Goal: Task Accomplishment & Management: Use online tool/utility

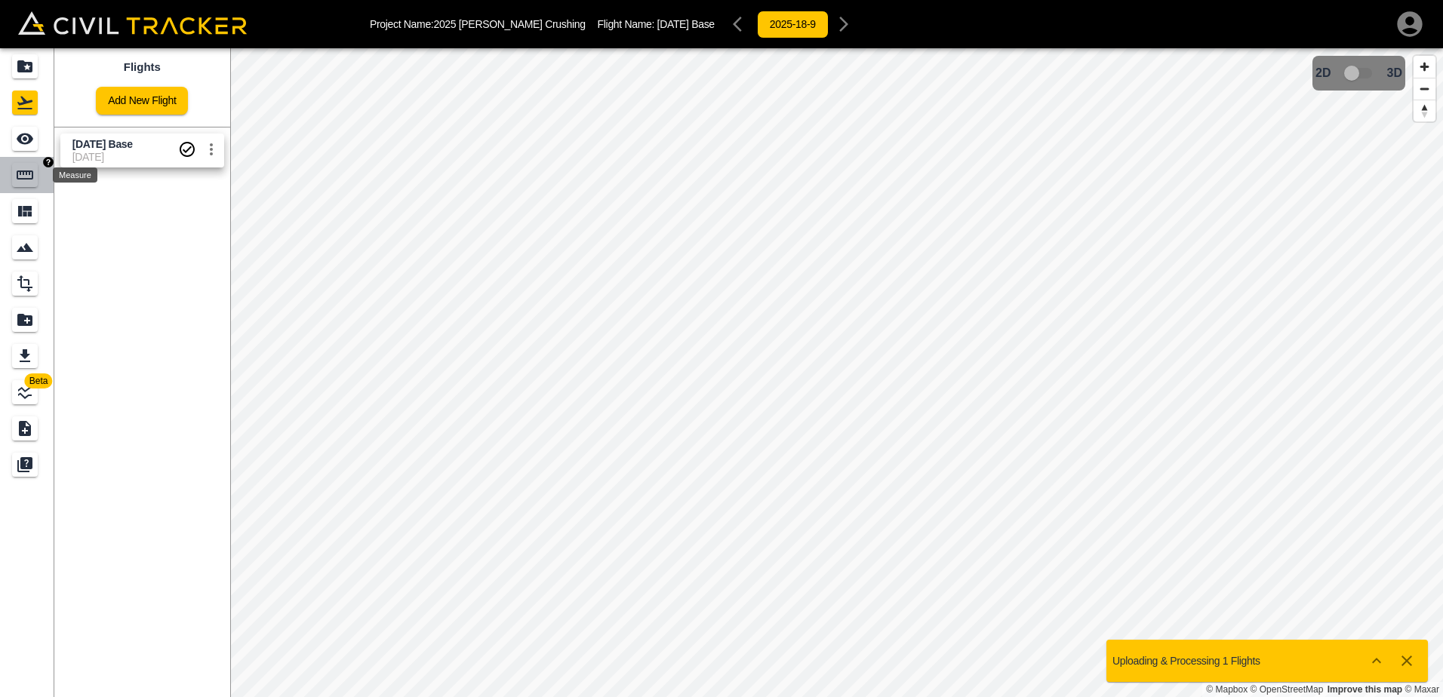
click at [20, 174] on icon "Measure" at bounding box center [25, 175] width 17 height 9
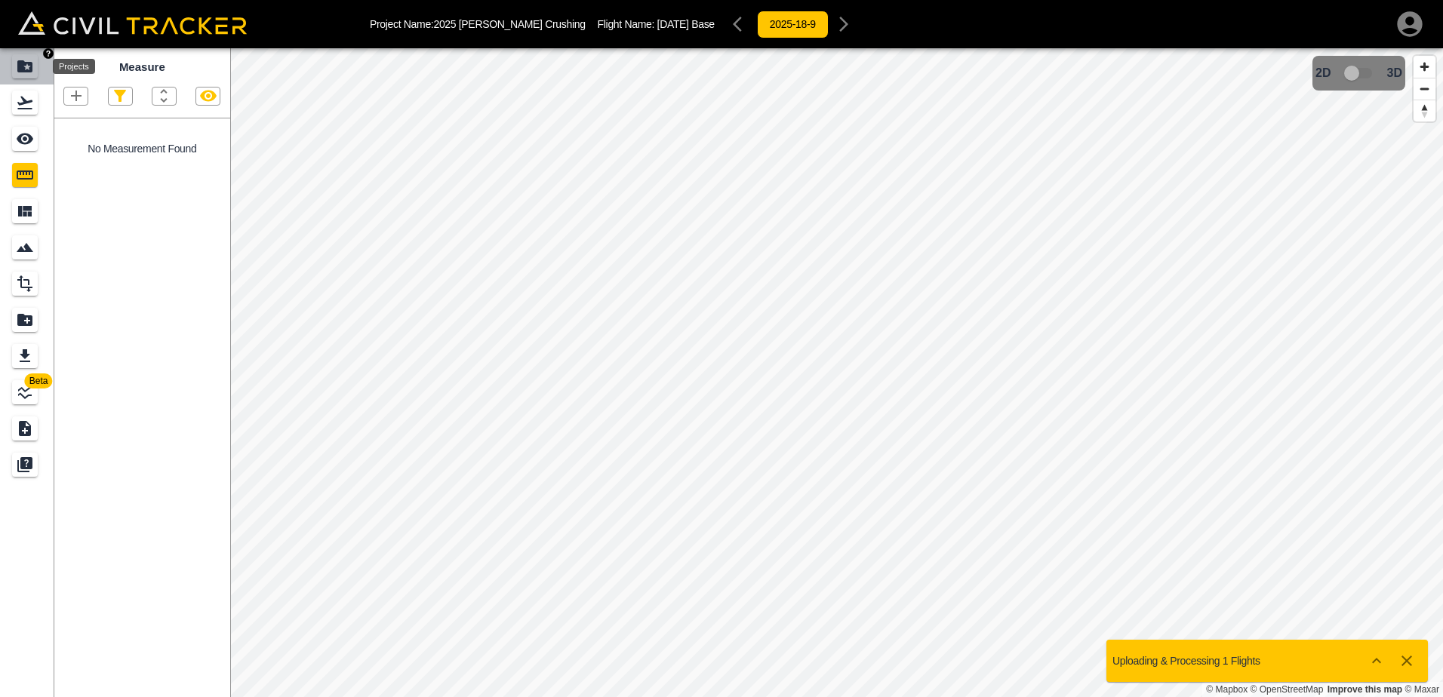
click at [24, 69] on icon "Projects" at bounding box center [24, 66] width 15 height 12
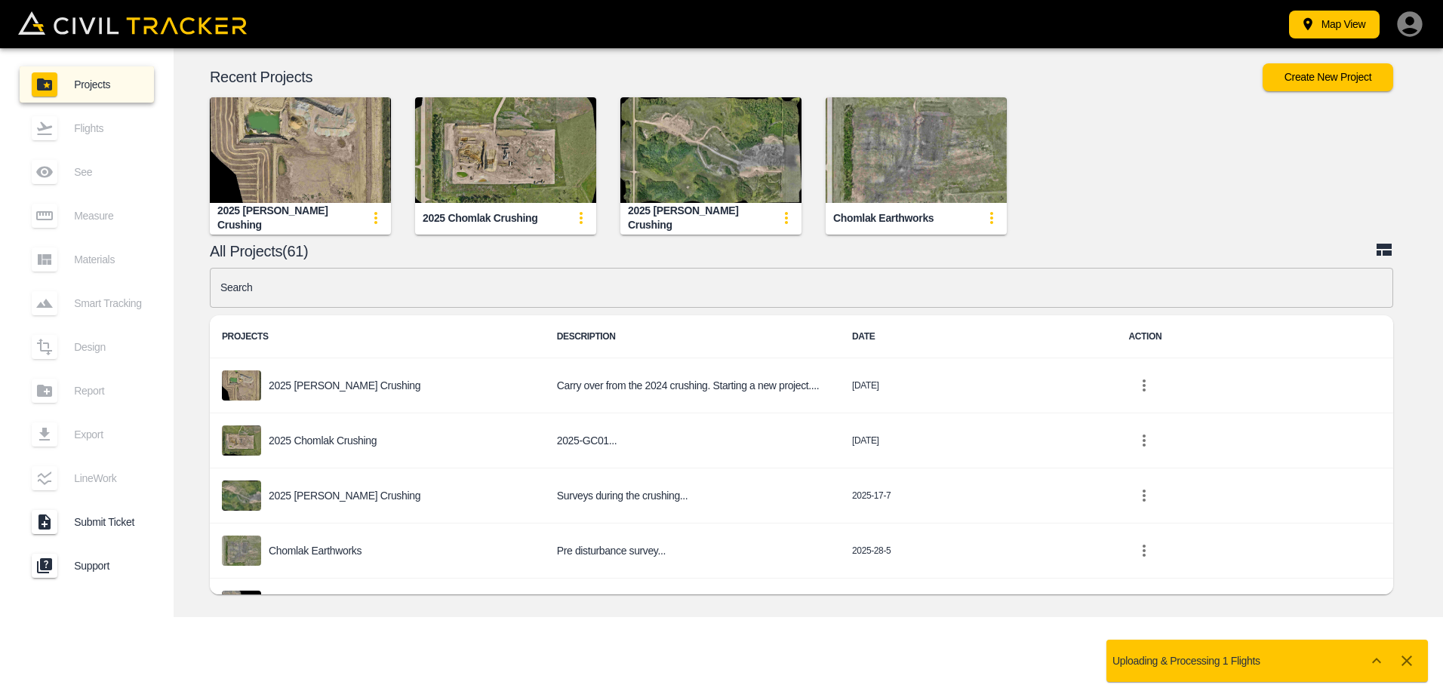
click at [691, 173] on img "button" at bounding box center [710, 150] width 181 height 106
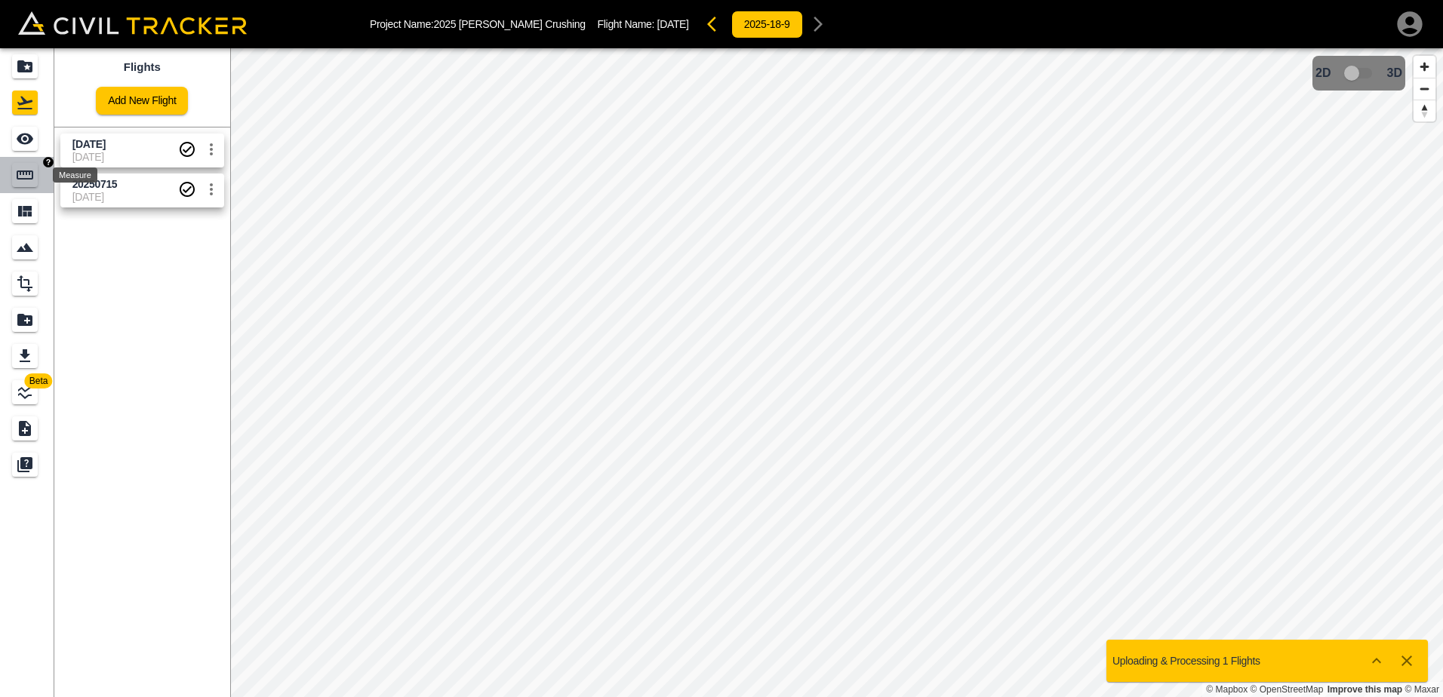
click at [26, 177] on icon "Measure" at bounding box center [25, 175] width 18 height 18
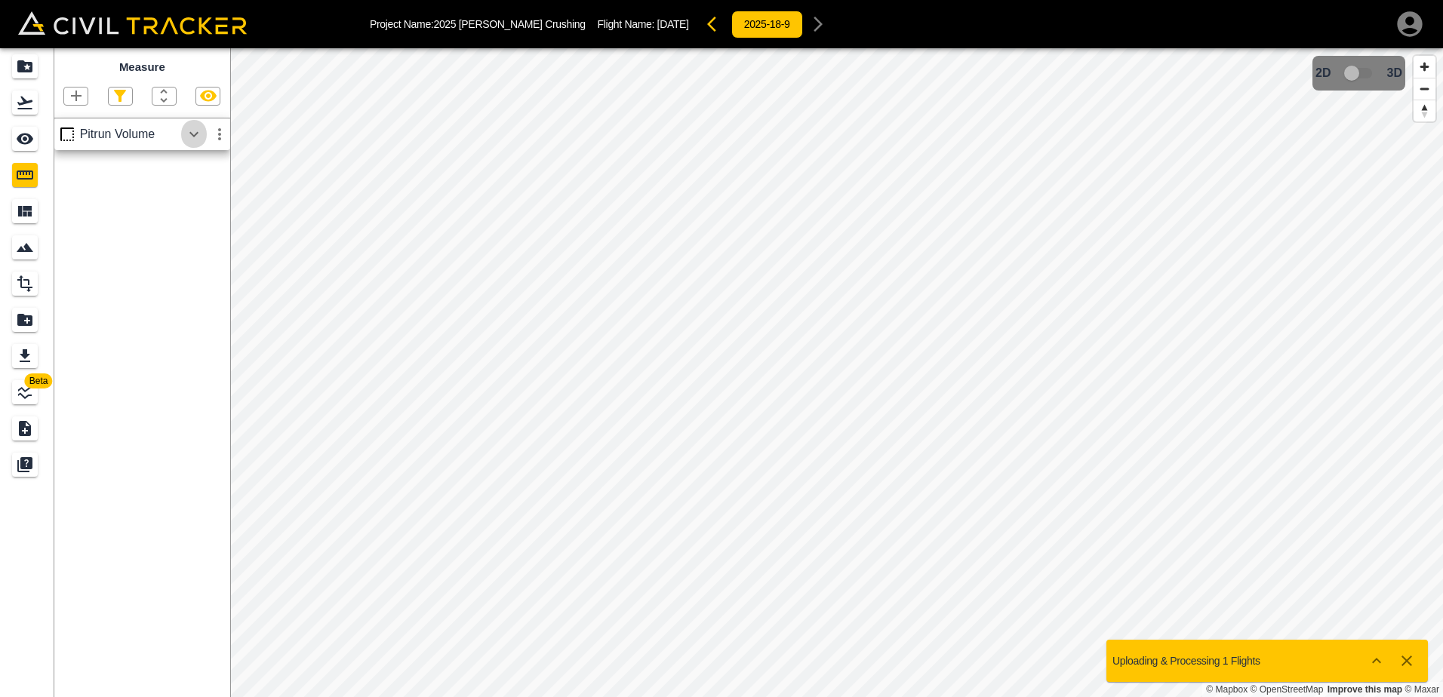
click at [192, 137] on icon "button" at bounding box center [194, 134] width 18 height 18
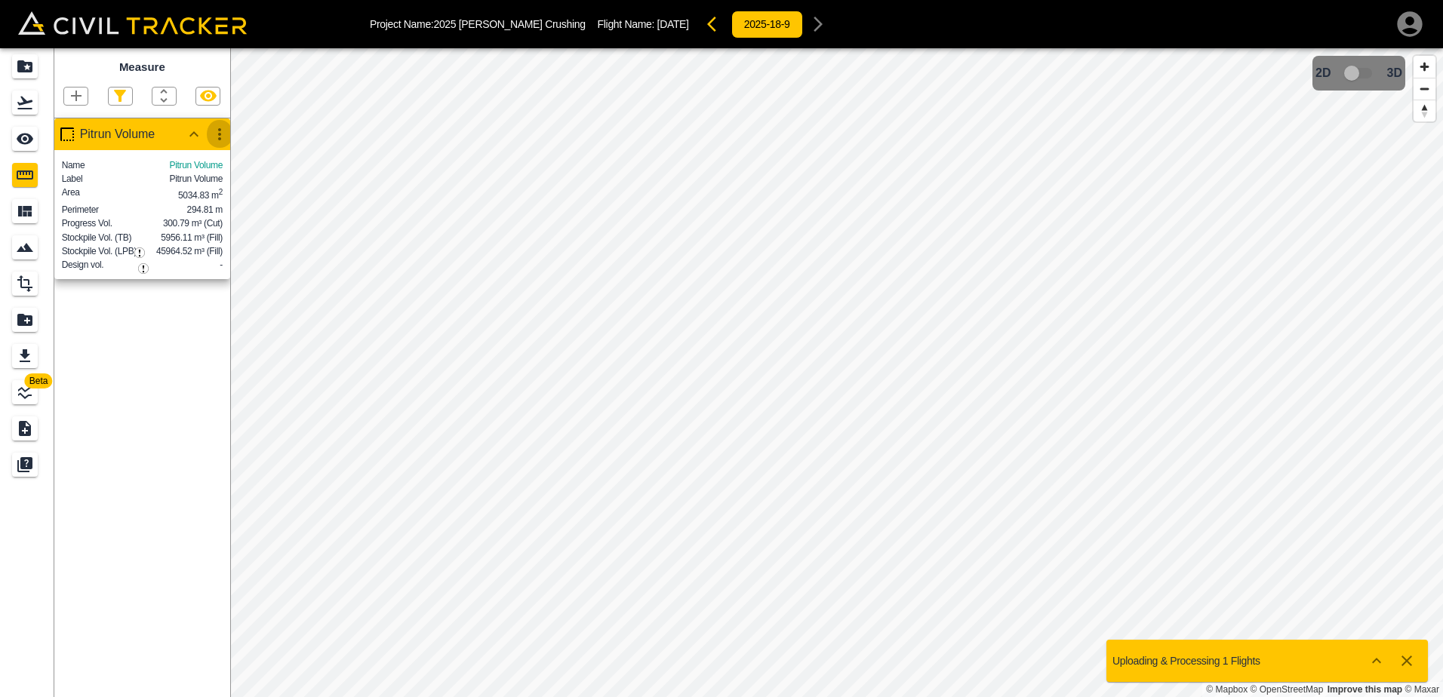
click at [219, 136] on icon "button" at bounding box center [219, 134] width 3 height 12
click at [200, 193] on h6 "Edit" at bounding box center [205, 192] width 30 height 9
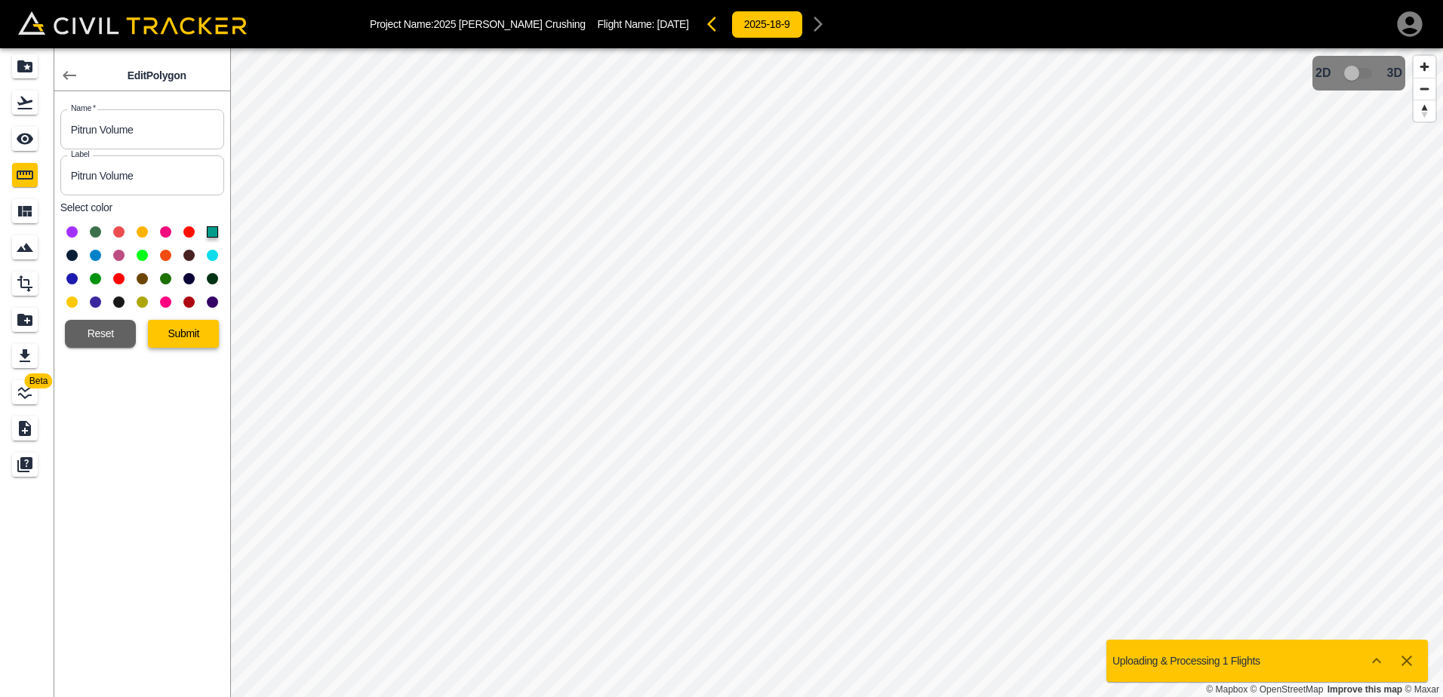
click at [174, 331] on button "Submit" at bounding box center [183, 334] width 71 height 28
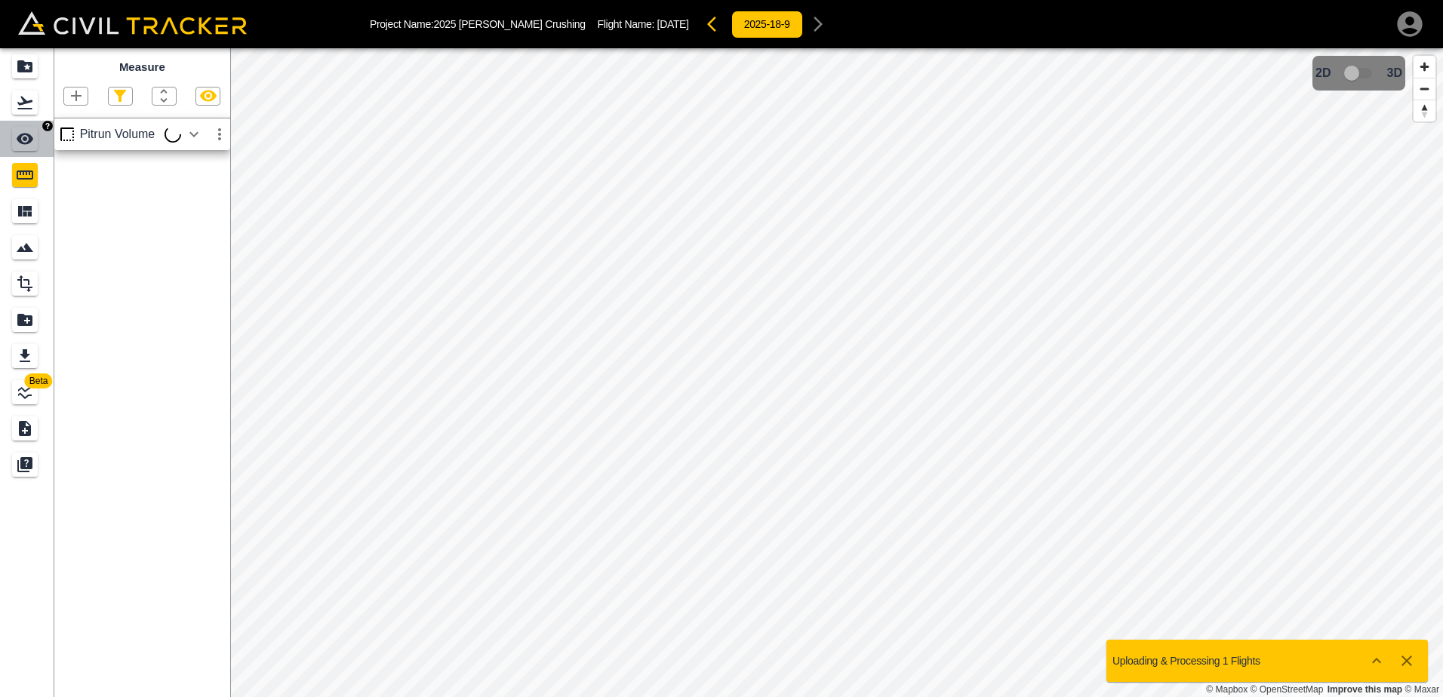
click at [26, 137] on icon "See" at bounding box center [25, 139] width 18 height 18
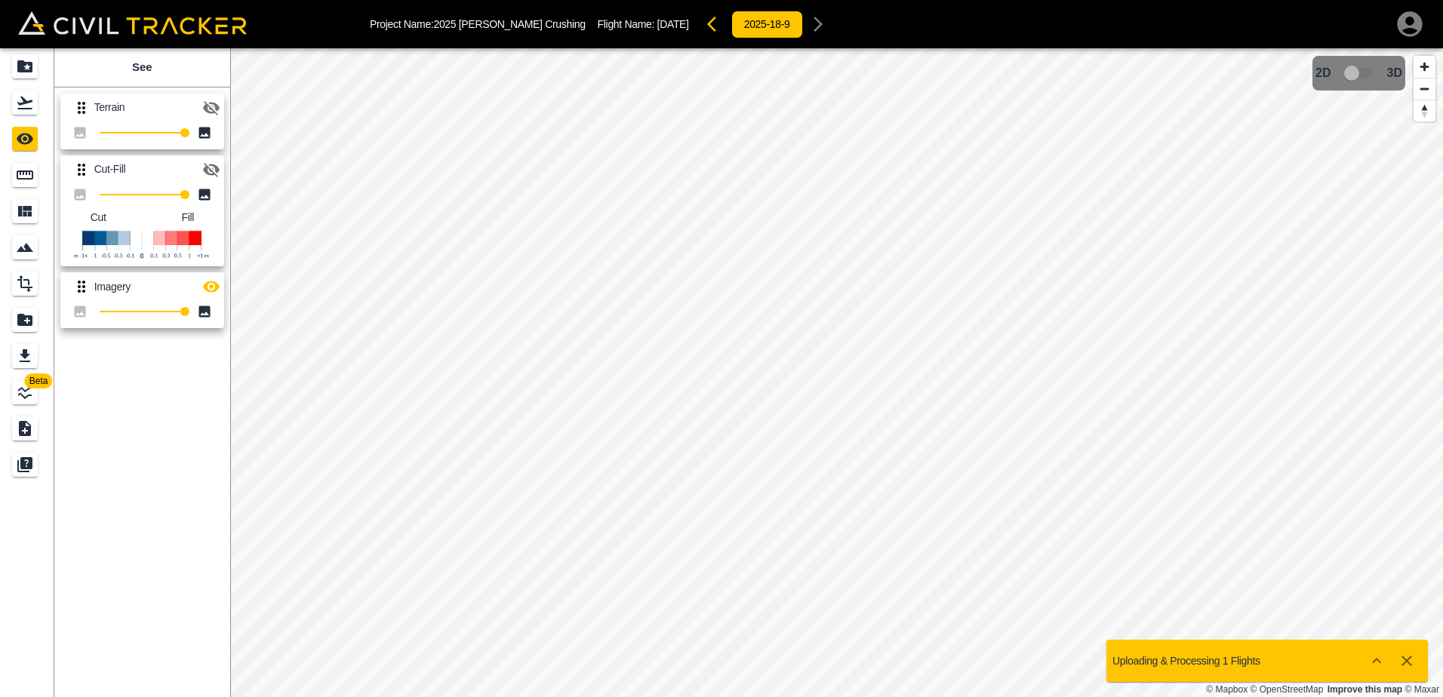
click at [211, 106] on icon "button" at bounding box center [211, 108] width 18 height 18
click at [23, 170] on icon "Measure" at bounding box center [25, 175] width 18 height 18
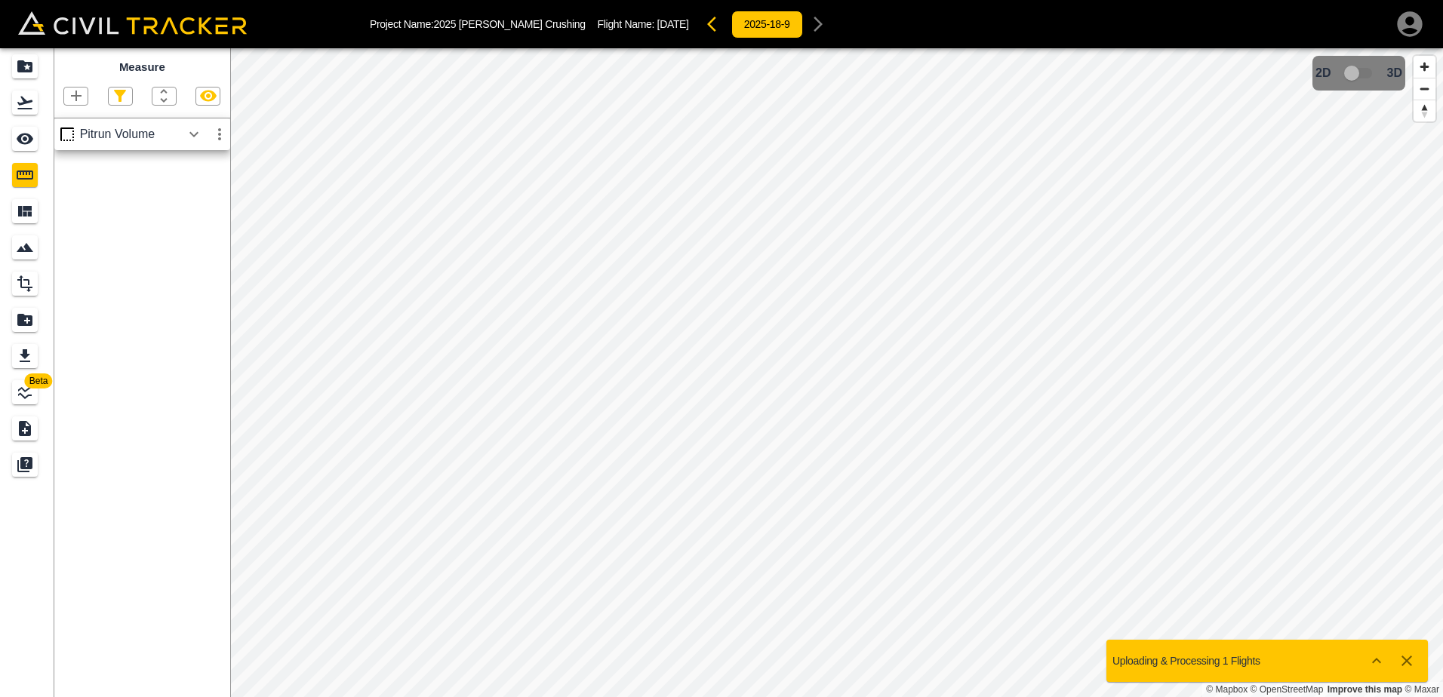
click at [194, 137] on icon "button" at bounding box center [193, 133] width 9 height 5
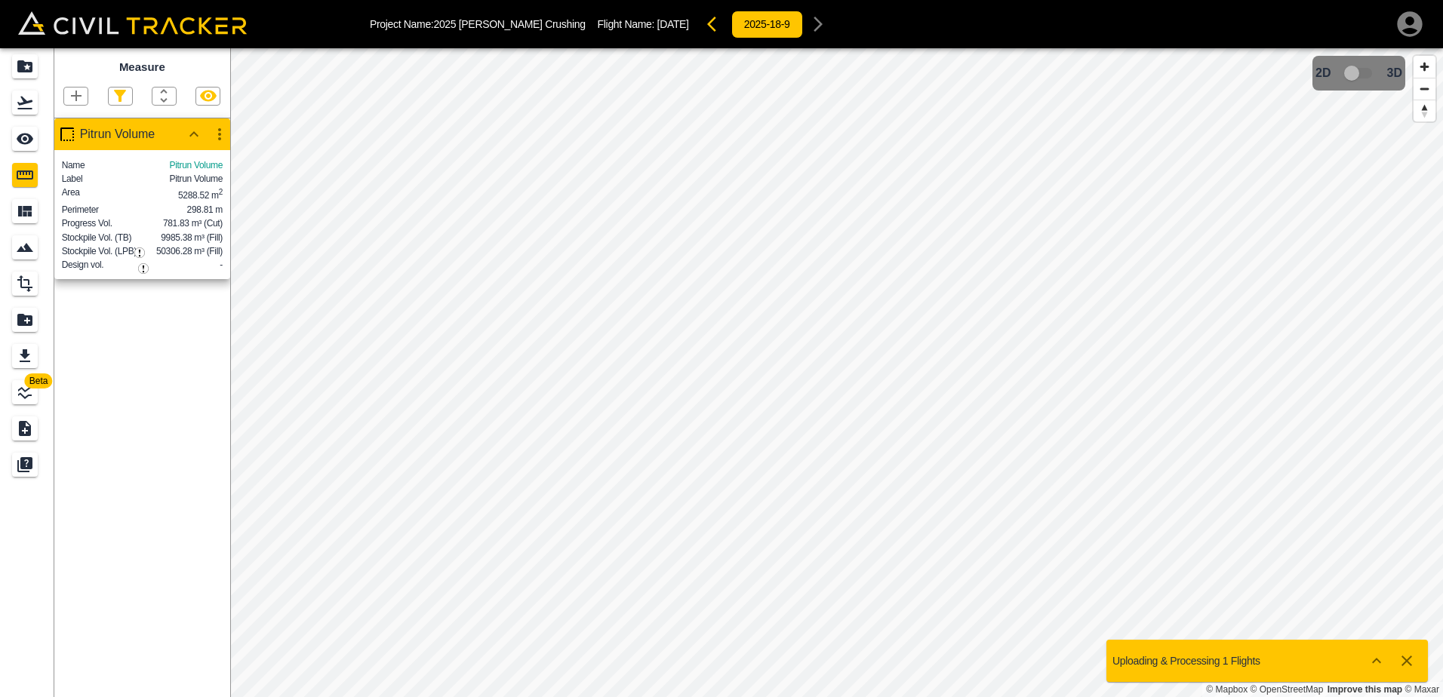
click at [218, 139] on icon "button" at bounding box center [220, 134] width 18 height 18
click at [202, 189] on h6 "Edit" at bounding box center [205, 192] width 30 height 9
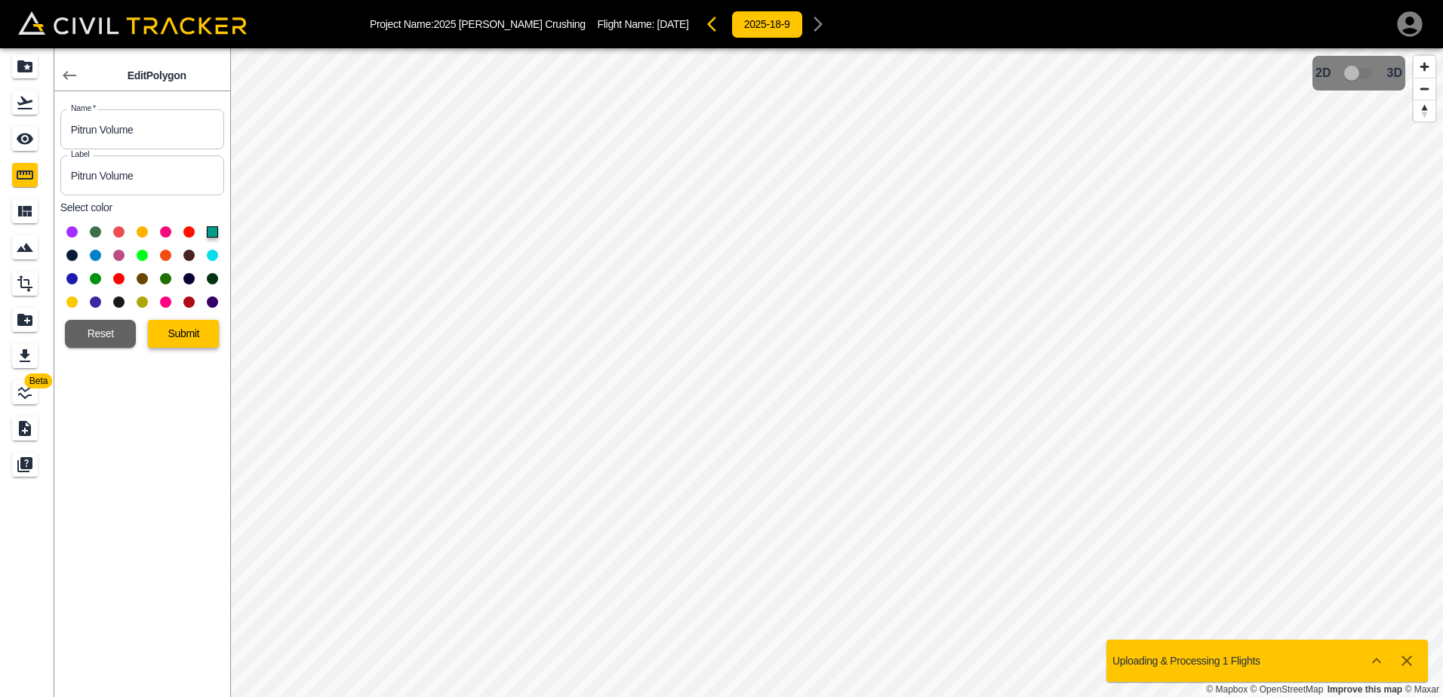
click at [193, 333] on button "Submit" at bounding box center [183, 334] width 71 height 28
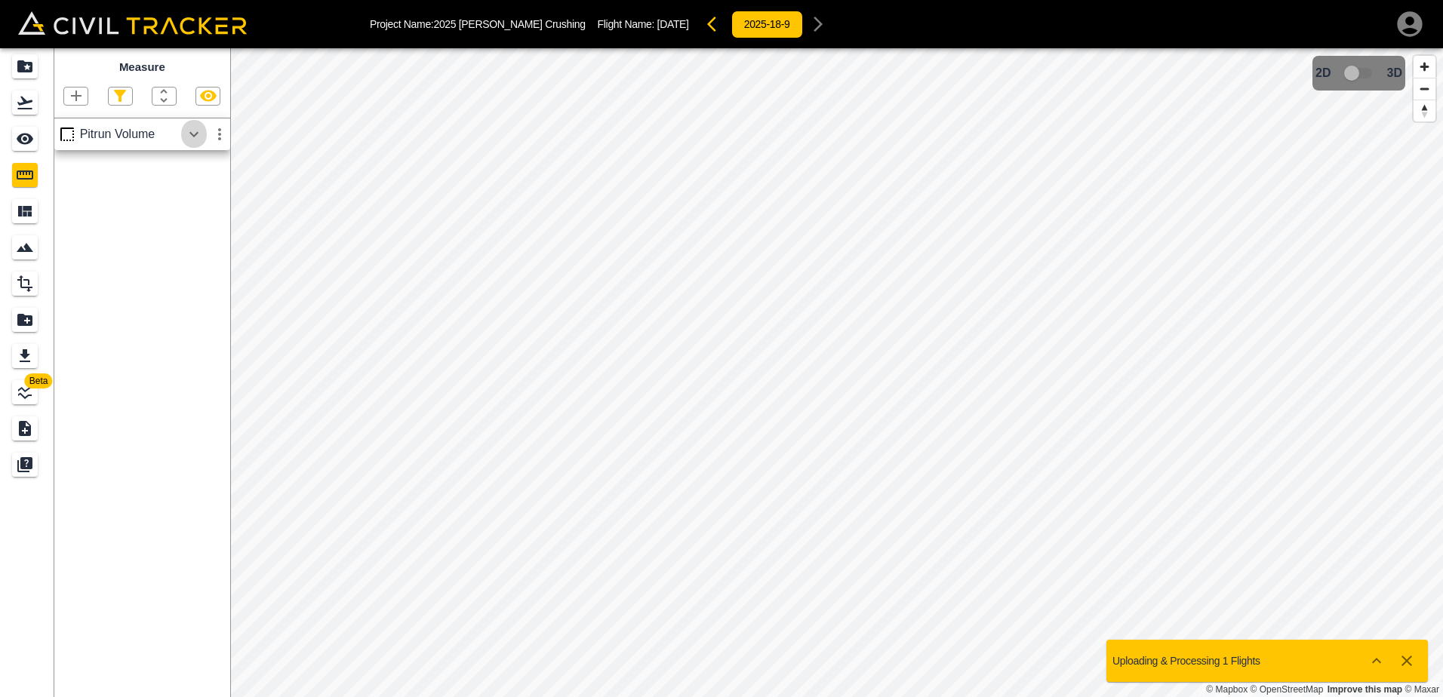
click at [195, 134] on icon "button" at bounding box center [194, 134] width 18 height 18
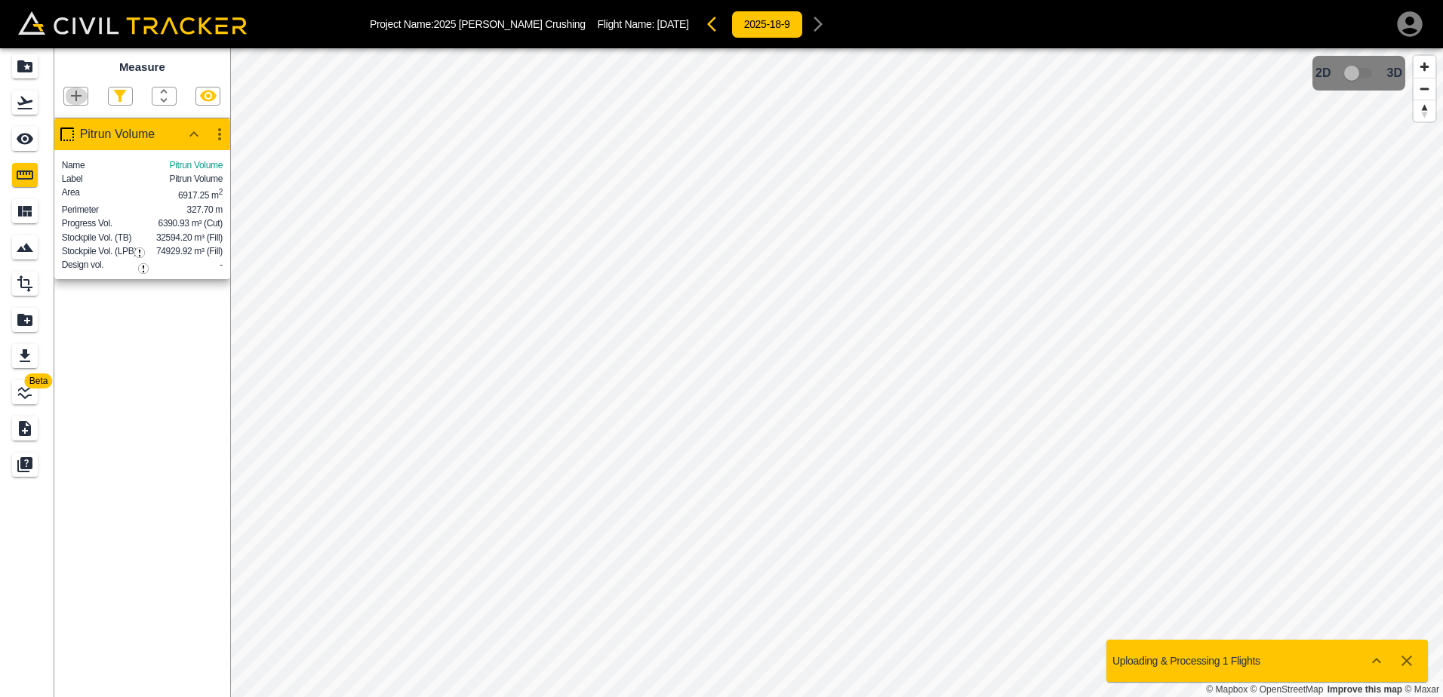
click at [69, 101] on icon "button" at bounding box center [76, 96] width 18 height 18
click at [71, 125] on p "Point" at bounding box center [65, 123] width 23 height 12
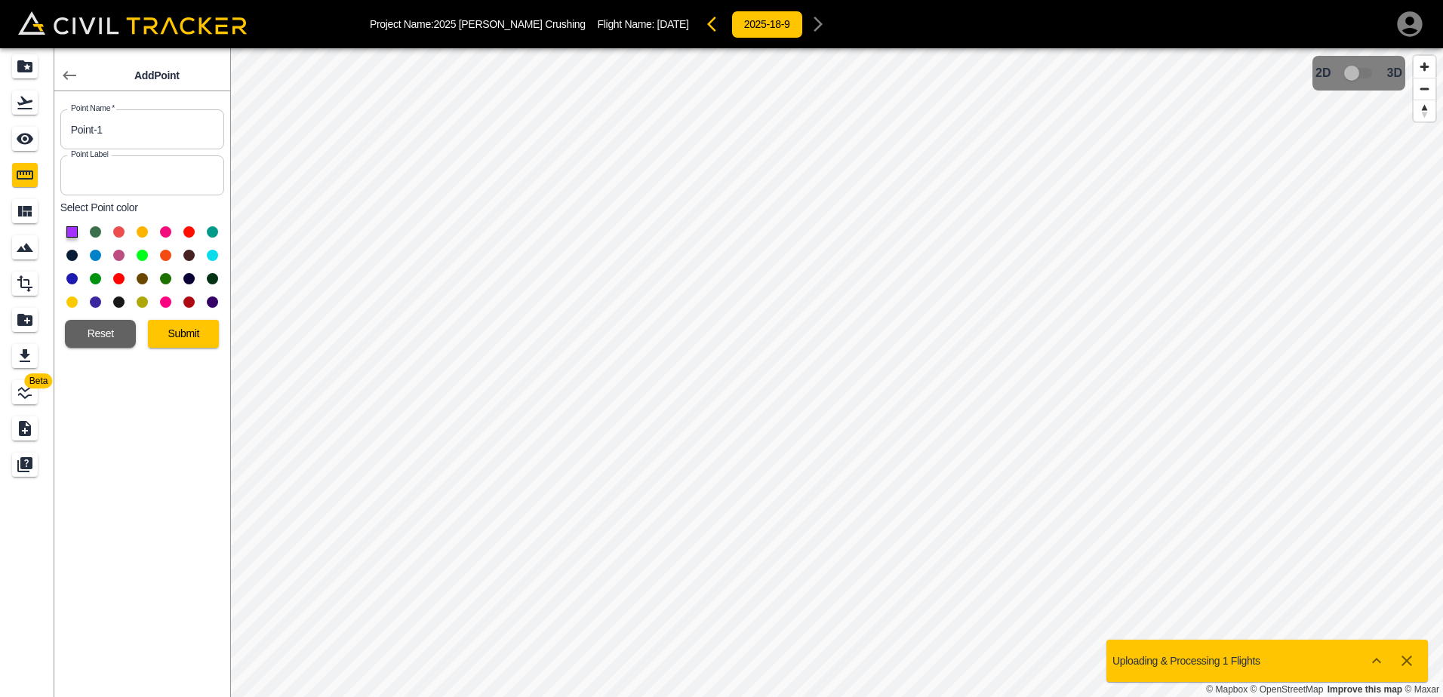
click at [188, 228] on button at bounding box center [188, 231] width 11 height 11
click at [189, 333] on button "Submit" at bounding box center [183, 334] width 71 height 28
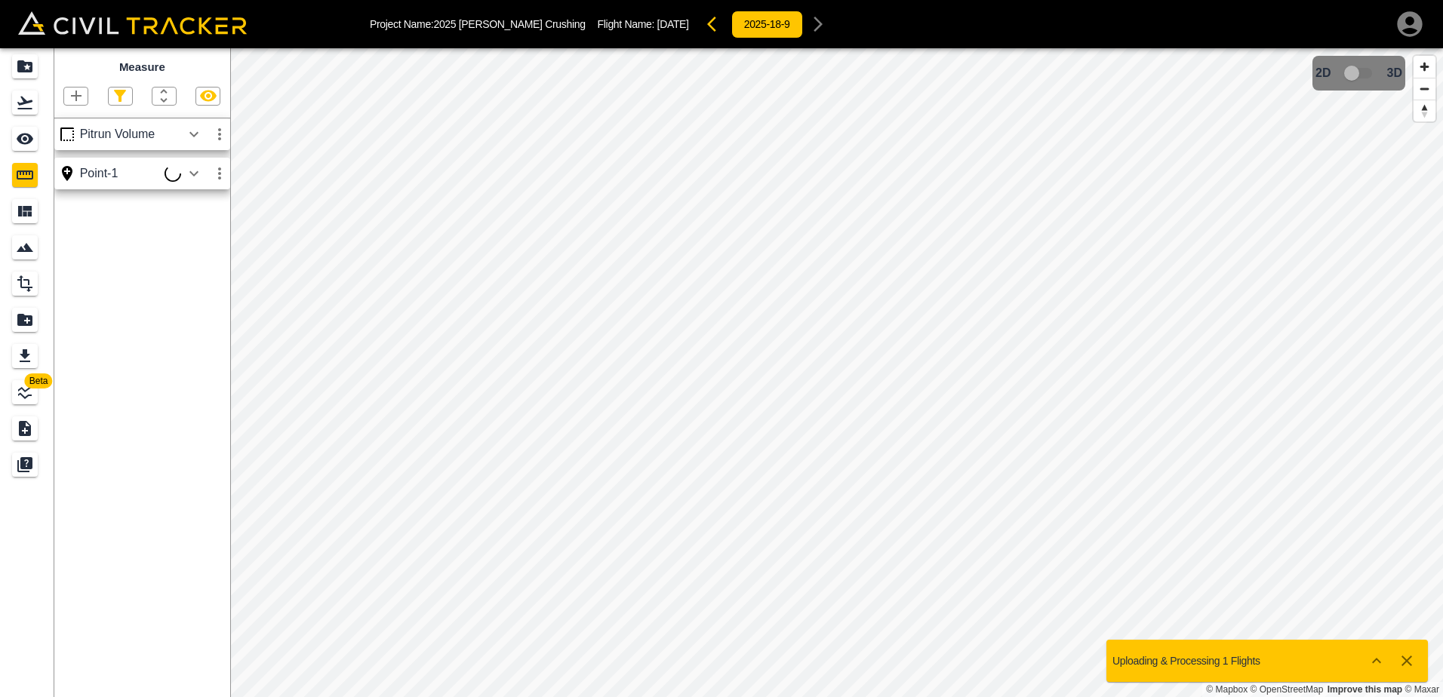
click at [74, 98] on icon "button" at bounding box center [76, 96] width 18 height 18
click at [63, 128] on p "Point" at bounding box center [65, 123] width 23 height 12
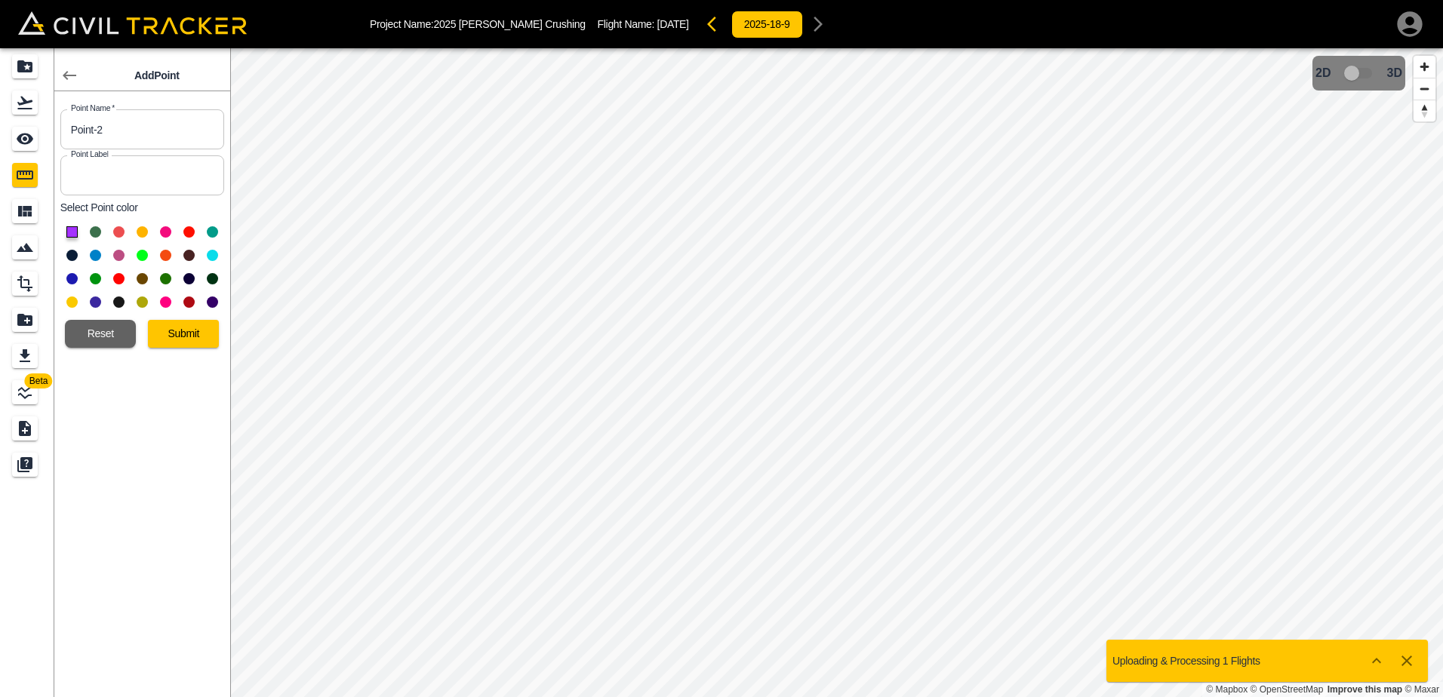
click at [94, 278] on button at bounding box center [95, 278] width 11 height 11
click at [188, 336] on button "Submit" at bounding box center [183, 334] width 71 height 28
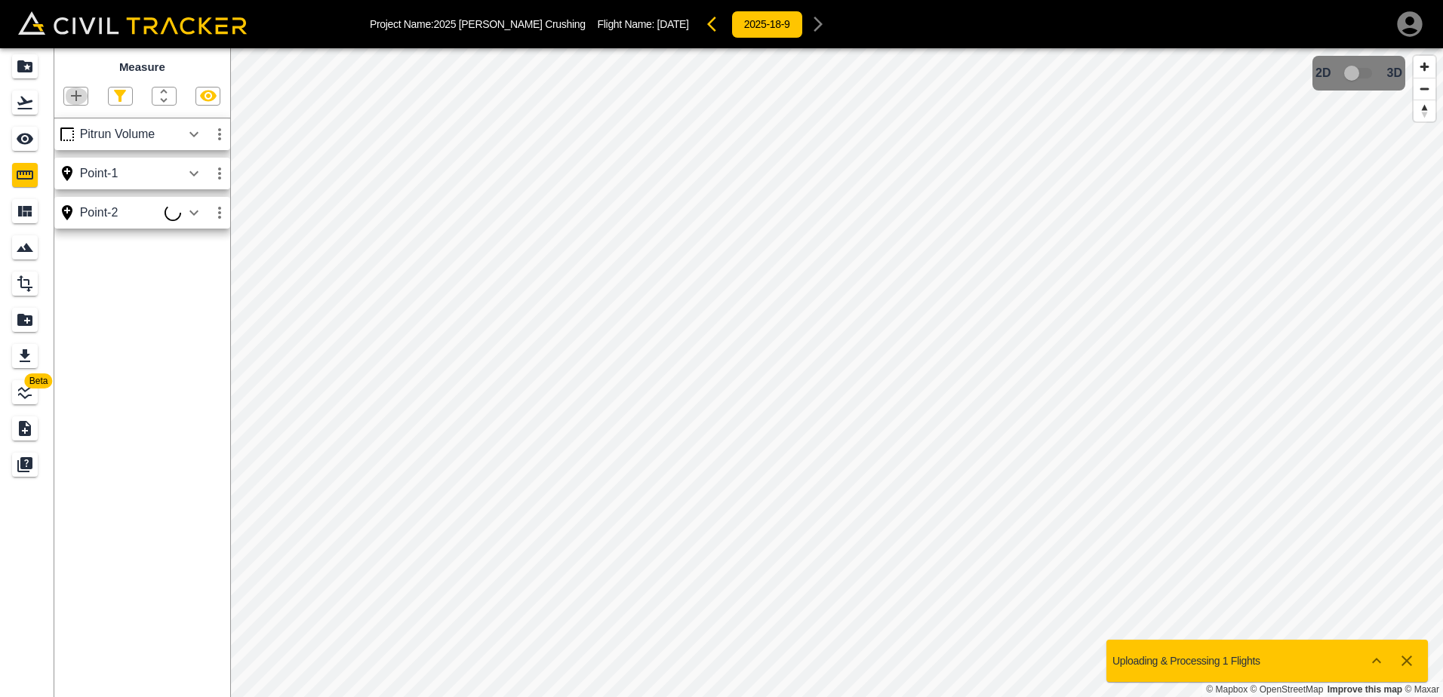
click at [79, 100] on icon "button" at bounding box center [76, 96] width 18 height 18
click at [72, 123] on p "Point" at bounding box center [65, 123] width 23 height 12
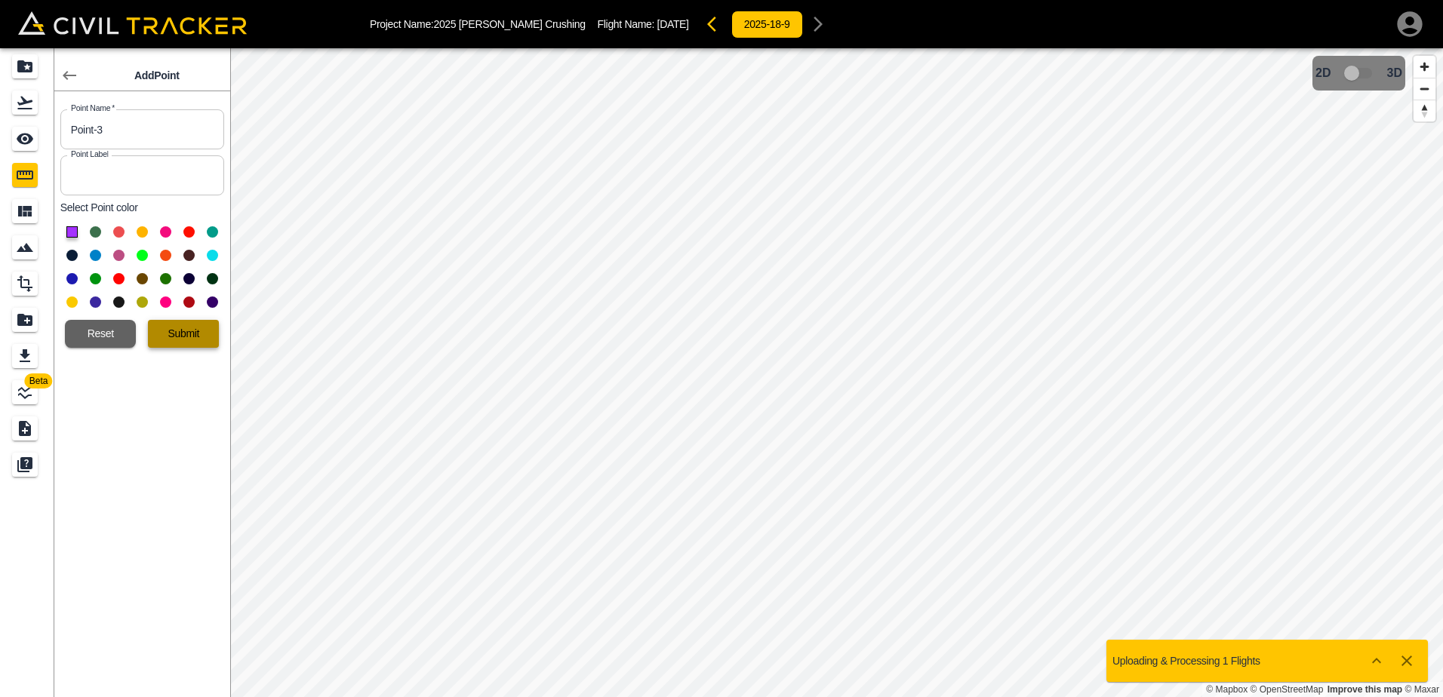
click at [181, 331] on button "Submit" at bounding box center [183, 334] width 71 height 28
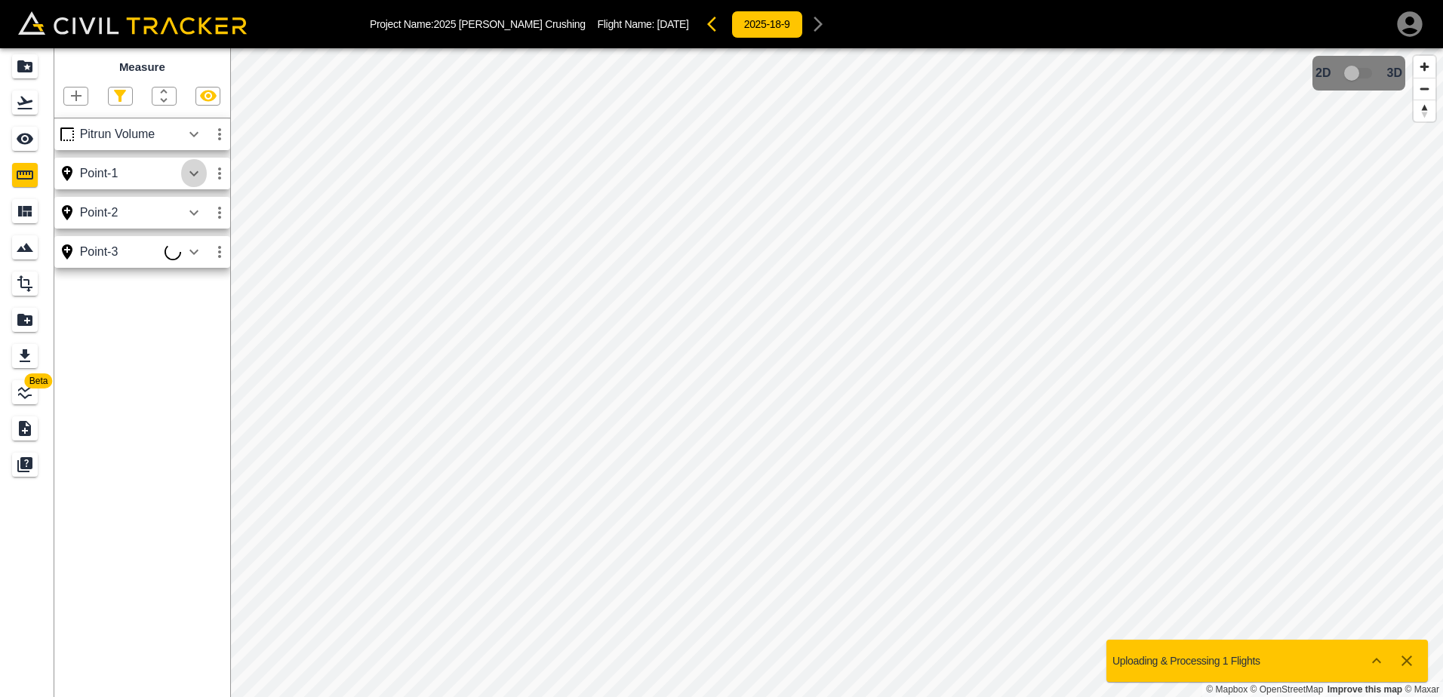
click at [191, 171] on icon "button" at bounding box center [194, 174] width 18 height 18
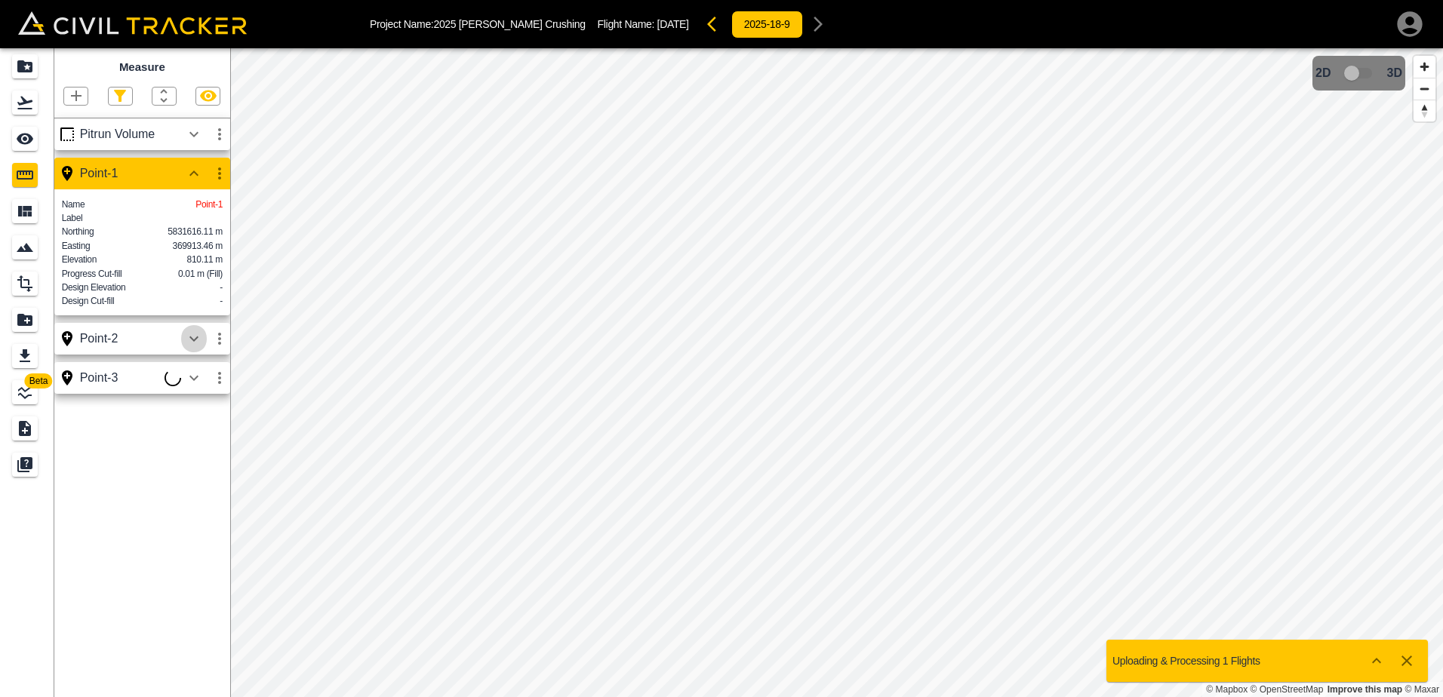
click at [192, 348] on icon "button" at bounding box center [194, 339] width 18 height 18
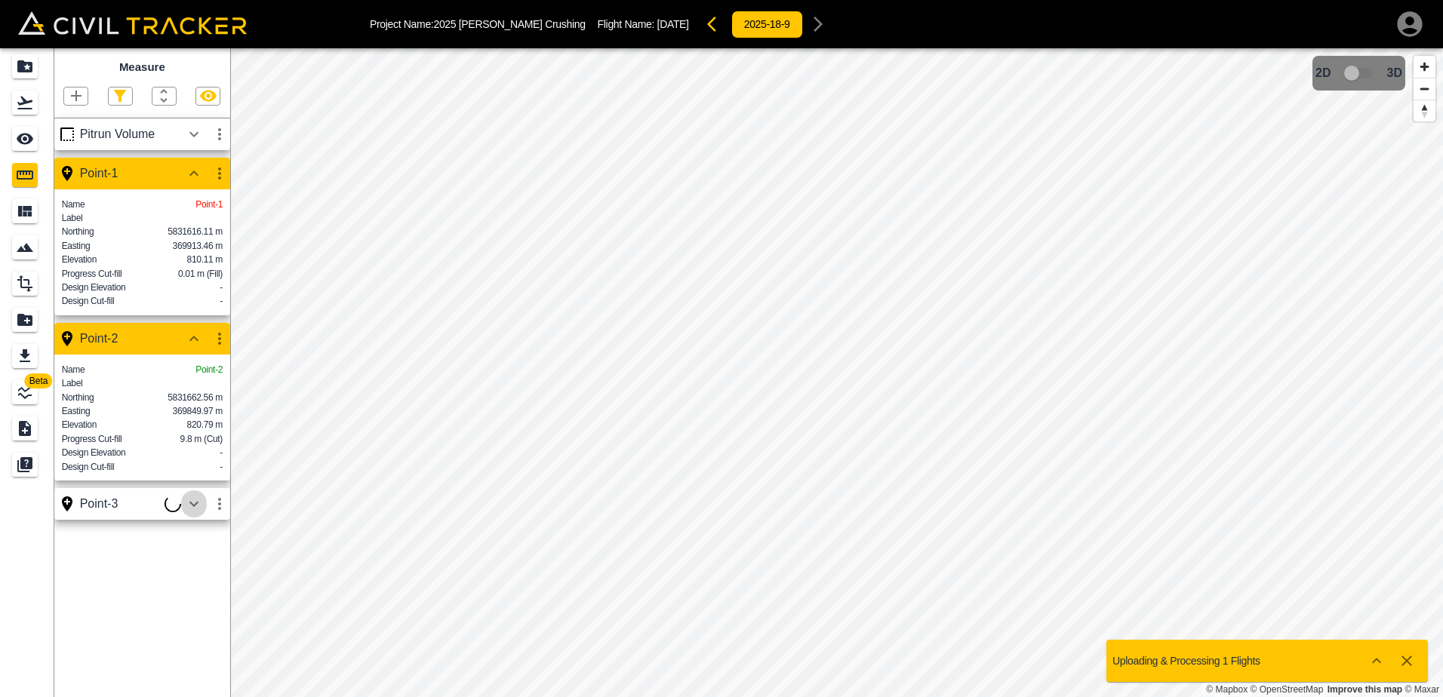
click at [195, 513] on icon "button" at bounding box center [194, 504] width 18 height 18
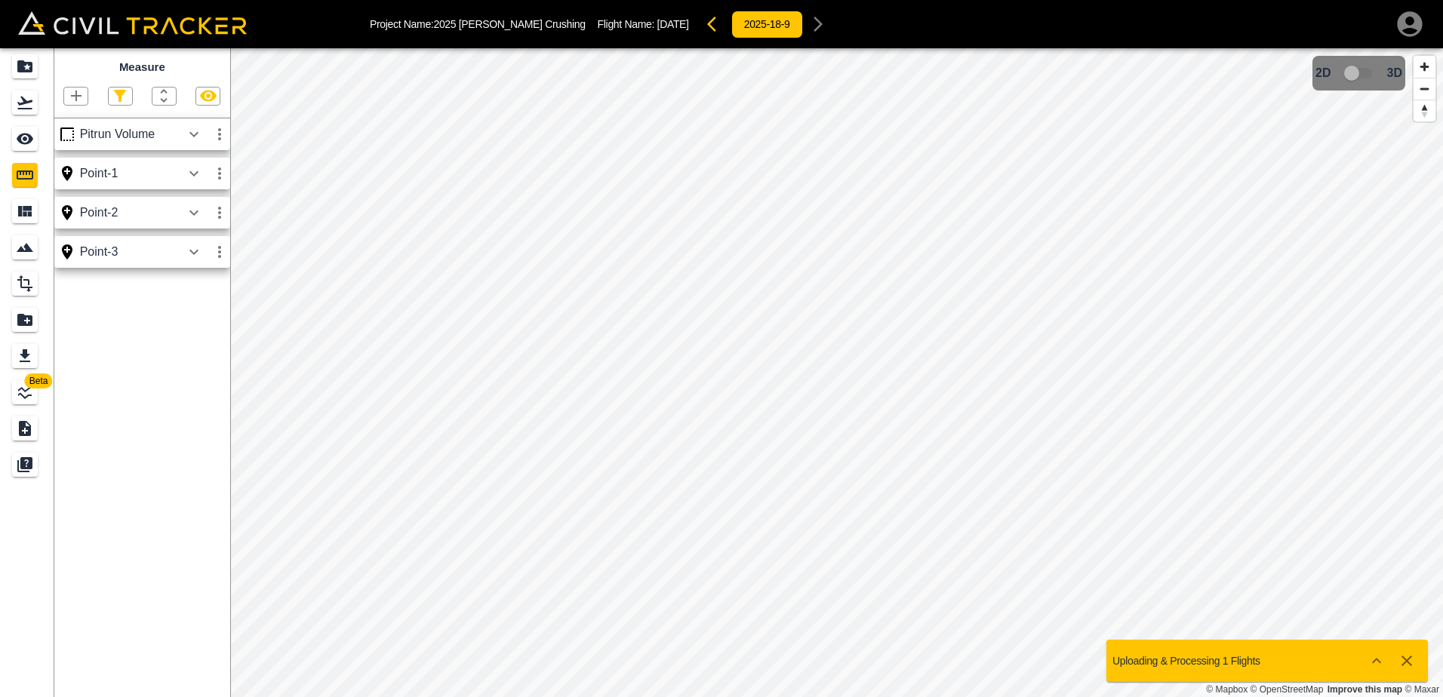
click at [192, 175] on icon "button" at bounding box center [193, 173] width 9 height 5
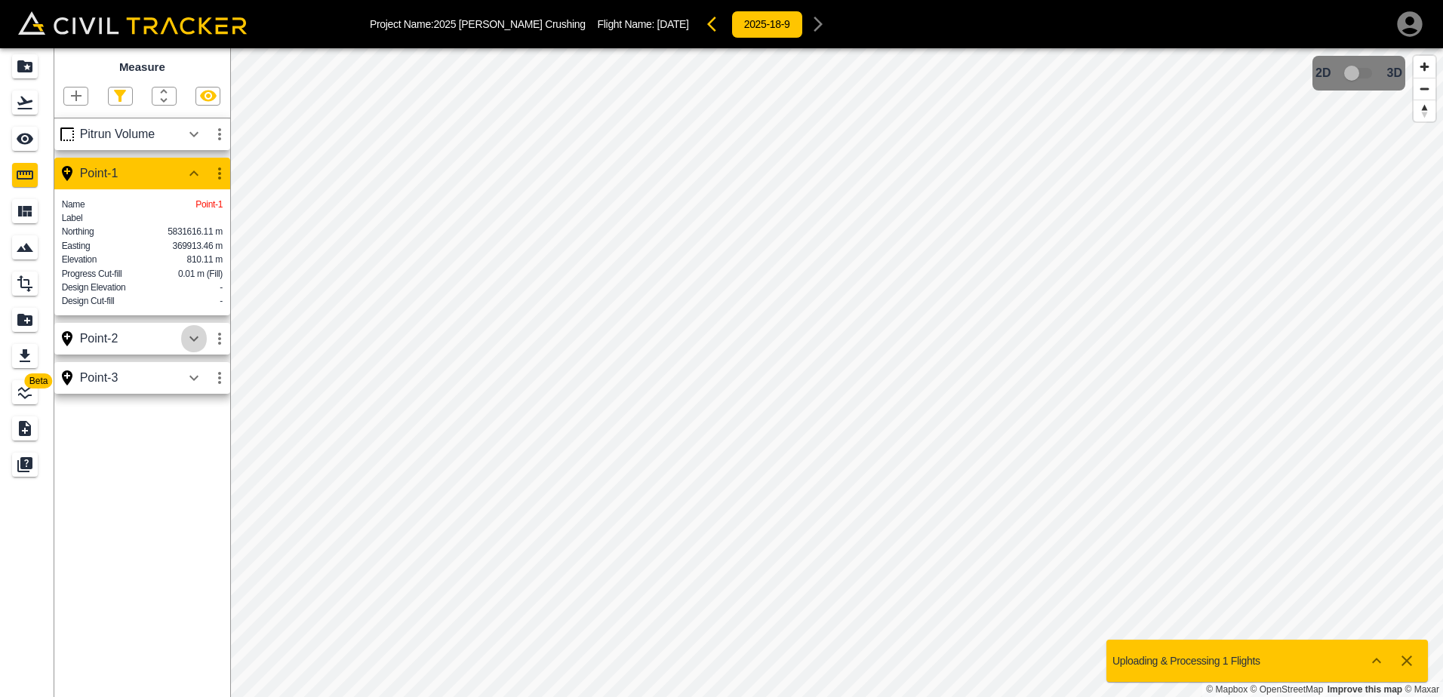
click at [193, 348] on icon "button" at bounding box center [194, 339] width 18 height 18
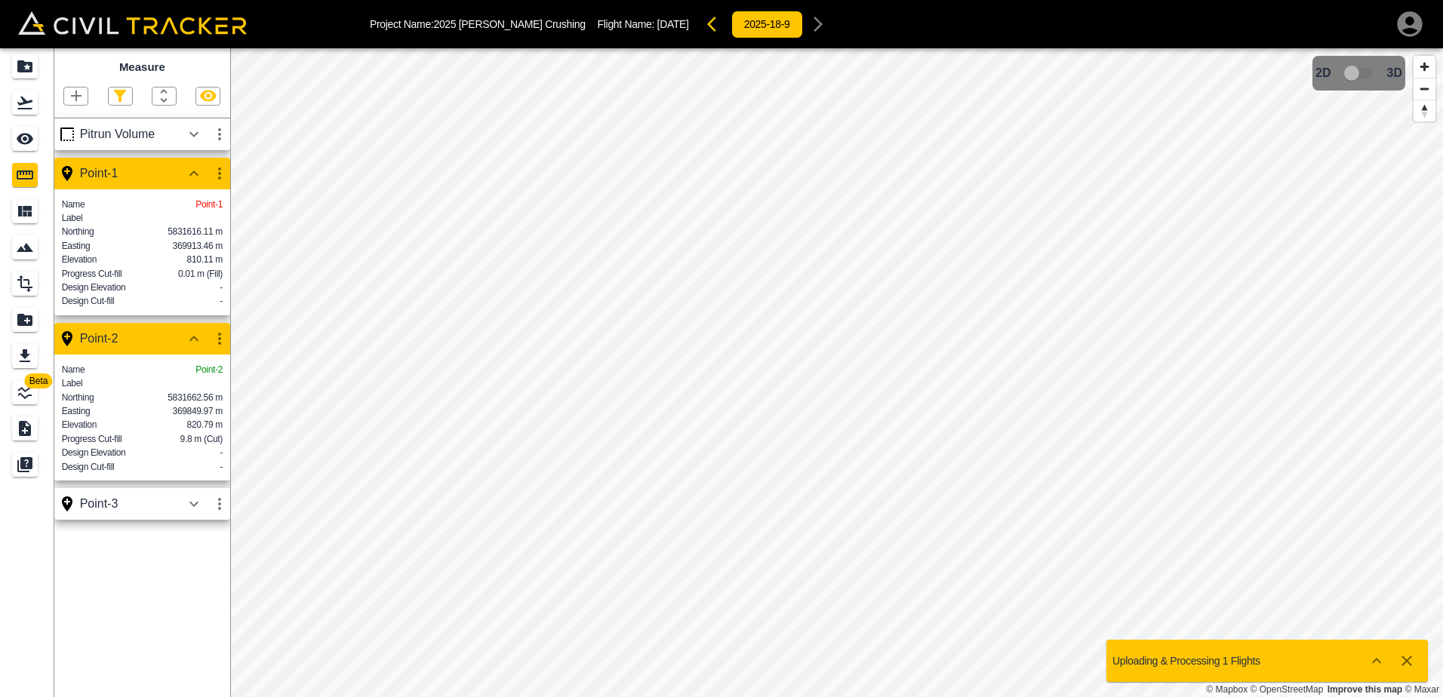
click at [191, 513] on icon "button" at bounding box center [194, 504] width 18 height 18
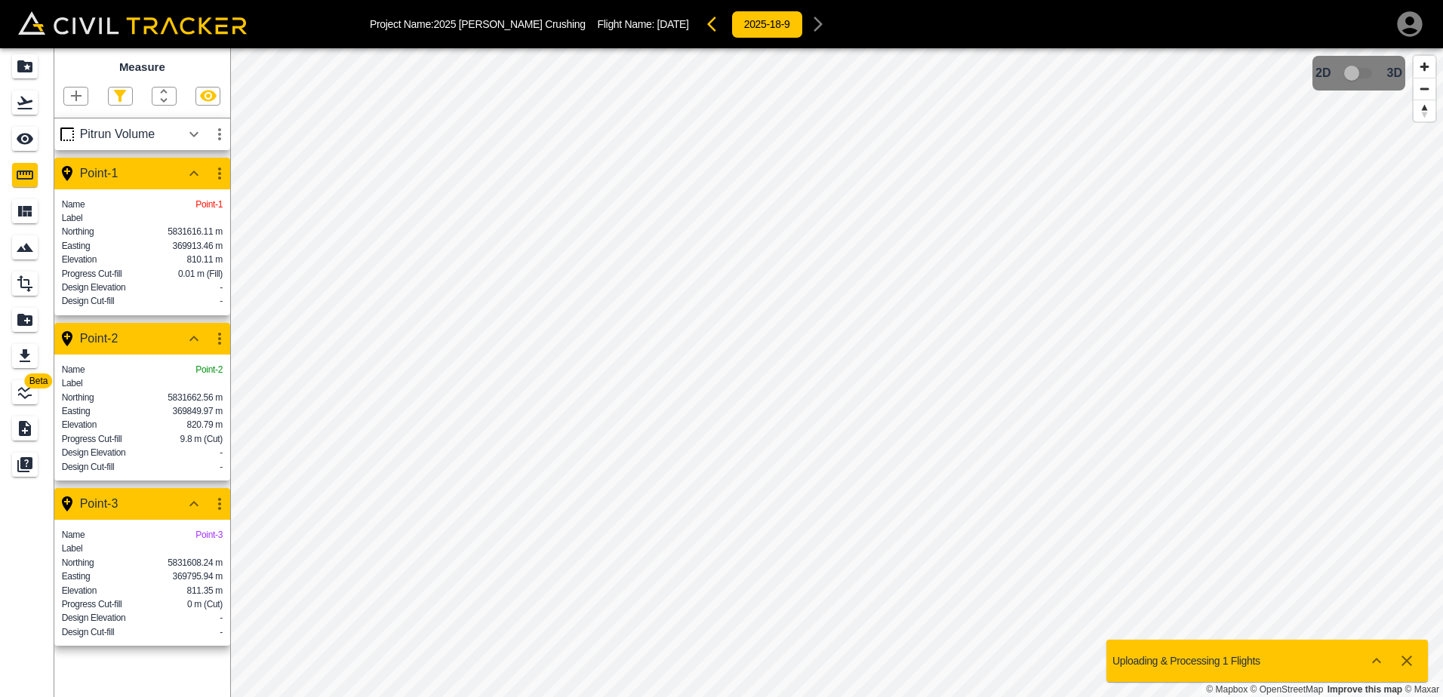
scroll to position [20, 0]
click at [215, 335] on icon "button" at bounding box center [220, 339] width 18 height 18
click at [192, 395] on h6 "Edit" at bounding box center [205, 395] width 30 height 9
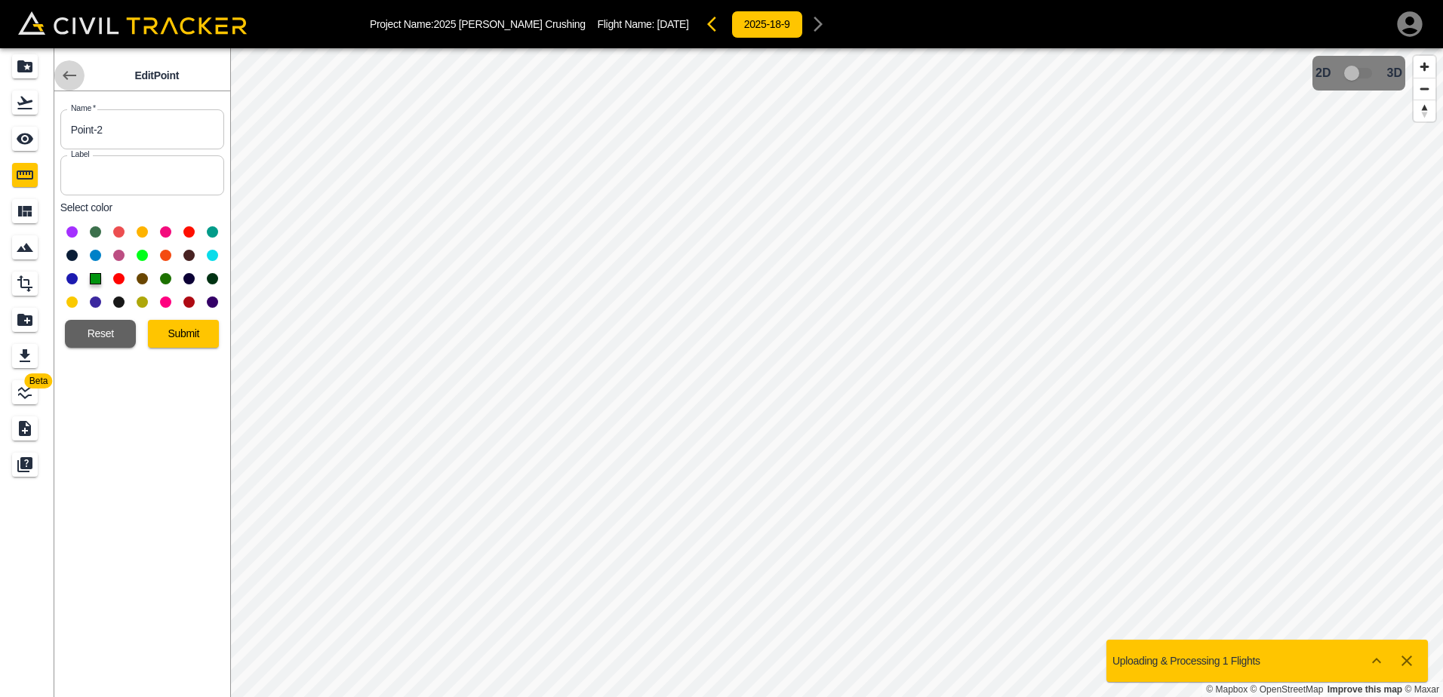
click at [65, 77] on icon "button" at bounding box center [70, 75] width 14 height 9
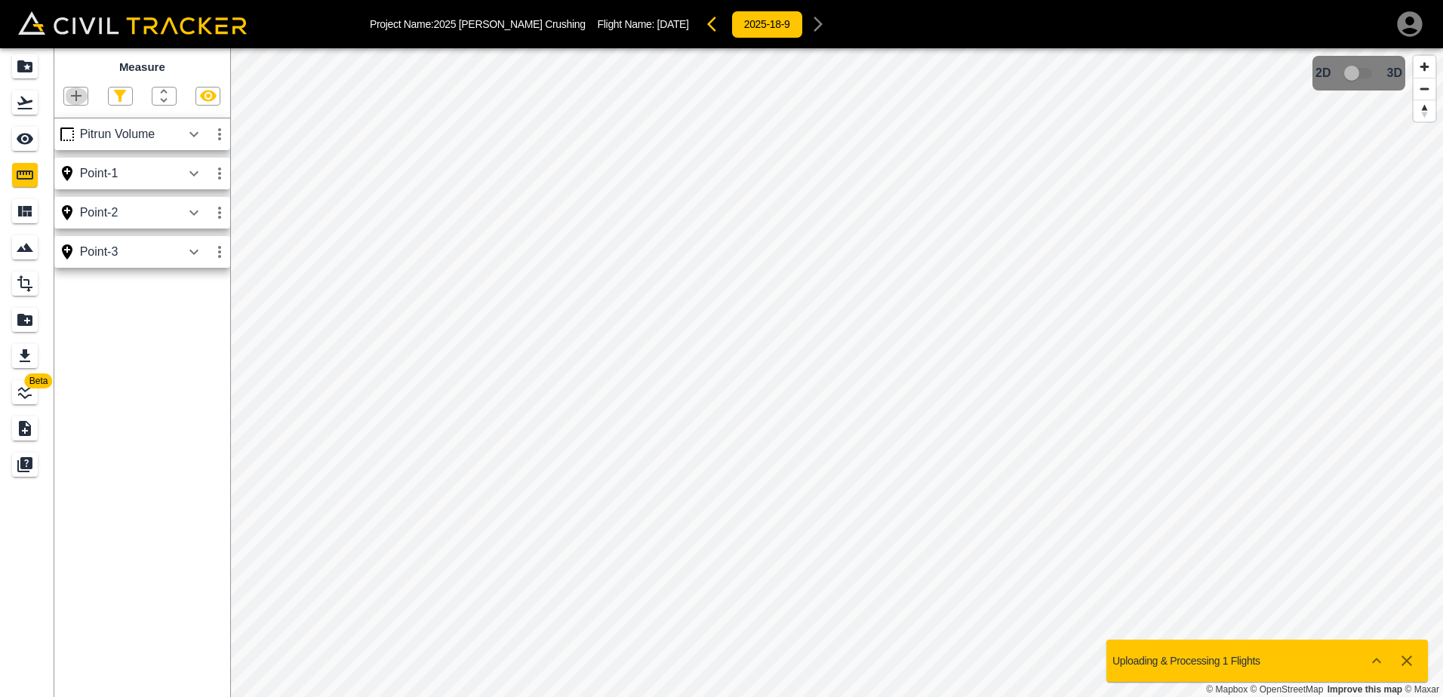
click at [66, 98] on button "button" at bounding box center [75, 96] width 23 height 17
click at [78, 126] on li "Point" at bounding box center [57, 123] width 91 height 23
click at [77, 102] on icon "button" at bounding box center [76, 96] width 18 height 18
click at [71, 122] on p "Point" at bounding box center [65, 123] width 23 height 12
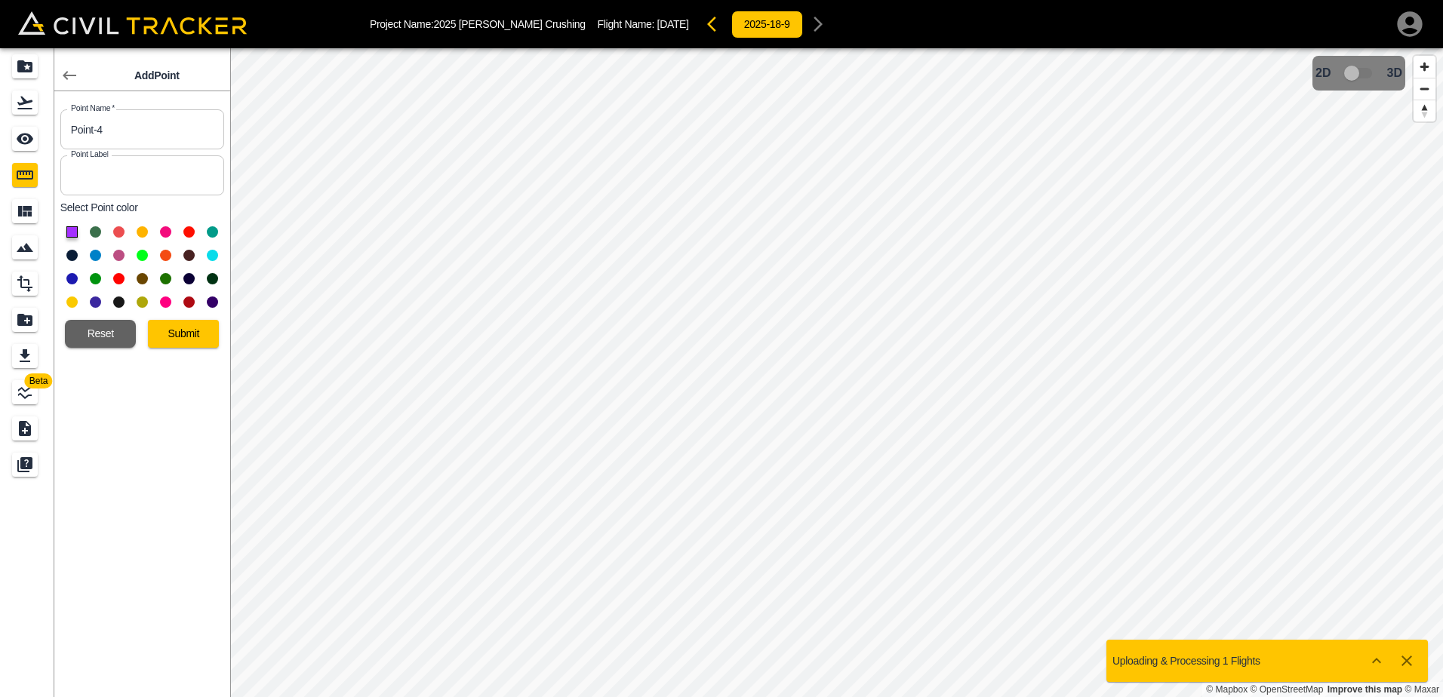
click at [168, 280] on button at bounding box center [165, 278] width 11 height 11
click at [180, 337] on button "Submit" at bounding box center [183, 334] width 71 height 28
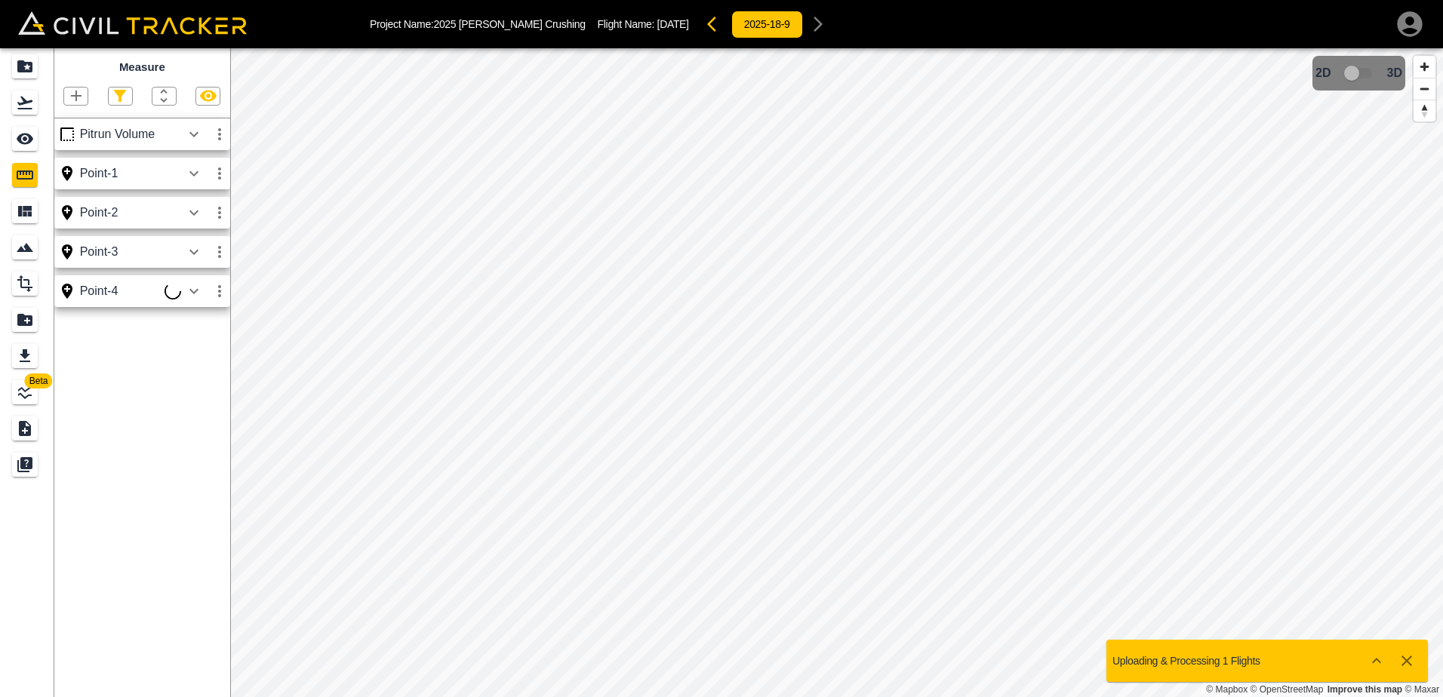
click at [195, 216] on icon "button" at bounding box center [194, 213] width 18 height 18
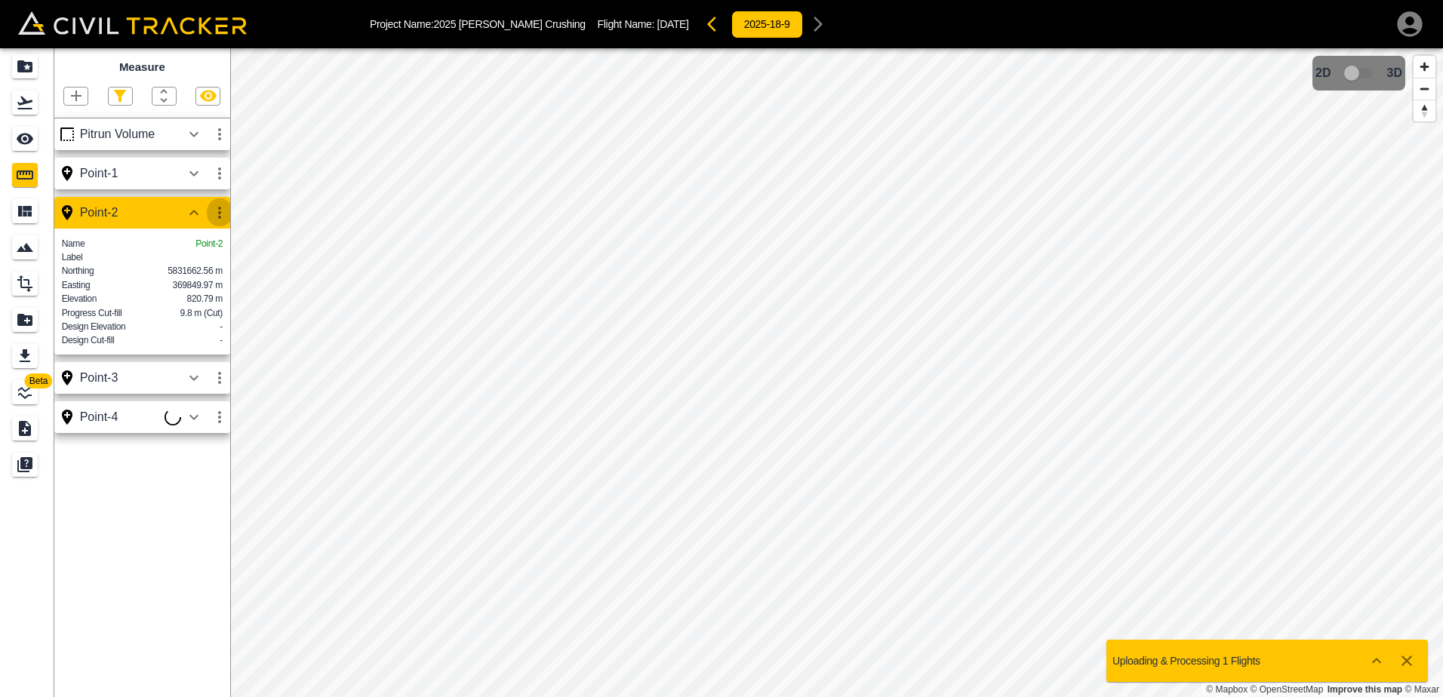
click at [219, 215] on icon "button" at bounding box center [220, 213] width 18 height 18
click at [202, 295] on h6 "Delete" at bounding box center [205, 295] width 30 height 9
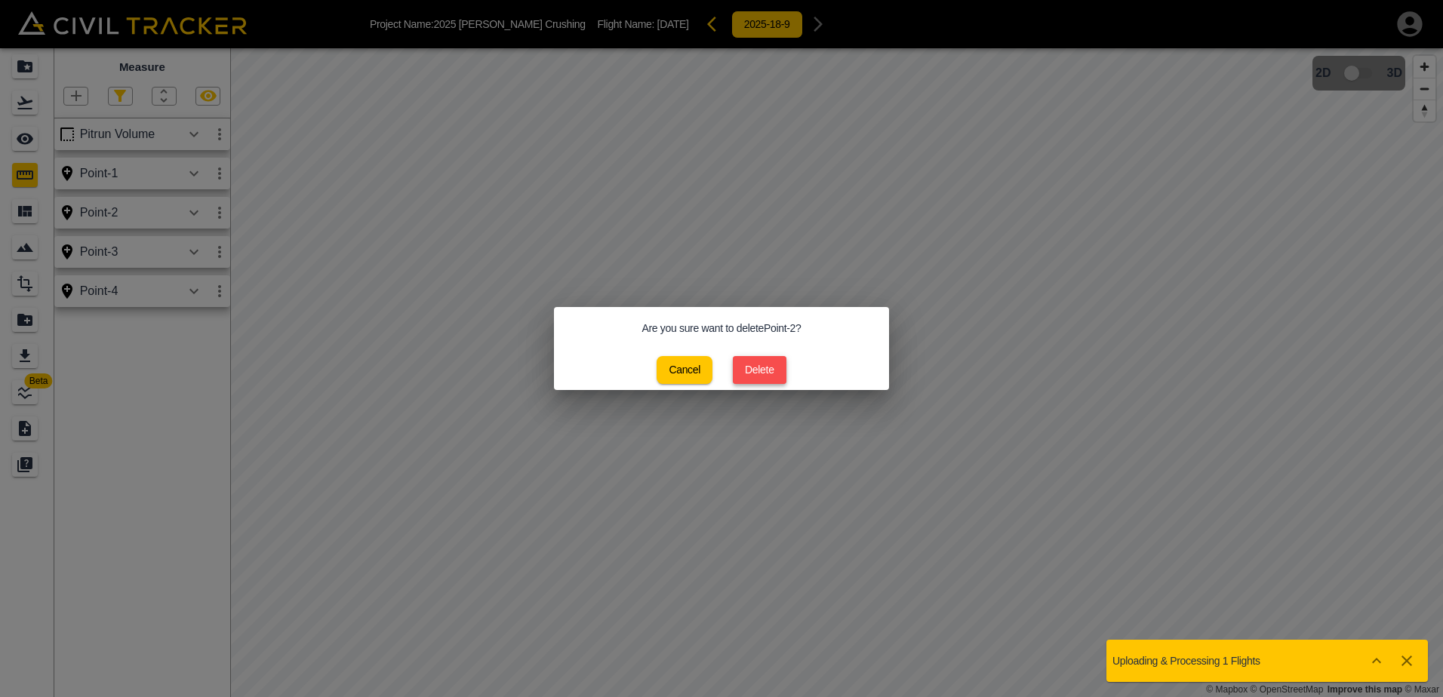
drag, startPoint x: 769, startPoint y: 372, endPoint x: 760, endPoint y: 371, distance: 9.1
click at [768, 372] on button "Delete" at bounding box center [760, 370] width 54 height 28
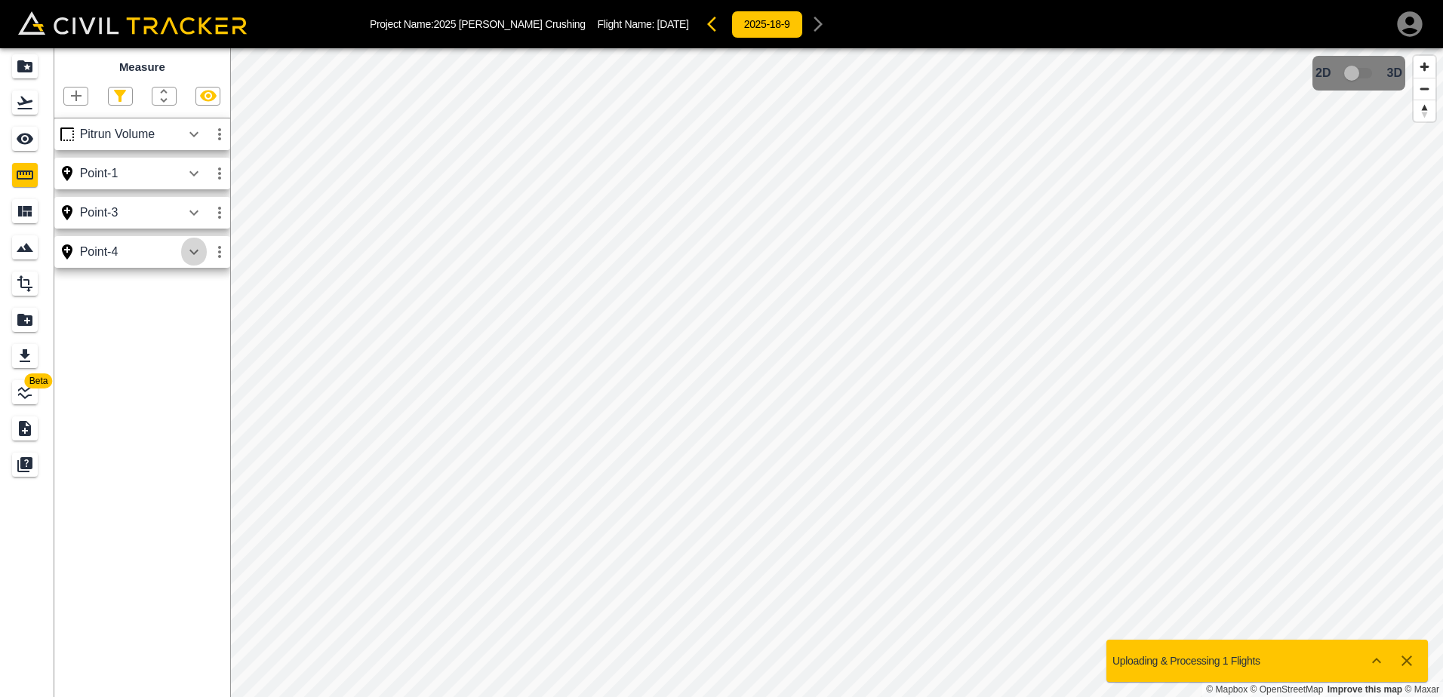
click at [199, 253] on icon "button" at bounding box center [194, 252] width 18 height 18
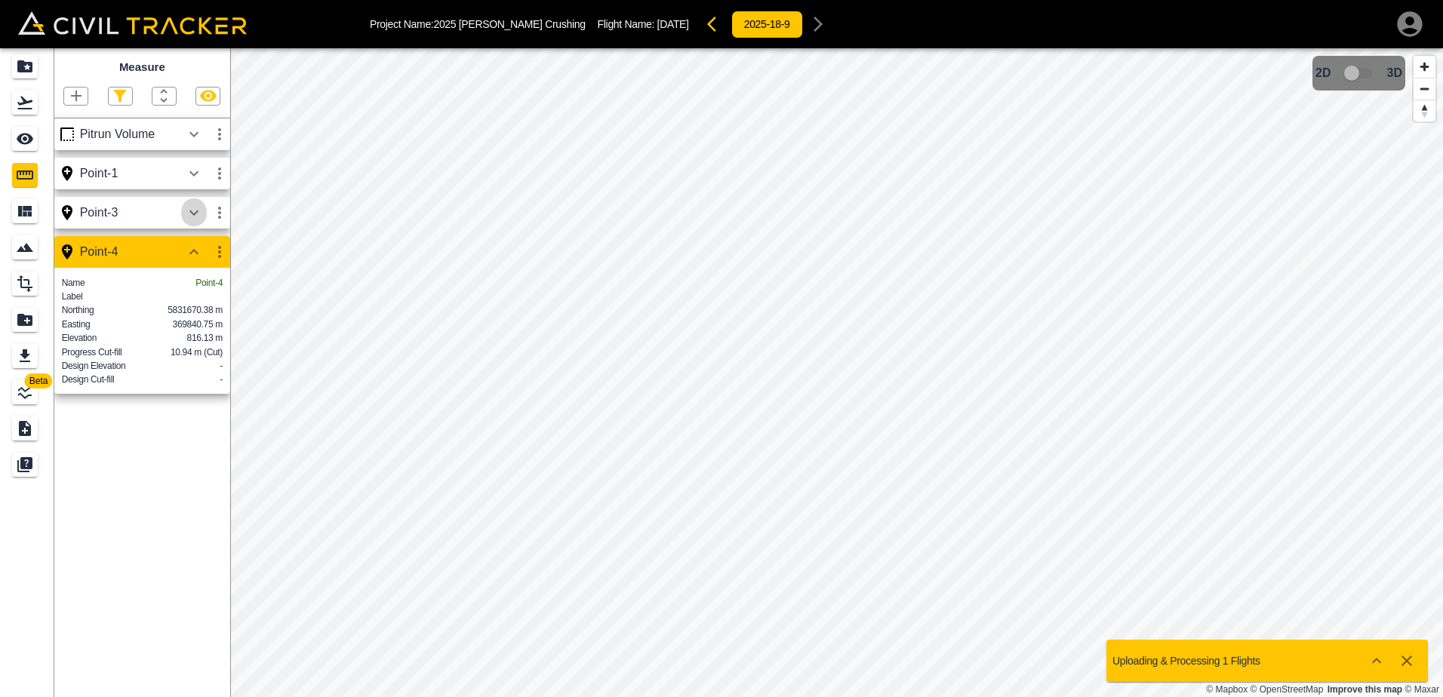
click at [199, 211] on icon "button" at bounding box center [194, 213] width 18 height 18
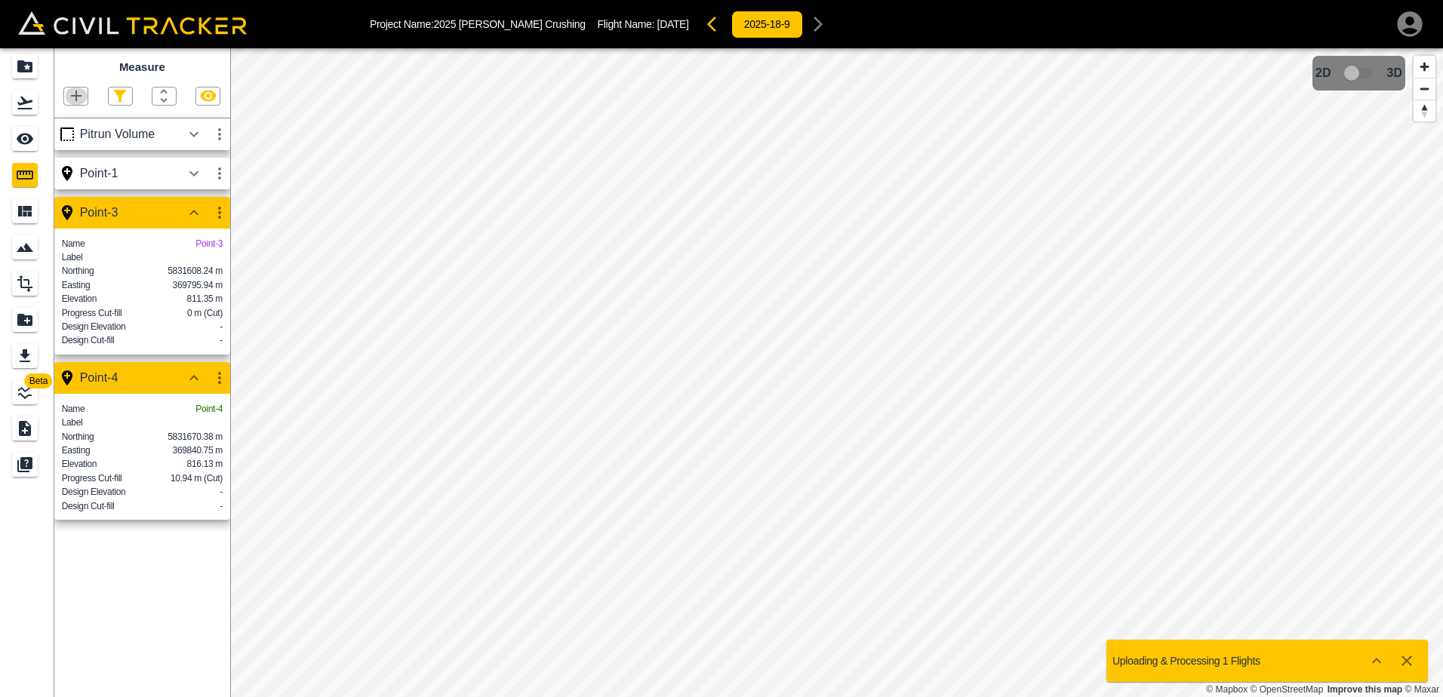
click at [76, 95] on icon "button" at bounding box center [76, 96] width 11 height 11
click at [72, 125] on p "Point" at bounding box center [65, 123] width 23 height 12
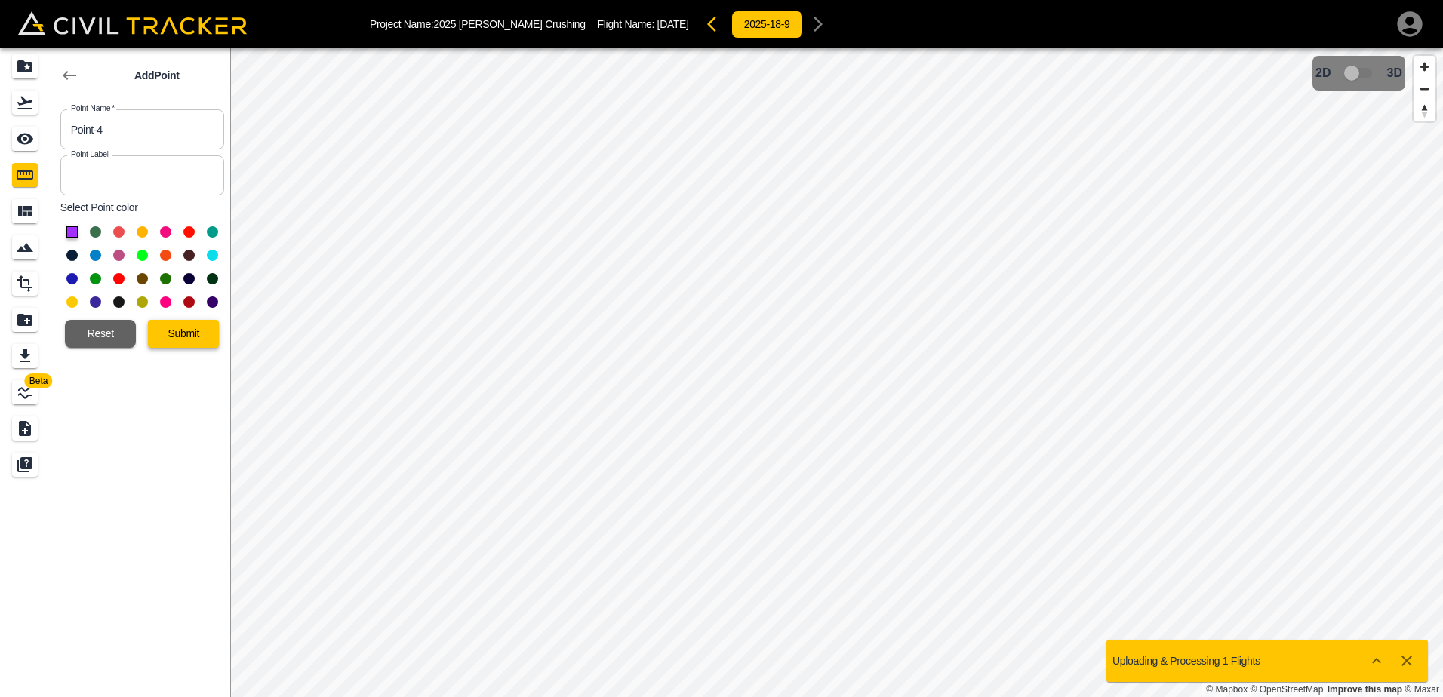
click at [175, 336] on button "Submit" at bounding box center [183, 334] width 71 height 28
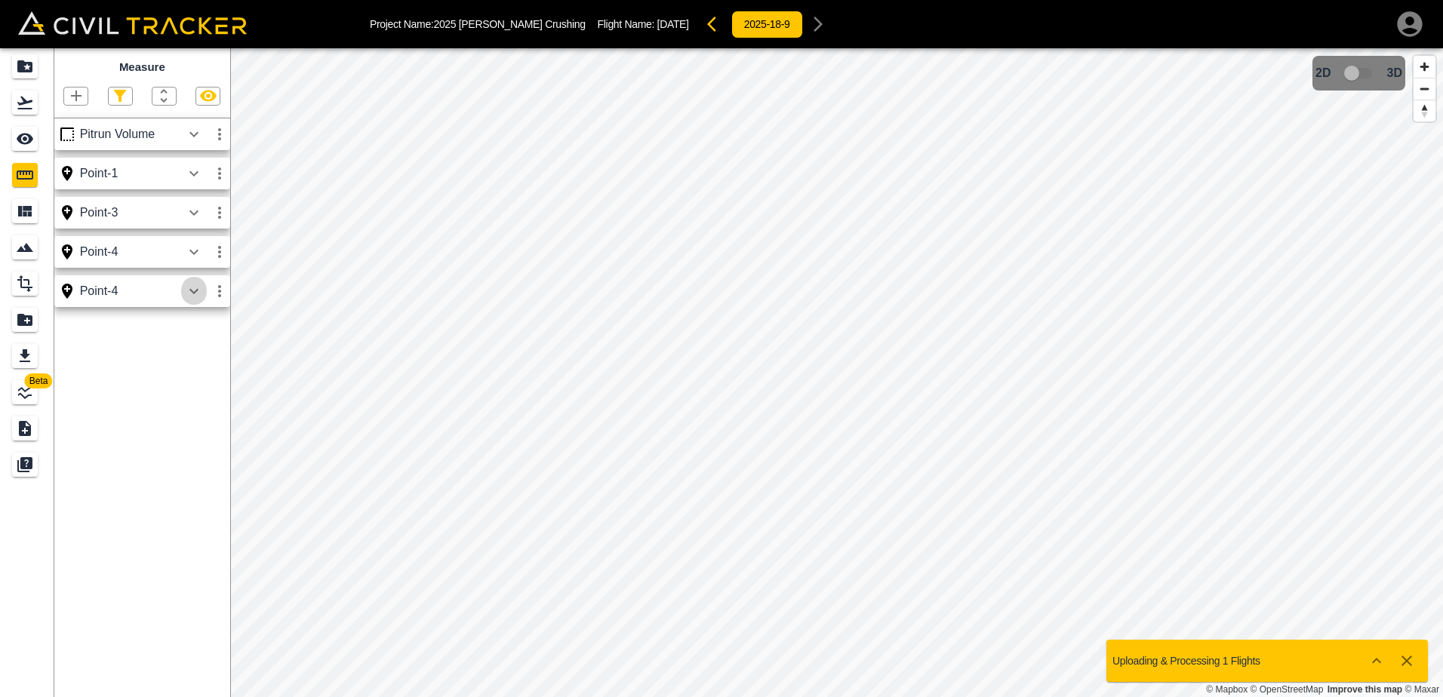
click at [192, 291] on icon "button" at bounding box center [194, 291] width 18 height 18
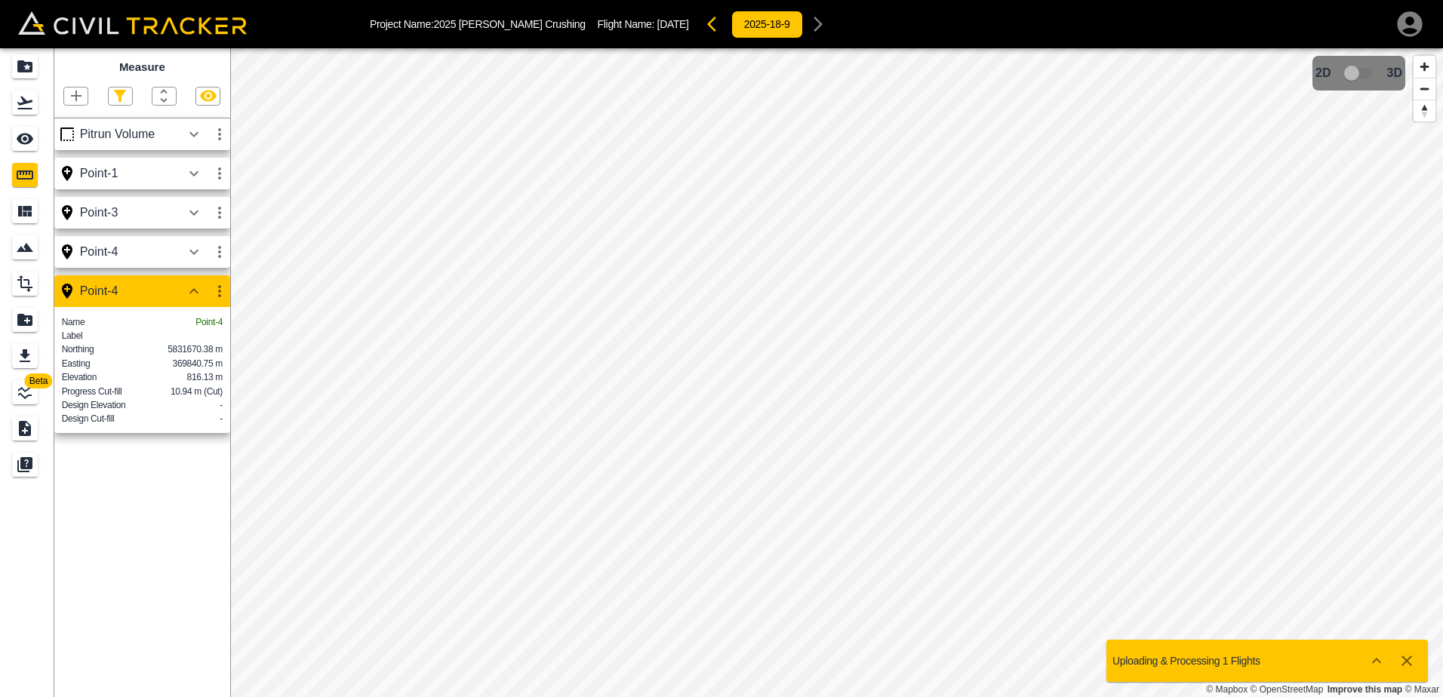
click at [192, 251] on icon "button" at bounding box center [194, 252] width 18 height 18
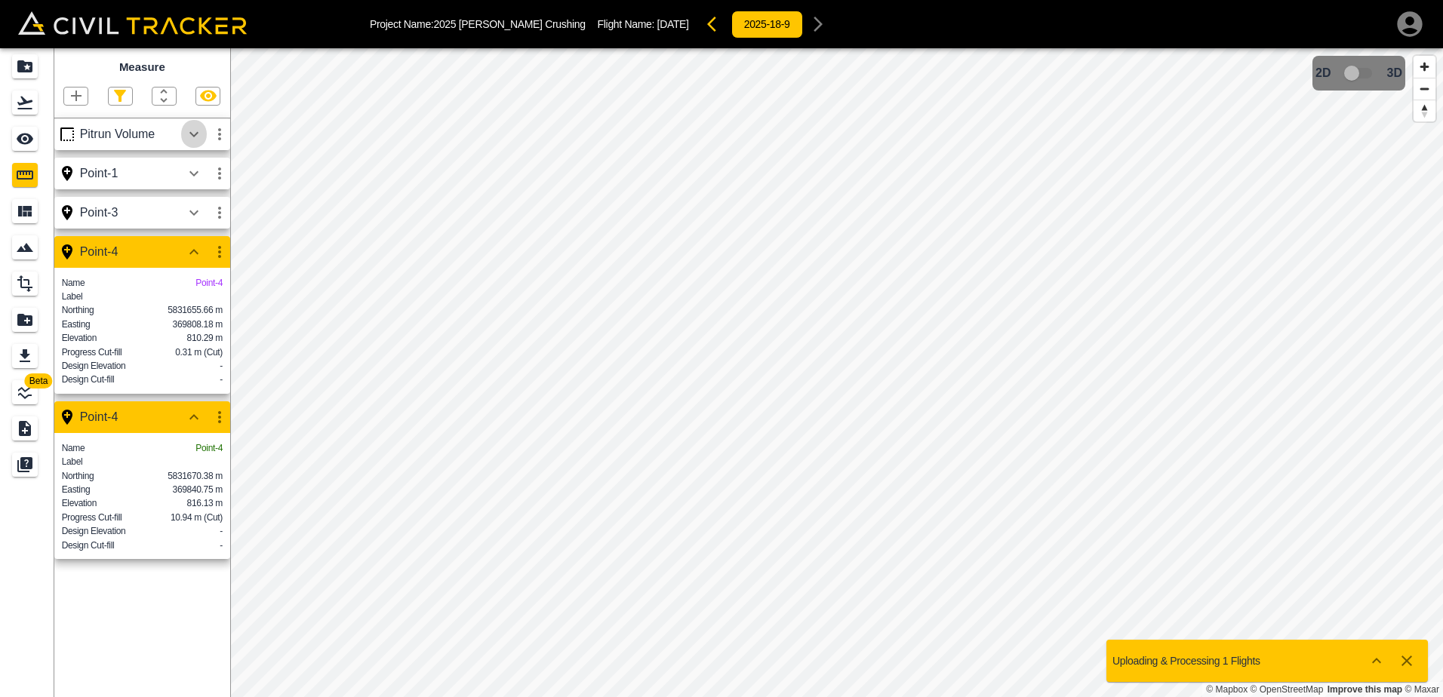
click at [193, 134] on icon "button" at bounding box center [194, 134] width 18 height 18
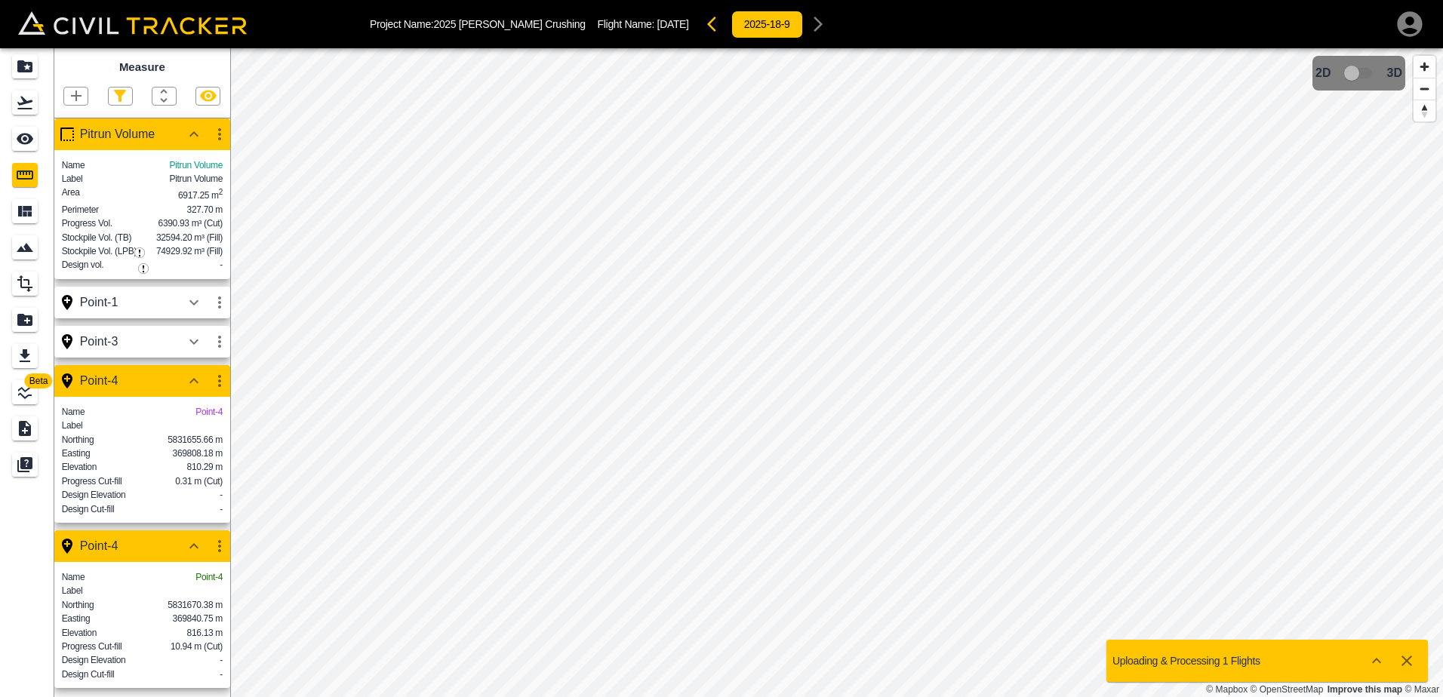
click at [220, 309] on icon "button" at bounding box center [219, 303] width 3 height 12
click at [202, 402] on h6 "Delete" at bounding box center [205, 403] width 30 height 9
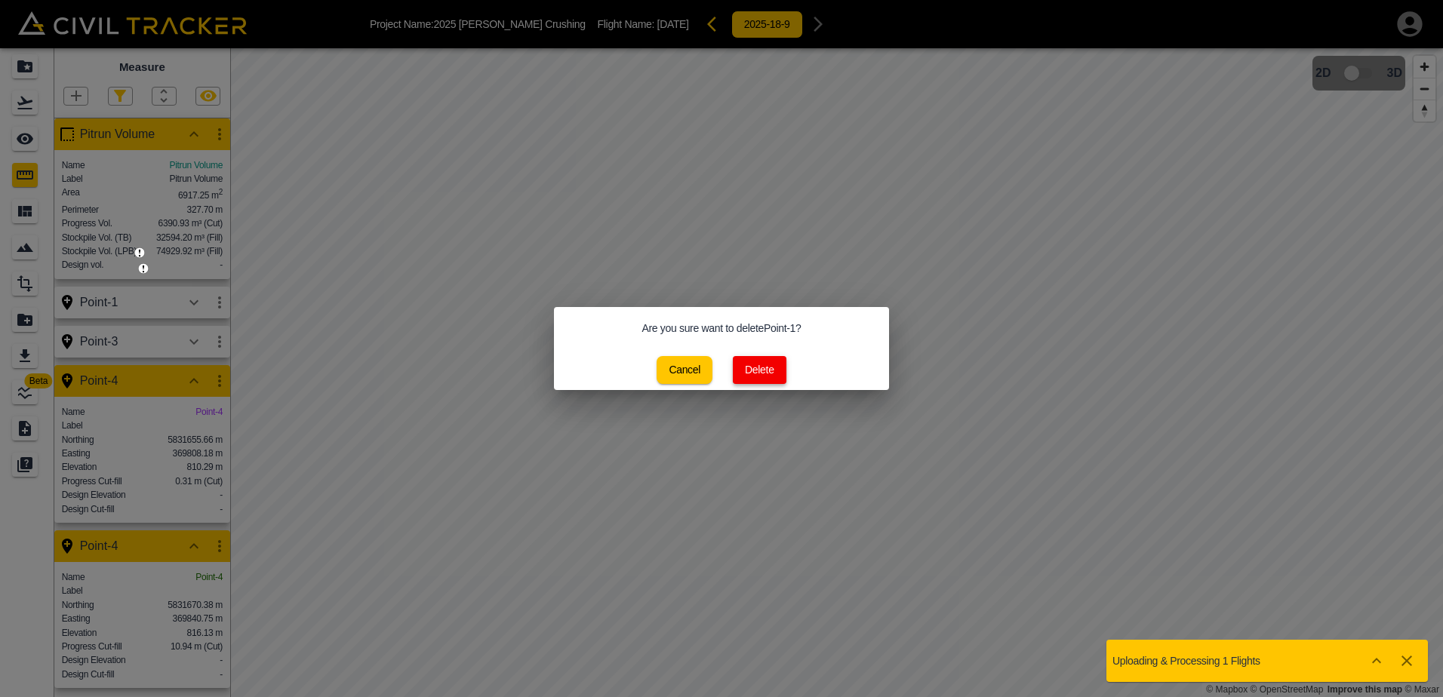
click at [755, 373] on button "Delete" at bounding box center [760, 370] width 54 height 28
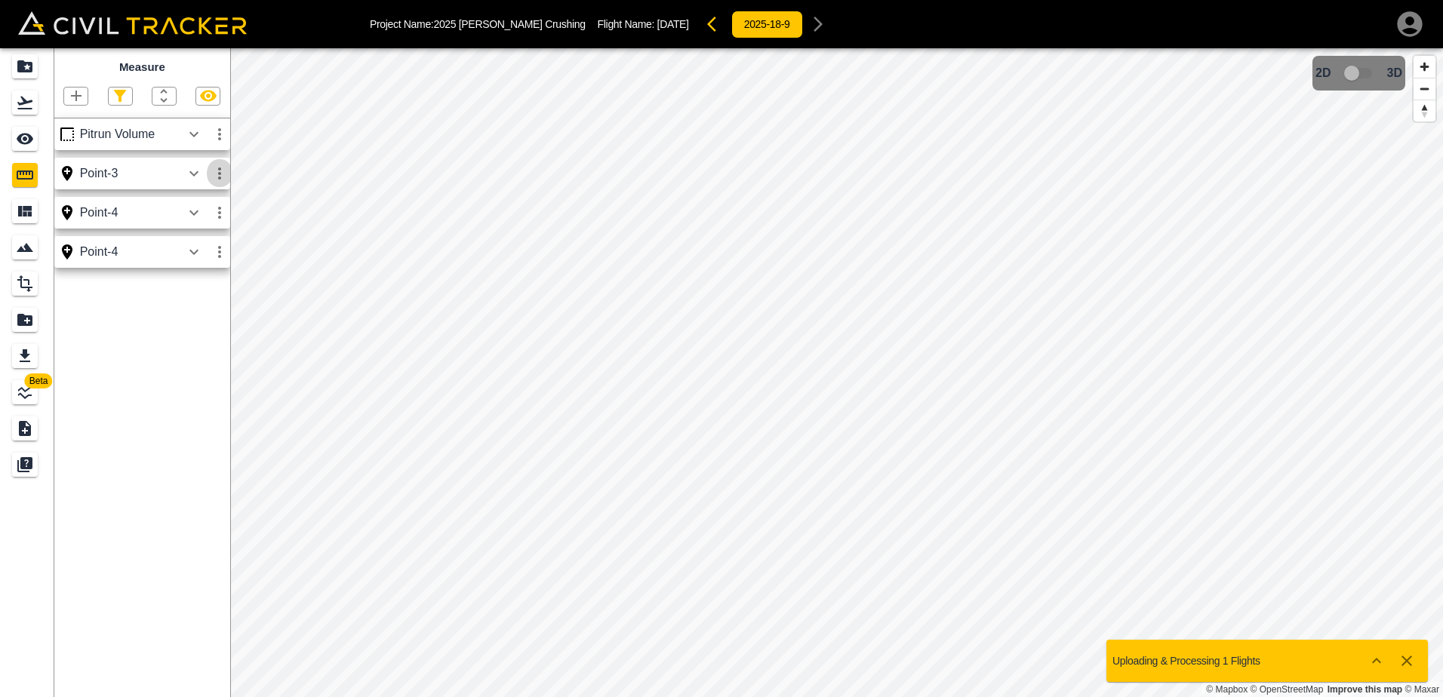
click at [217, 179] on icon "button" at bounding box center [220, 174] width 18 height 18
click at [197, 253] on h6 "Delete" at bounding box center [205, 255] width 30 height 9
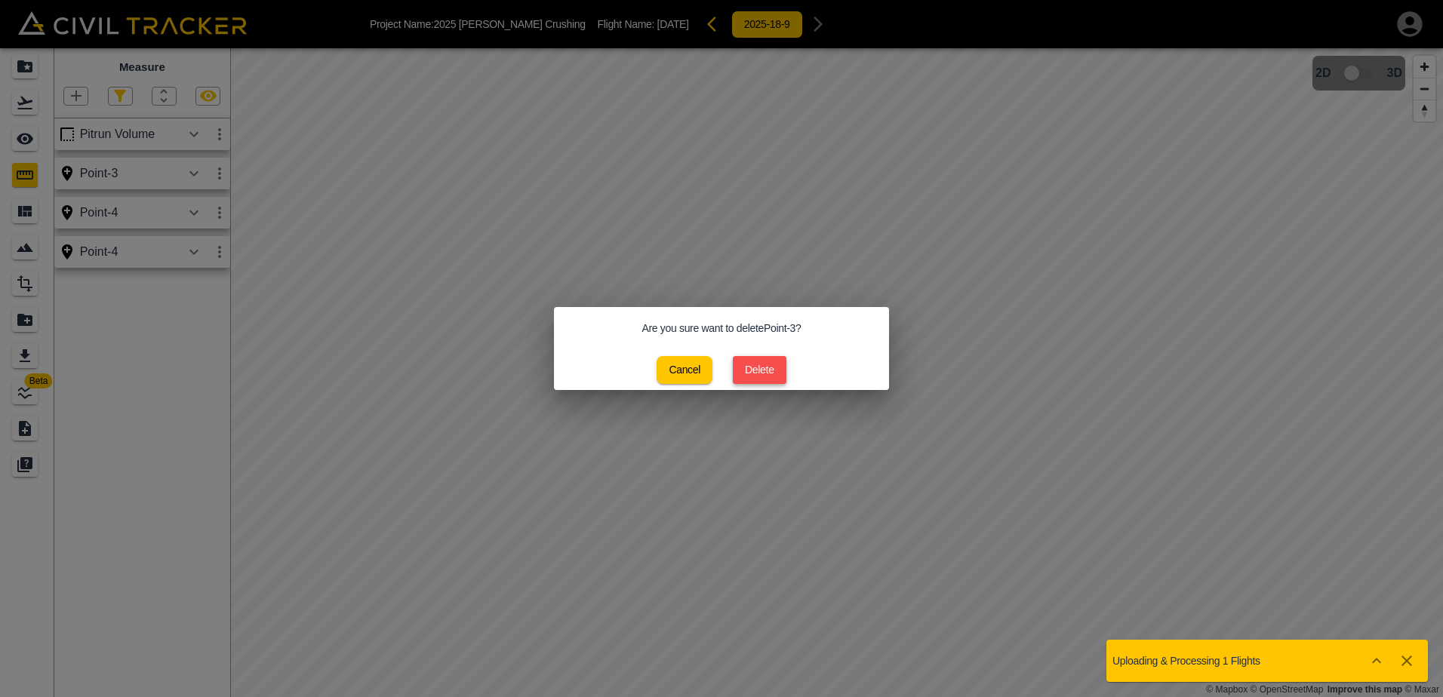
click at [757, 362] on button "Delete" at bounding box center [760, 370] width 54 height 28
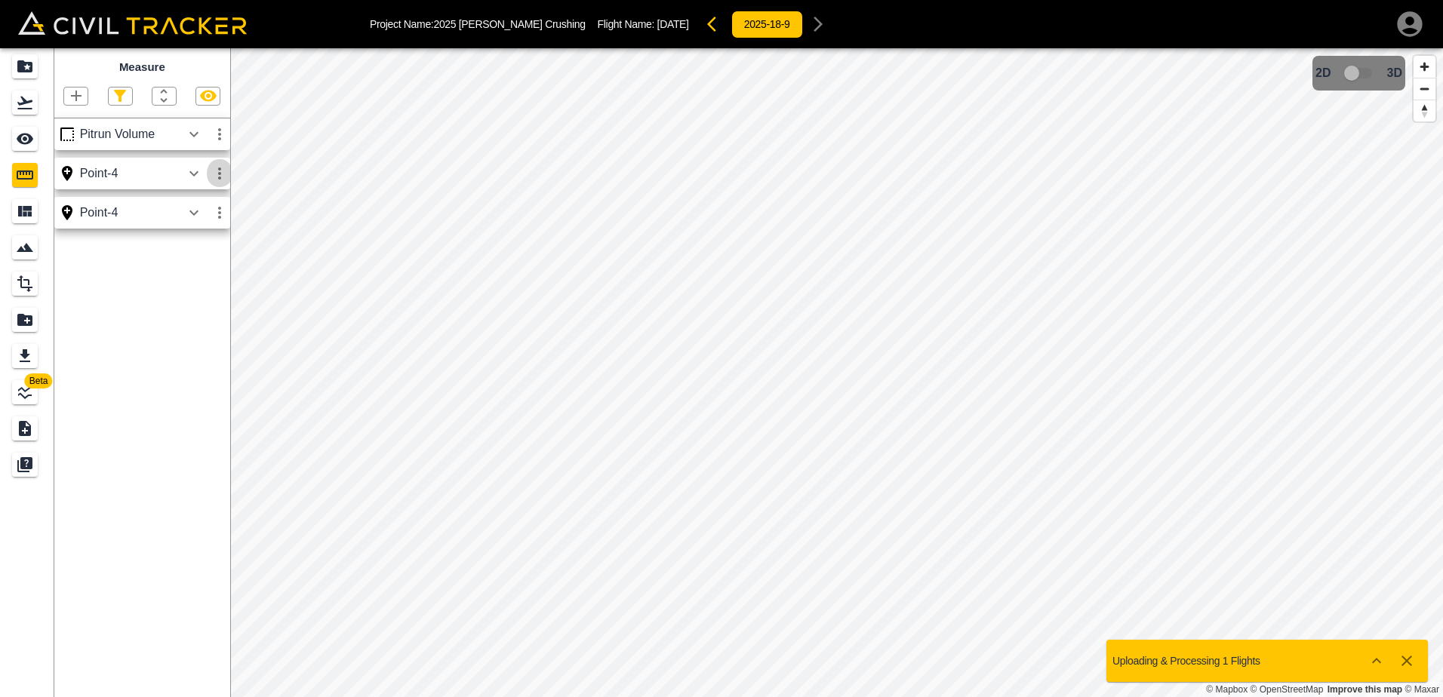
click at [218, 177] on icon "button" at bounding box center [220, 174] width 18 height 18
click at [205, 252] on h6 "Delete" at bounding box center [205, 255] width 30 height 9
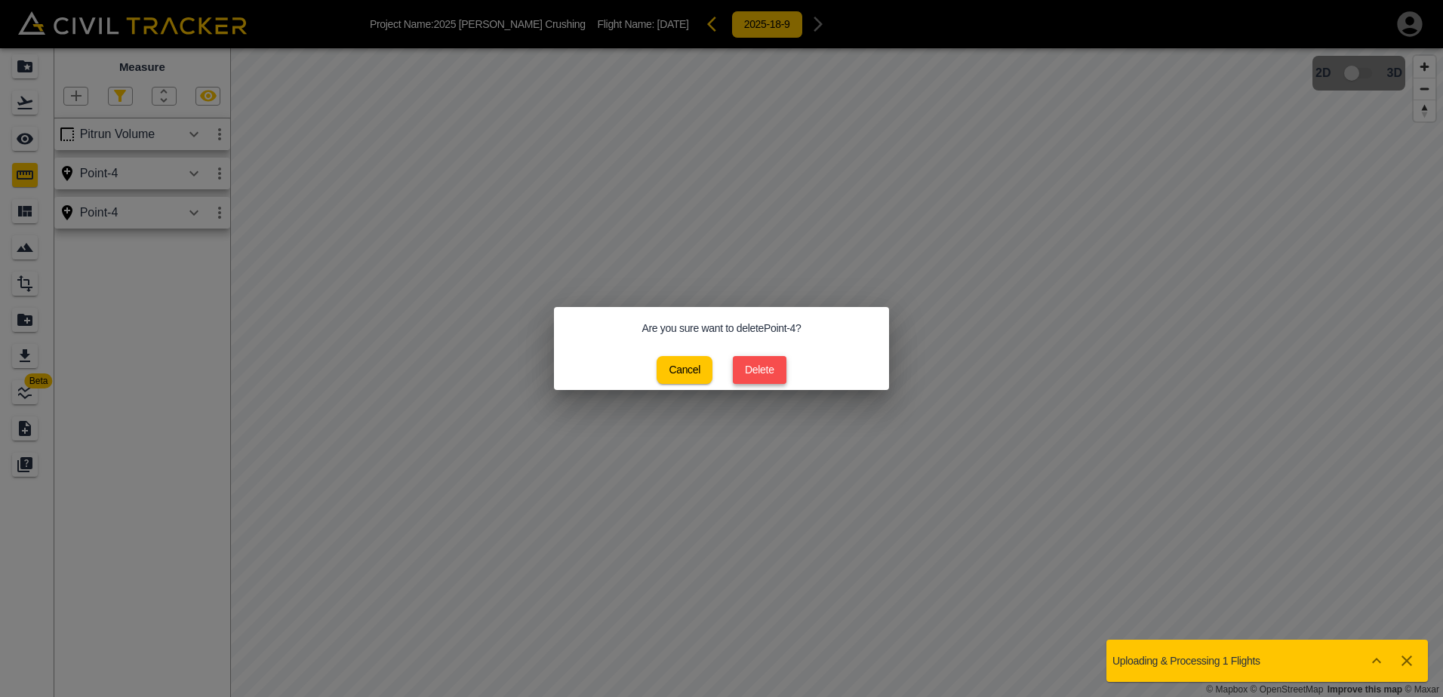
drag, startPoint x: 757, startPoint y: 365, endPoint x: 679, endPoint y: 344, distance: 80.6
click at [754, 365] on button "Delete" at bounding box center [760, 370] width 54 height 28
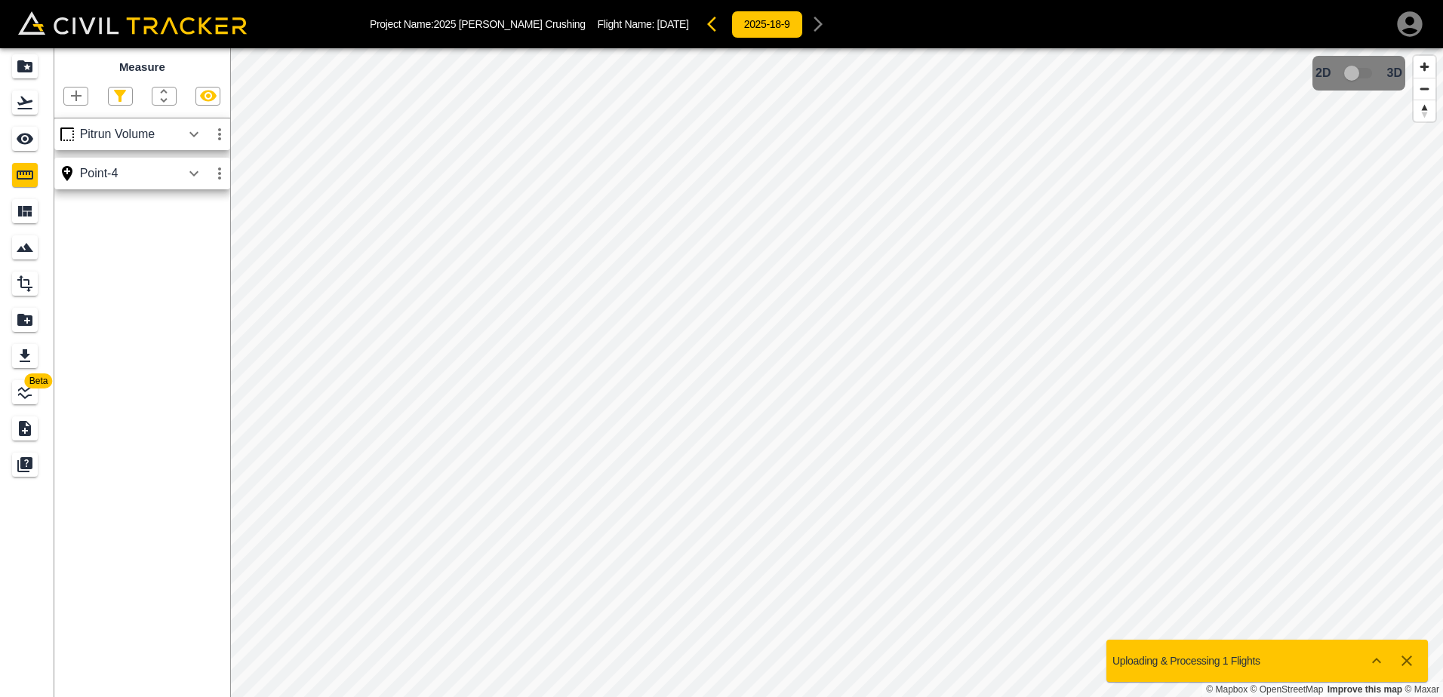
click at [216, 173] on icon "button" at bounding box center [220, 174] width 18 height 18
click at [192, 249] on li "Delete" at bounding box center [184, 256] width 97 height 24
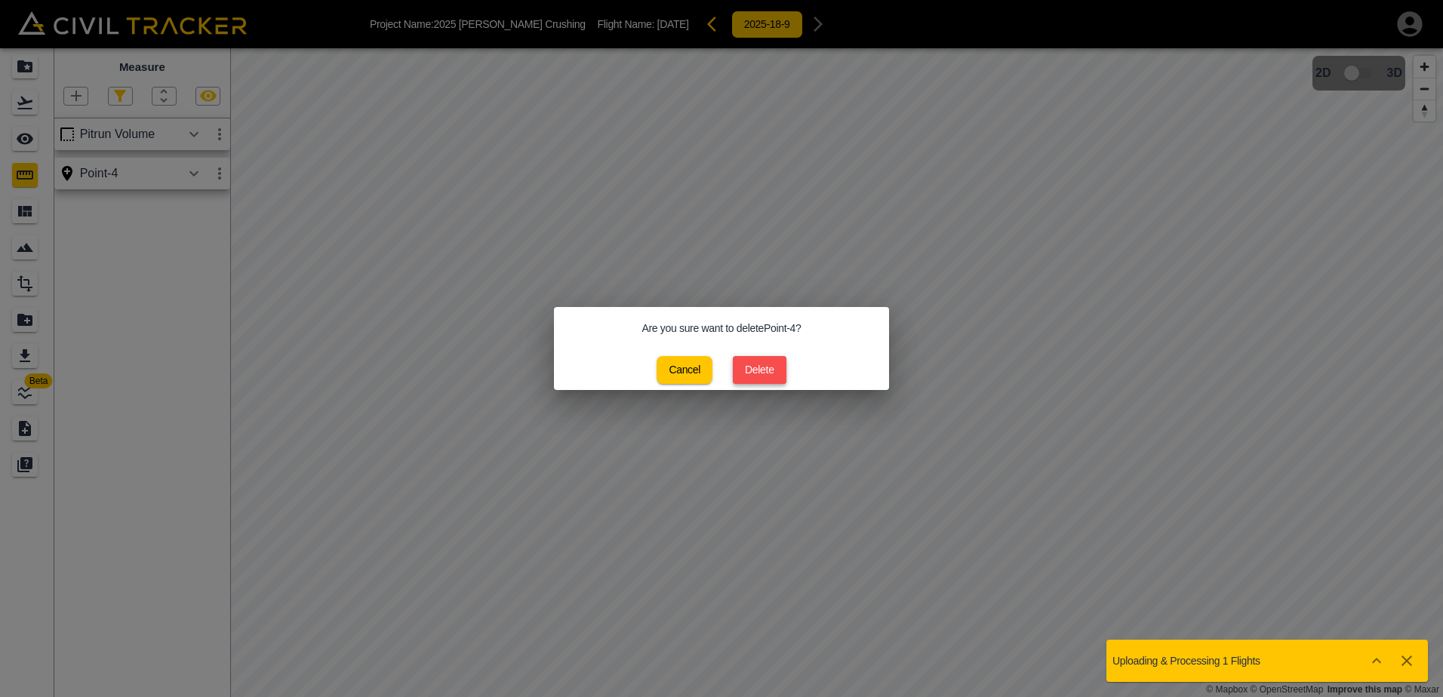
click at [747, 366] on button "Delete" at bounding box center [760, 370] width 54 height 28
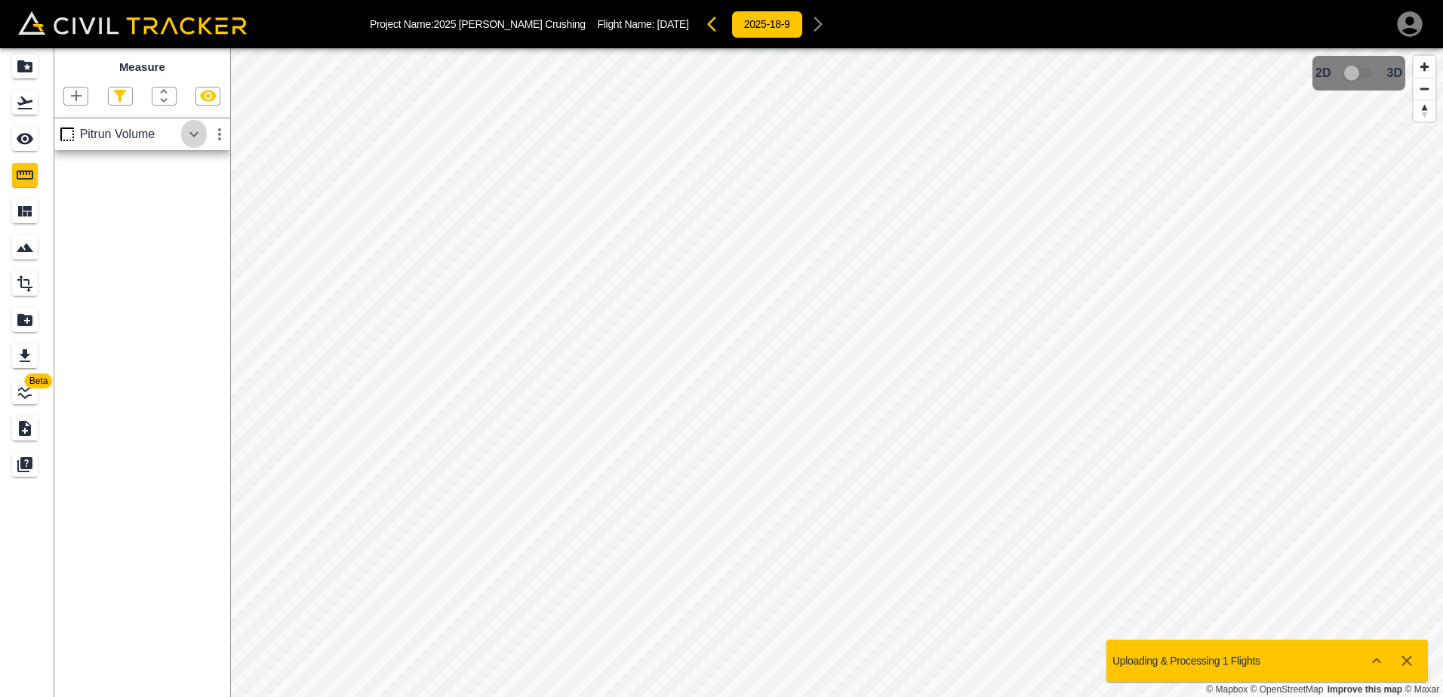
click at [197, 138] on icon "button" at bounding box center [194, 134] width 18 height 18
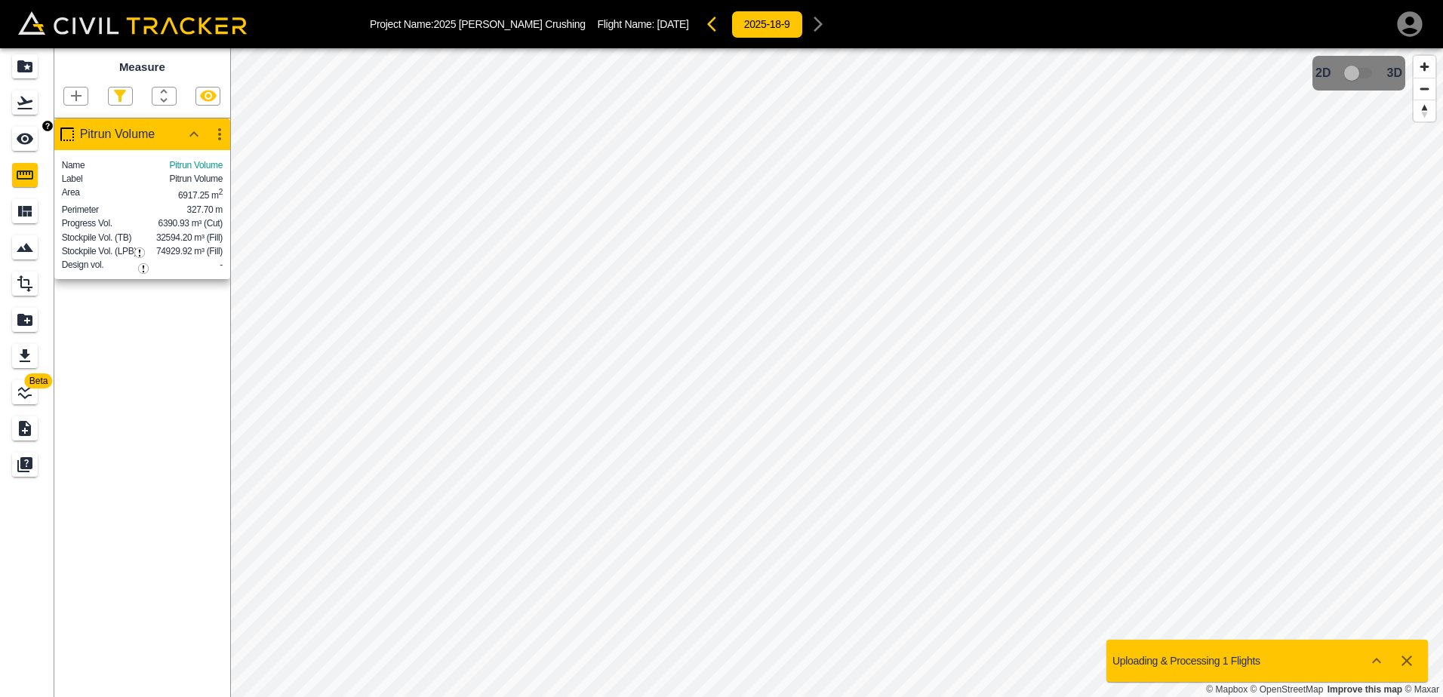
click at [28, 139] on icon "See" at bounding box center [25, 139] width 18 height 18
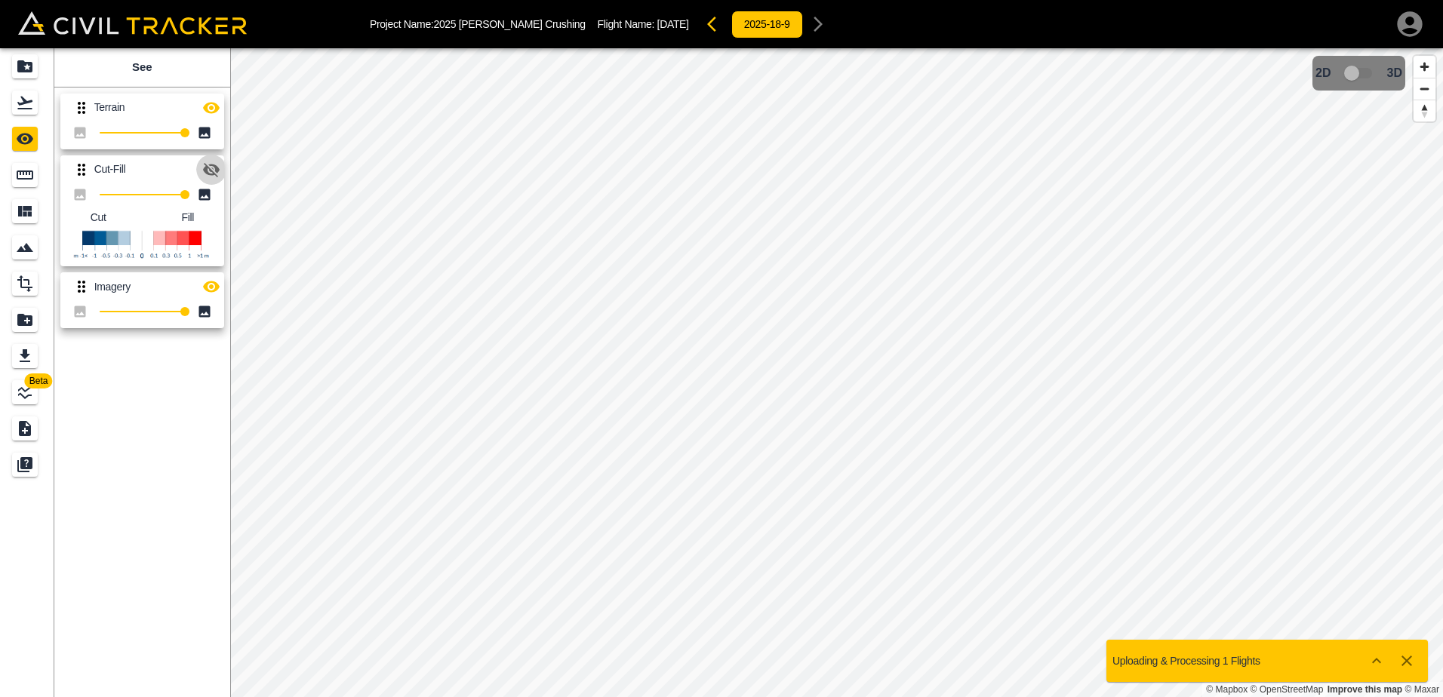
click at [211, 171] on icon "button" at bounding box center [211, 170] width 17 height 14
click at [217, 176] on icon "button" at bounding box center [211, 170] width 18 height 18
drag, startPoint x: 211, startPoint y: 168, endPoint x: 211, endPoint y: 155, distance: 12.8
click at [211, 166] on icon "button" at bounding box center [211, 170] width 18 height 18
click at [214, 108] on icon "button" at bounding box center [211, 108] width 18 height 18
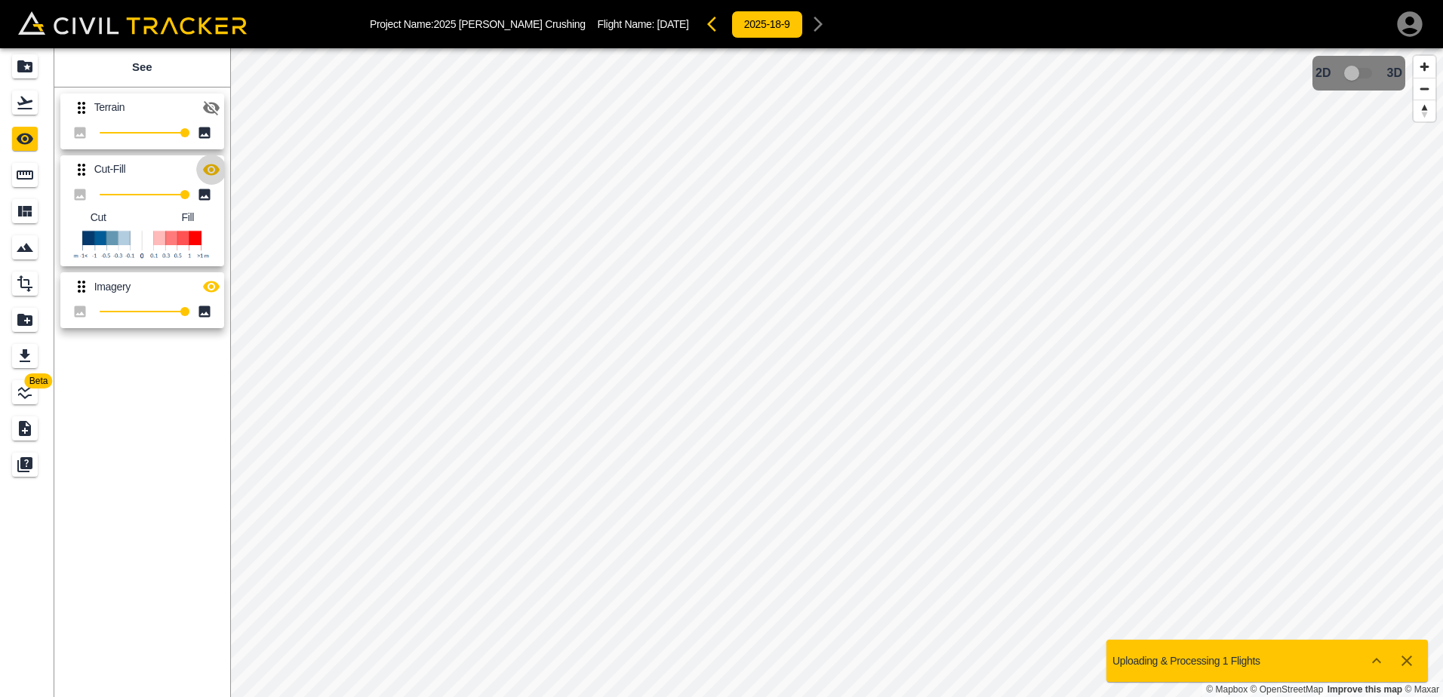
click at [212, 171] on icon "button" at bounding box center [211, 169] width 17 height 11
click at [212, 171] on icon "button" at bounding box center [211, 170] width 17 height 14
click at [212, 171] on icon "button" at bounding box center [211, 169] width 17 height 11
click at [214, 171] on icon "button" at bounding box center [211, 170] width 18 height 18
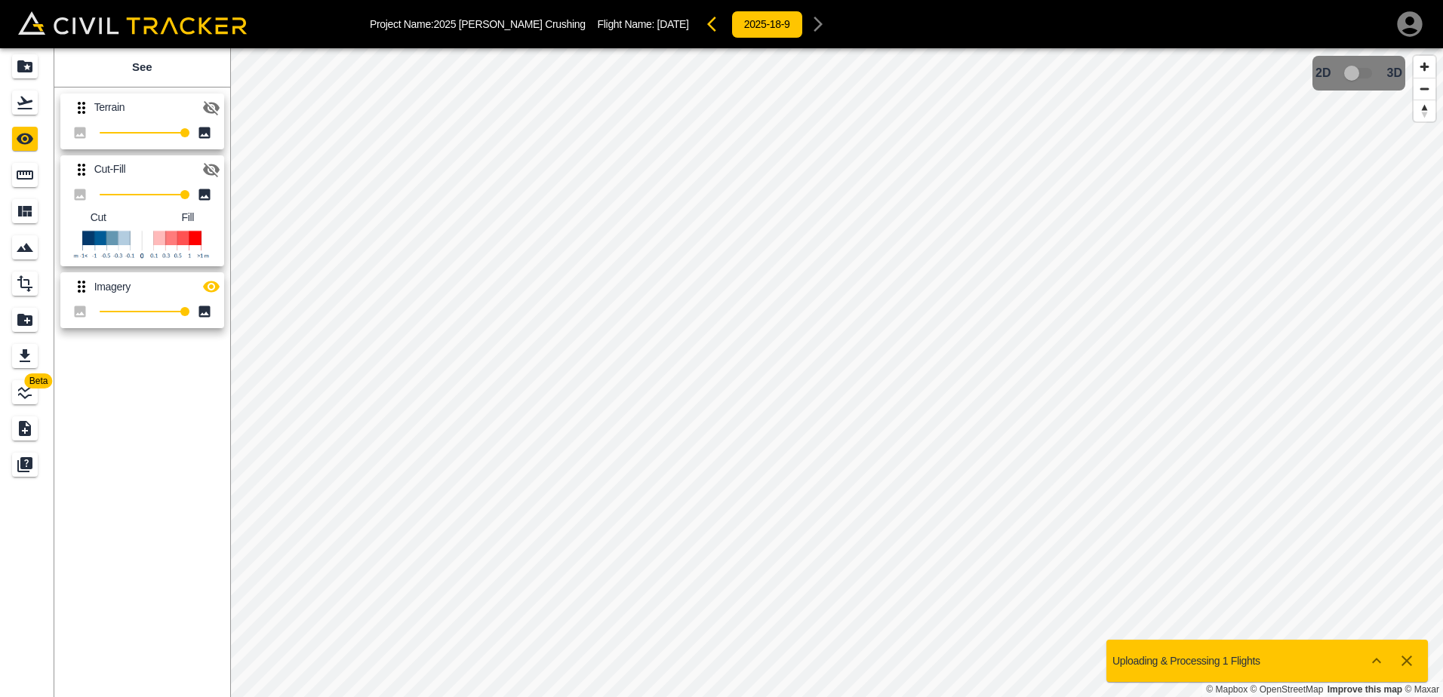
click at [214, 171] on icon "button" at bounding box center [211, 170] width 18 height 18
click at [215, 168] on icon "button" at bounding box center [211, 170] width 17 height 14
click at [214, 168] on icon "button" at bounding box center [211, 170] width 18 height 18
click at [216, 111] on icon "button" at bounding box center [211, 108] width 18 height 18
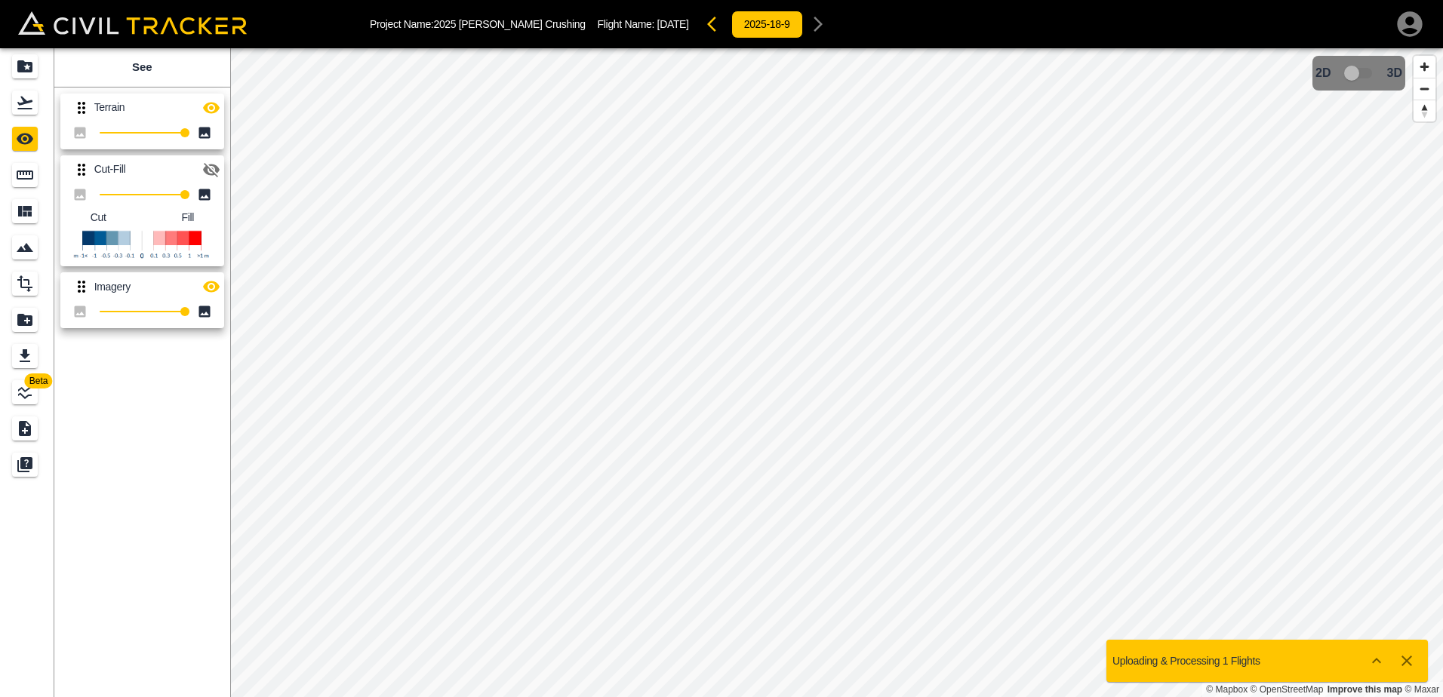
click at [213, 111] on icon "button" at bounding box center [211, 108] width 18 height 18
click at [27, 170] on icon "Measure" at bounding box center [25, 175] width 18 height 18
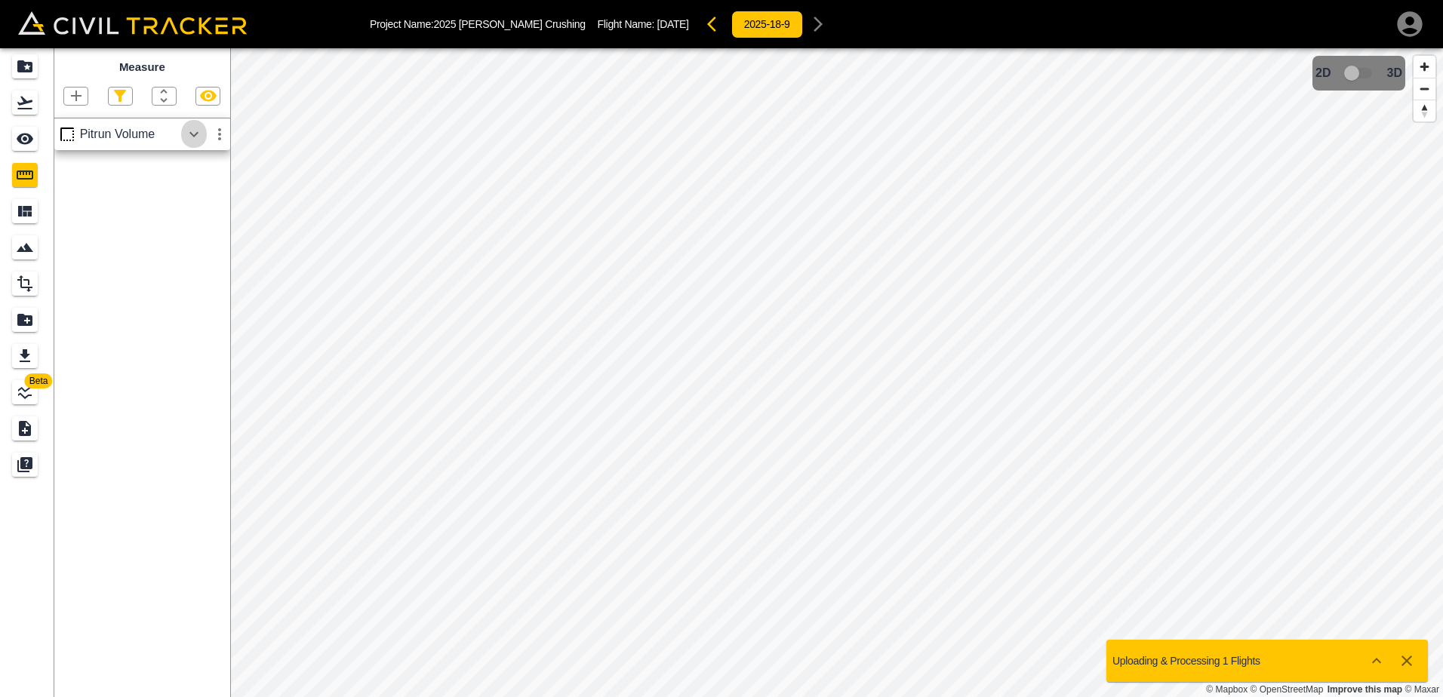
click at [192, 136] on icon "button" at bounding box center [193, 133] width 9 height 5
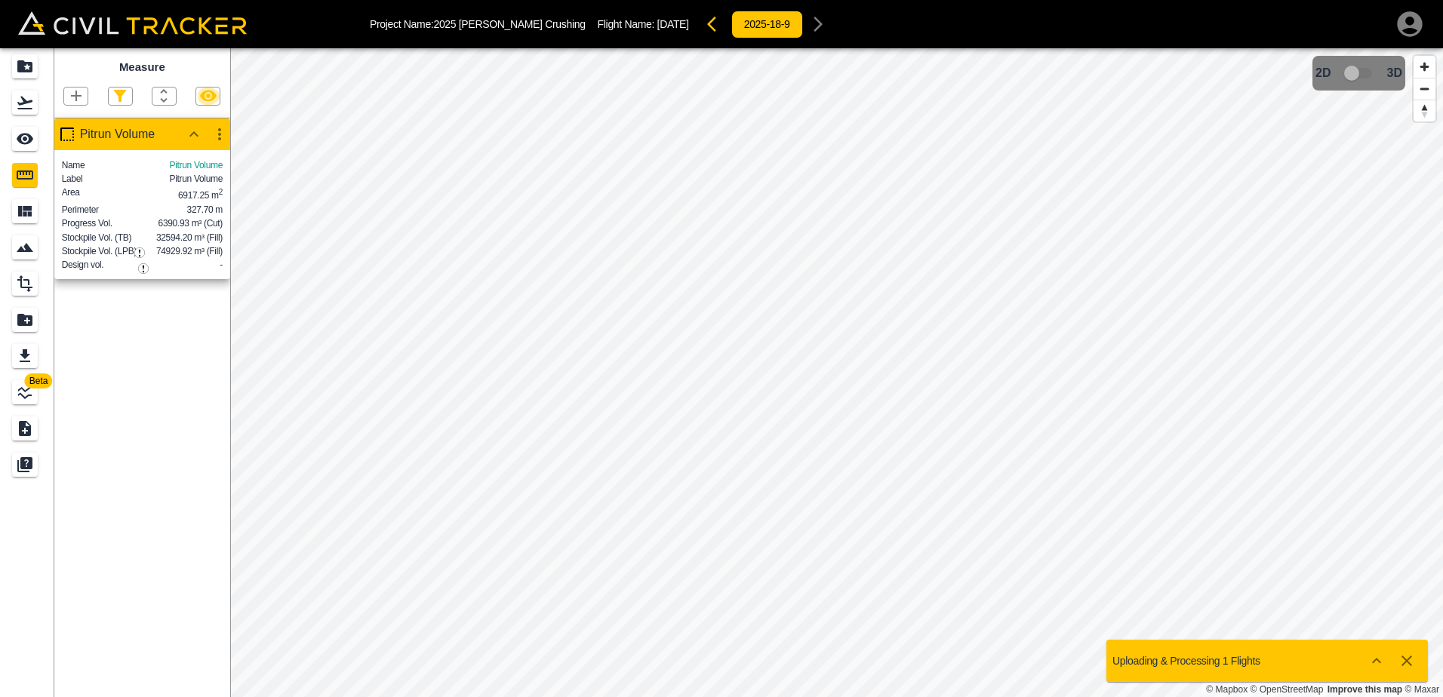
click at [205, 94] on icon "button" at bounding box center [208, 96] width 17 height 11
click at [76, 95] on icon "button" at bounding box center [76, 96] width 18 height 18
click at [64, 172] on p "Polygon" at bounding box center [72, 168] width 36 height 12
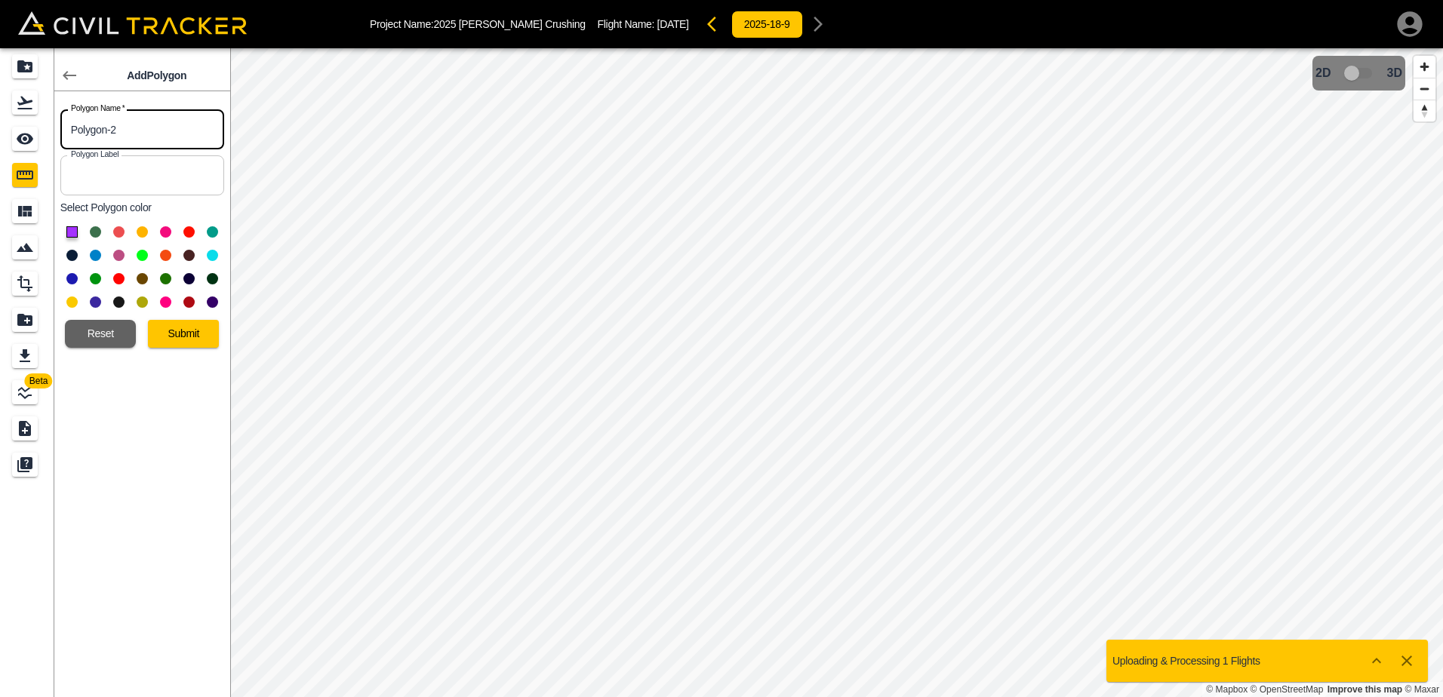
drag, startPoint x: 125, startPoint y: 137, endPoint x: -68, endPoint y: 134, distance: 192.5
click at [0, 134] on html "Project Name: 2025 [PERSON_NAME] Crushing Flight Name: [DATE] 2025-18-9 Beta Ad…" at bounding box center [721, 348] width 1443 height 697
type input "Screened Rock"
click at [109, 177] on input "text" at bounding box center [142, 175] width 164 height 40
type input "Screen Rock"
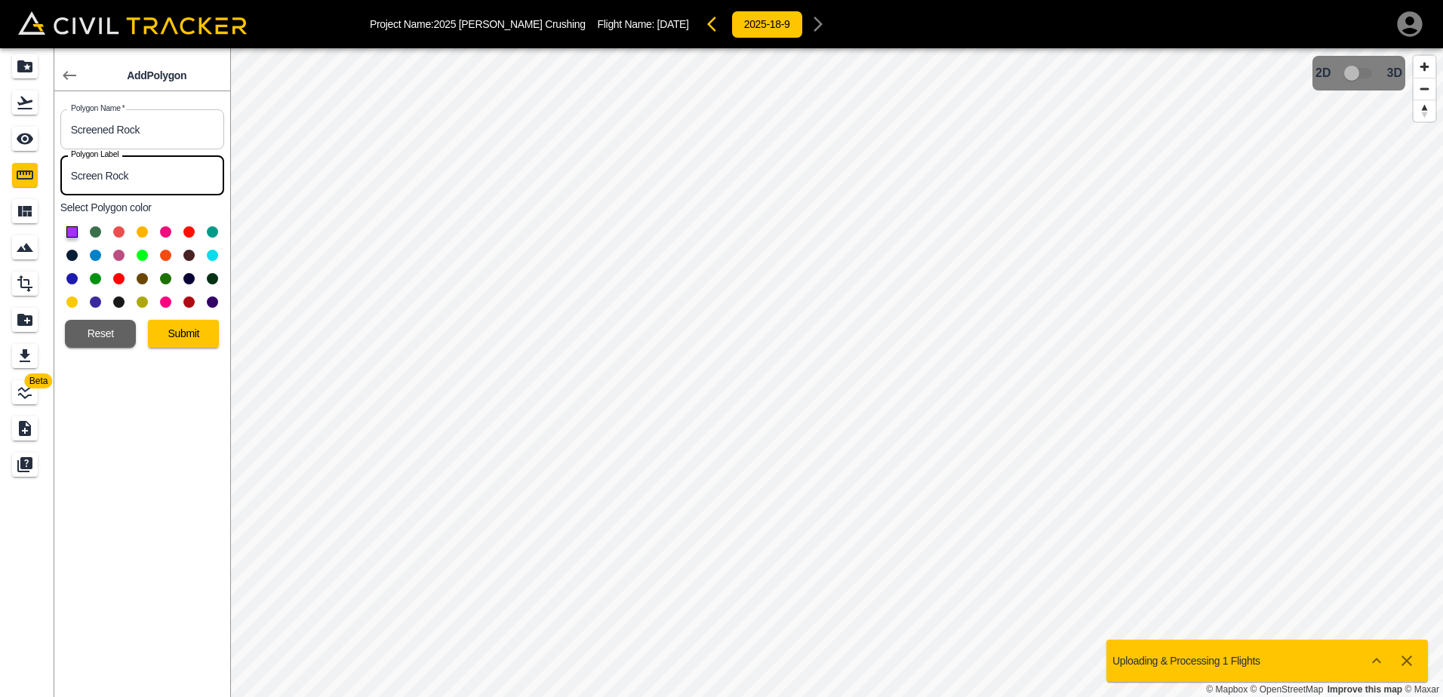
click at [192, 233] on button at bounding box center [188, 231] width 11 height 11
click at [198, 336] on button "Submit" at bounding box center [183, 334] width 71 height 28
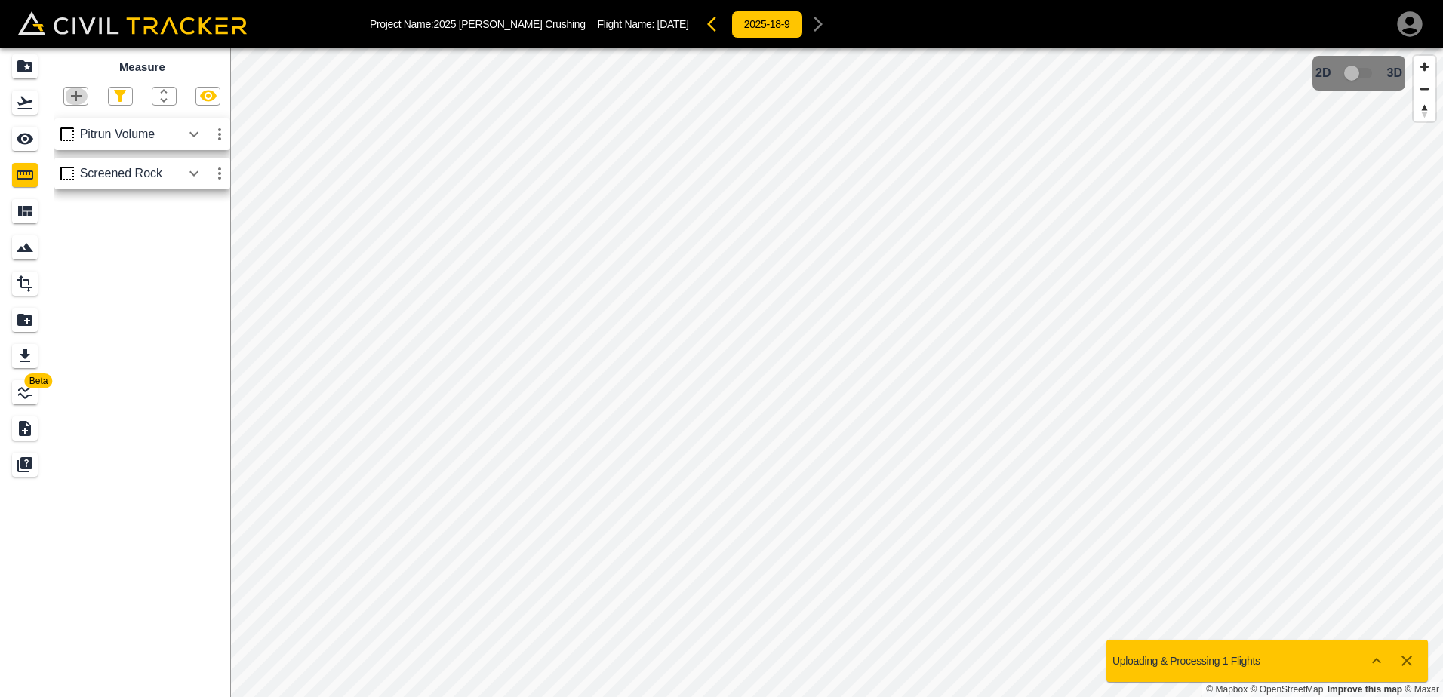
click at [84, 102] on icon "button" at bounding box center [76, 96] width 18 height 18
click at [77, 171] on p "Polygon" at bounding box center [72, 168] width 36 height 12
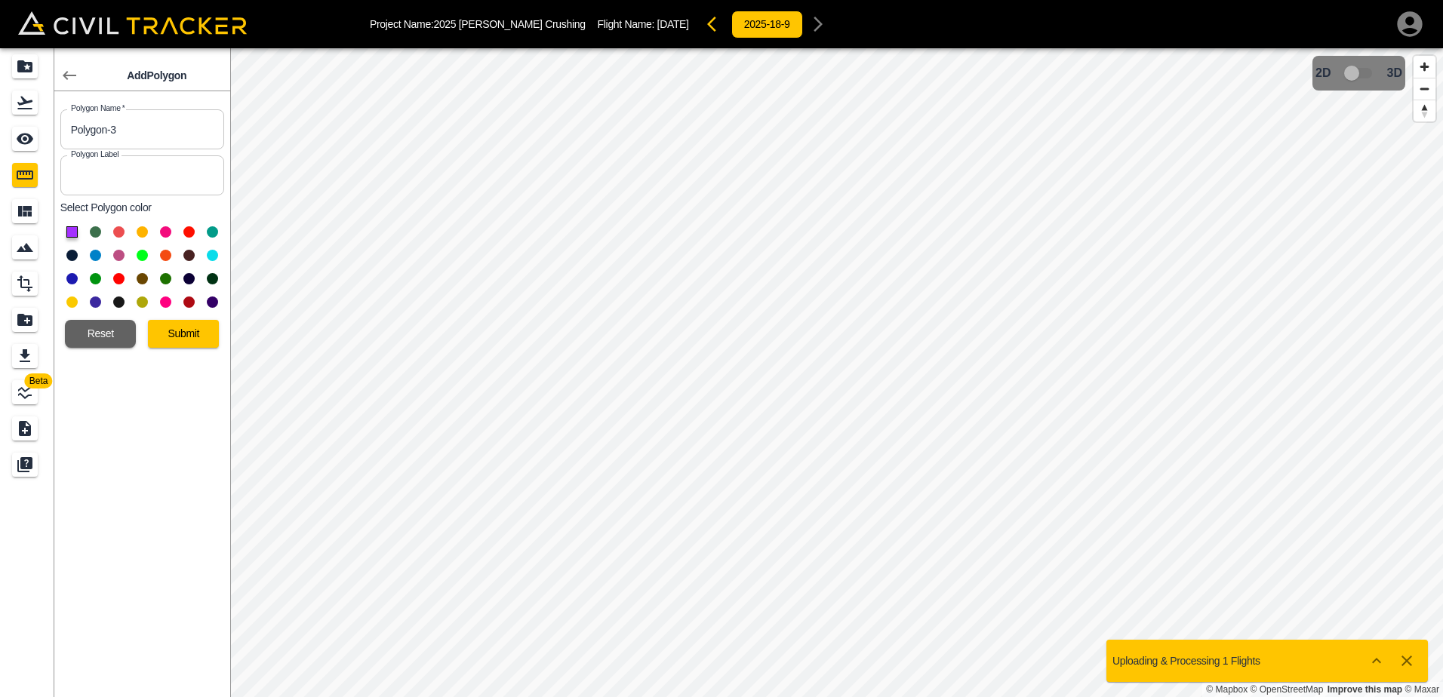
click at [164, 231] on button at bounding box center [165, 231] width 11 height 11
click at [177, 332] on button "Submit" at bounding box center [183, 334] width 71 height 28
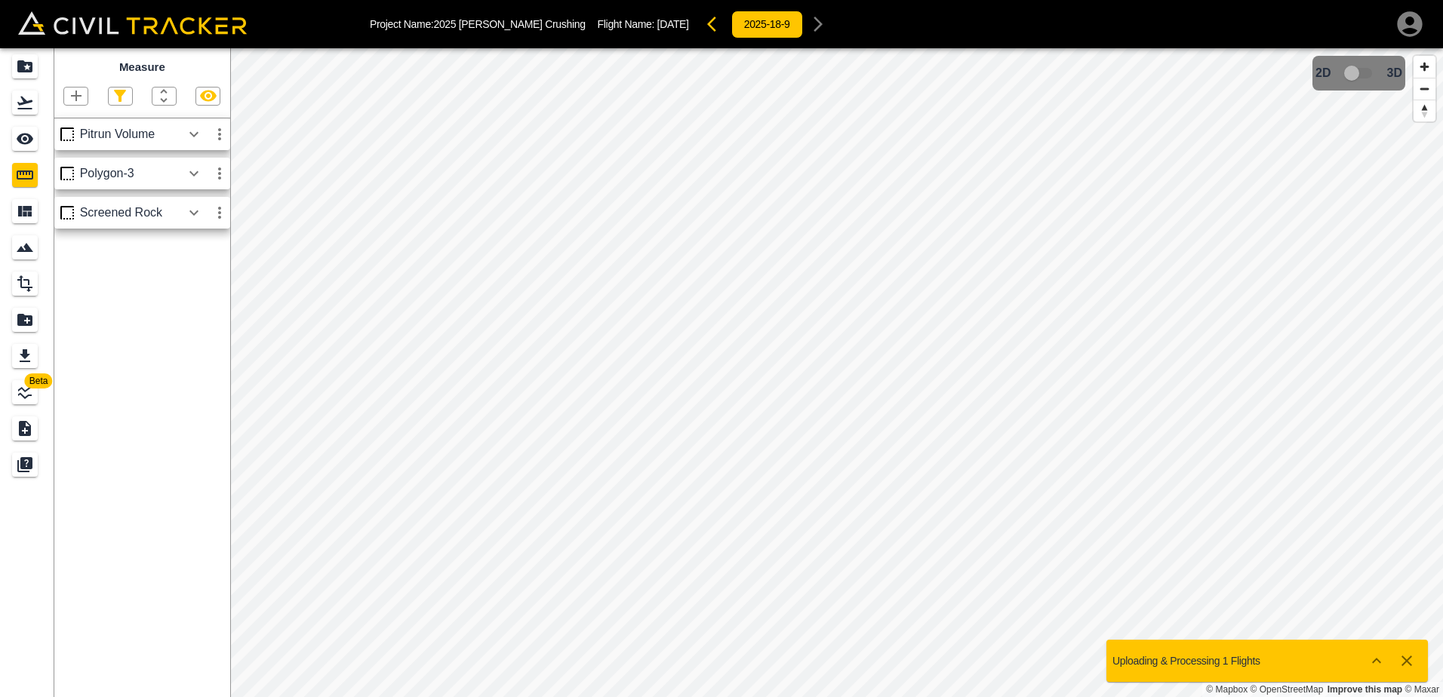
click at [193, 174] on icon "button" at bounding box center [194, 174] width 18 height 18
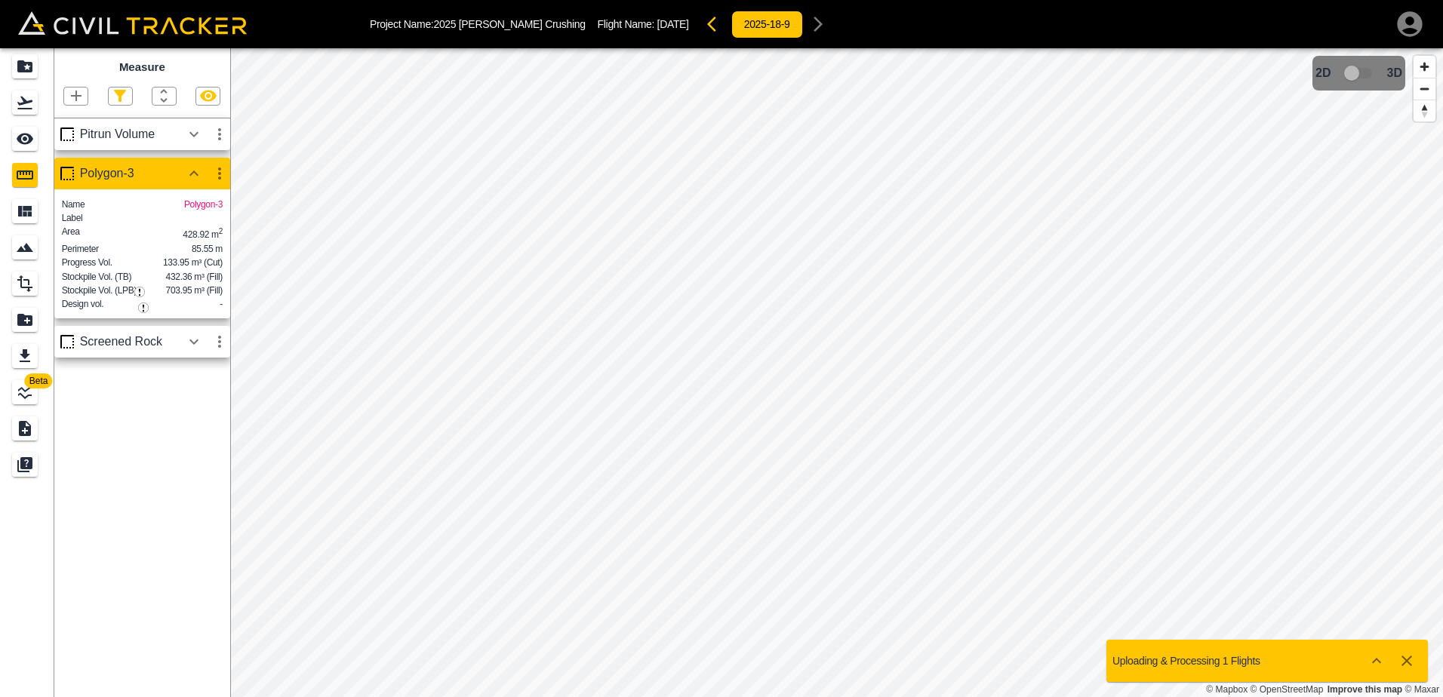
click at [199, 351] on icon "button" at bounding box center [194, 342] width 18 height 18
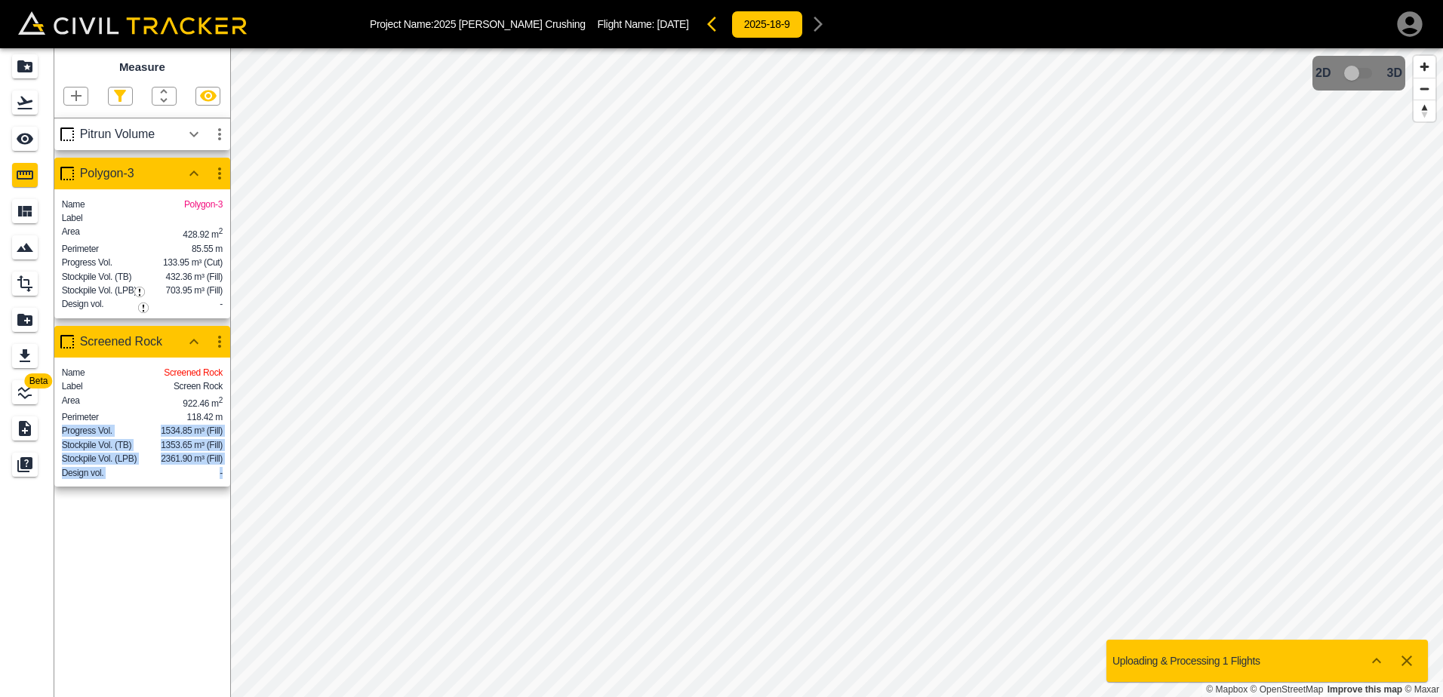
click at [452, 399] on div "Beta Measure Pitrun Volume Polygon-3 Name Polygon-3 Label Area 428.92 m 2 Perim…" at bounding box center [721, 372] width 1443 height 649
click at [157, 610] on div "Measure Pitrun Volume Polygon-3 Name Polygon-3 Label Area 428.92 m 2 Perimeter …" at bounding box center [142, 372] width 176 height 649
click at [197, 135] on icon "button" at bounding box center [193, 133] width 9 height 5
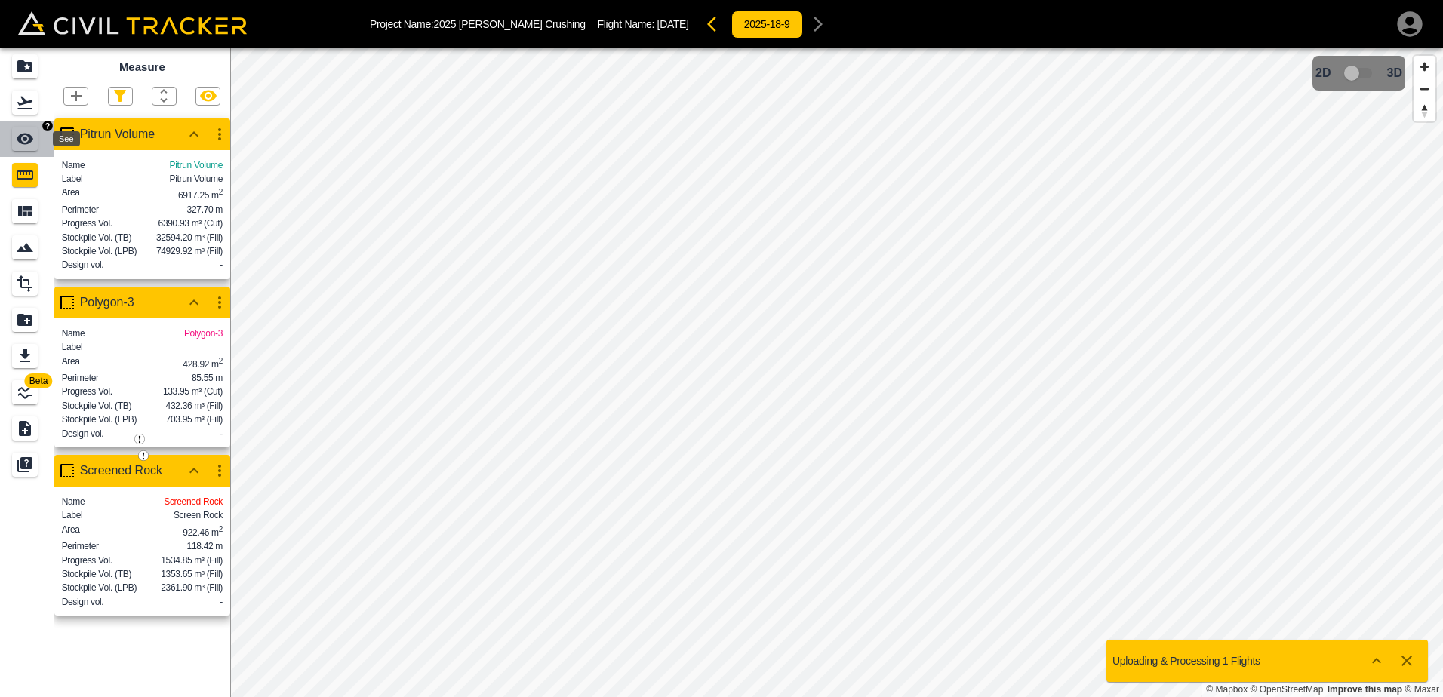
click at [24, 140] on icon "See" at bounding box center [25, 139] width 17 height 11
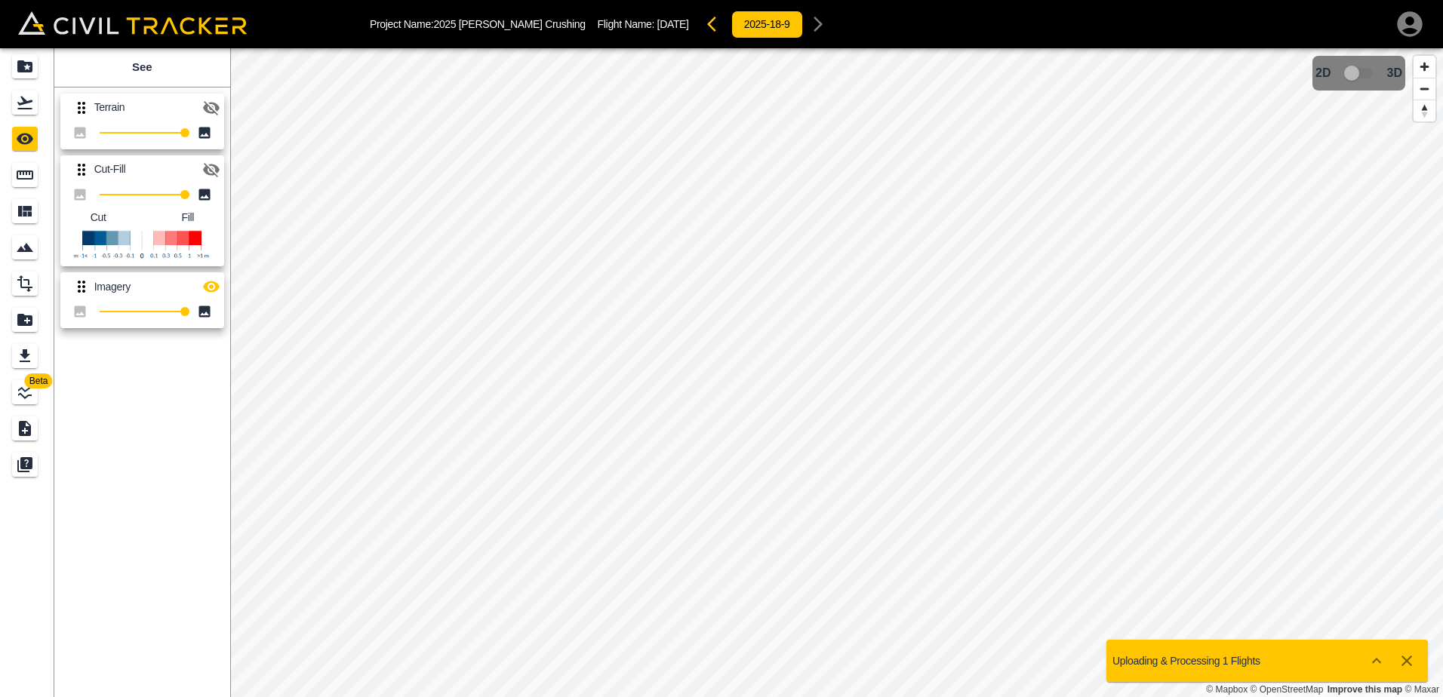
click at [208, 169] on icon "button" at bounding box center [211, 170] width 18 height 18
click at [707, 26] on icon "button" at bounding box center [711, 24] width 9 height 15
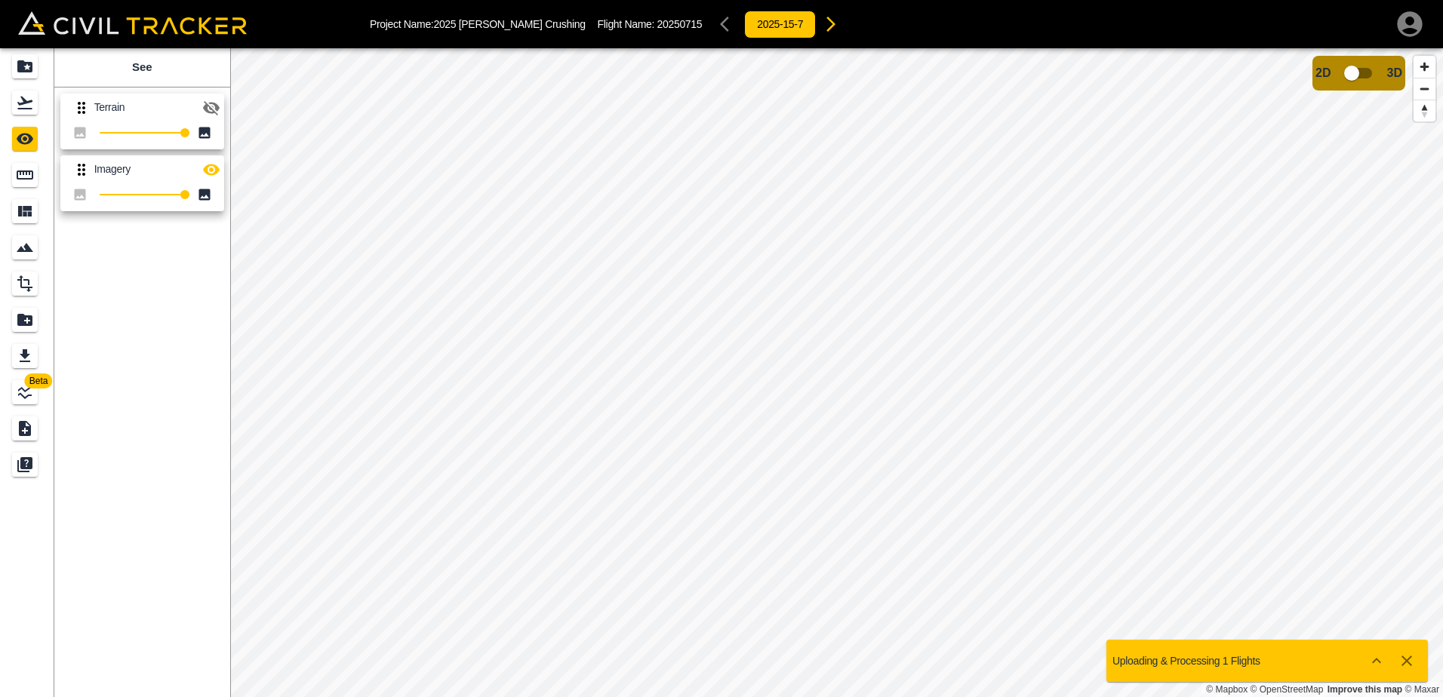
click at [822, 24] on icon "button" at bounding box center [831, 24] width 18 height 18
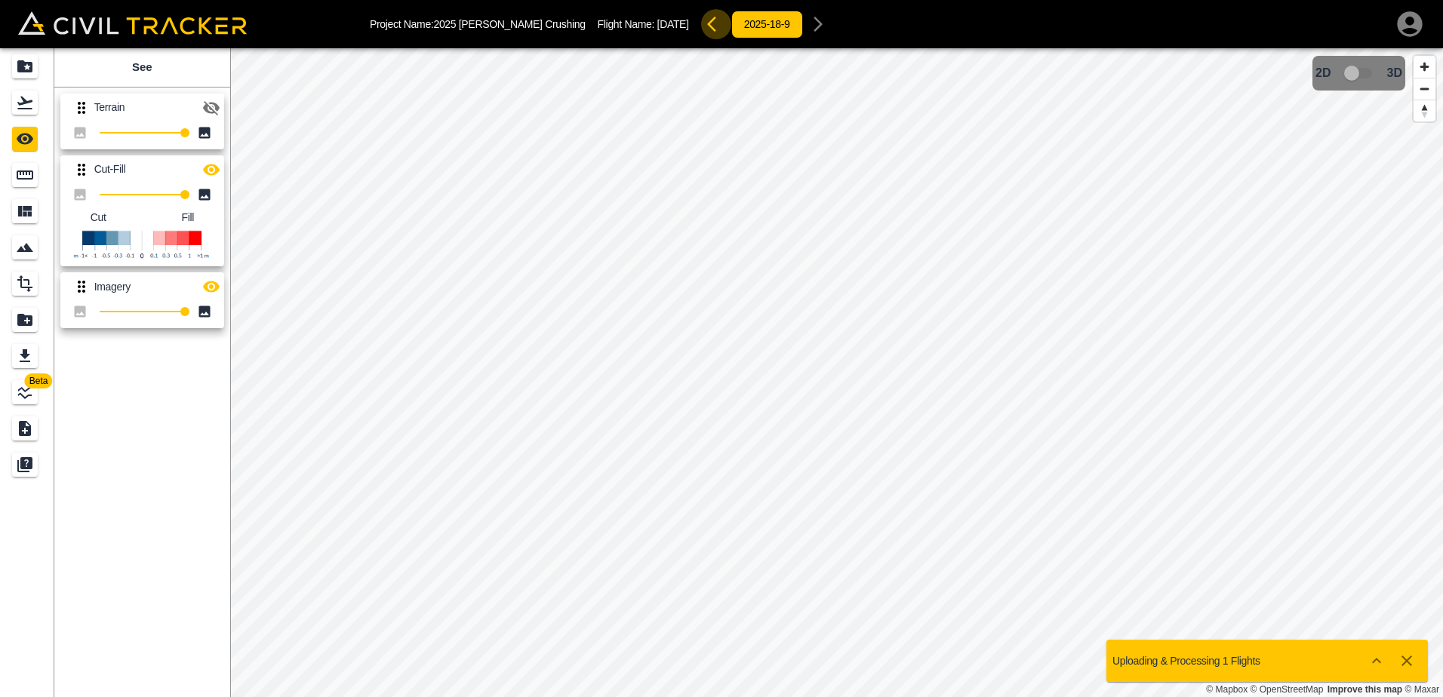
click at [707, 29] on icon "button" at bounding box center [716, 24] width 18 height 18
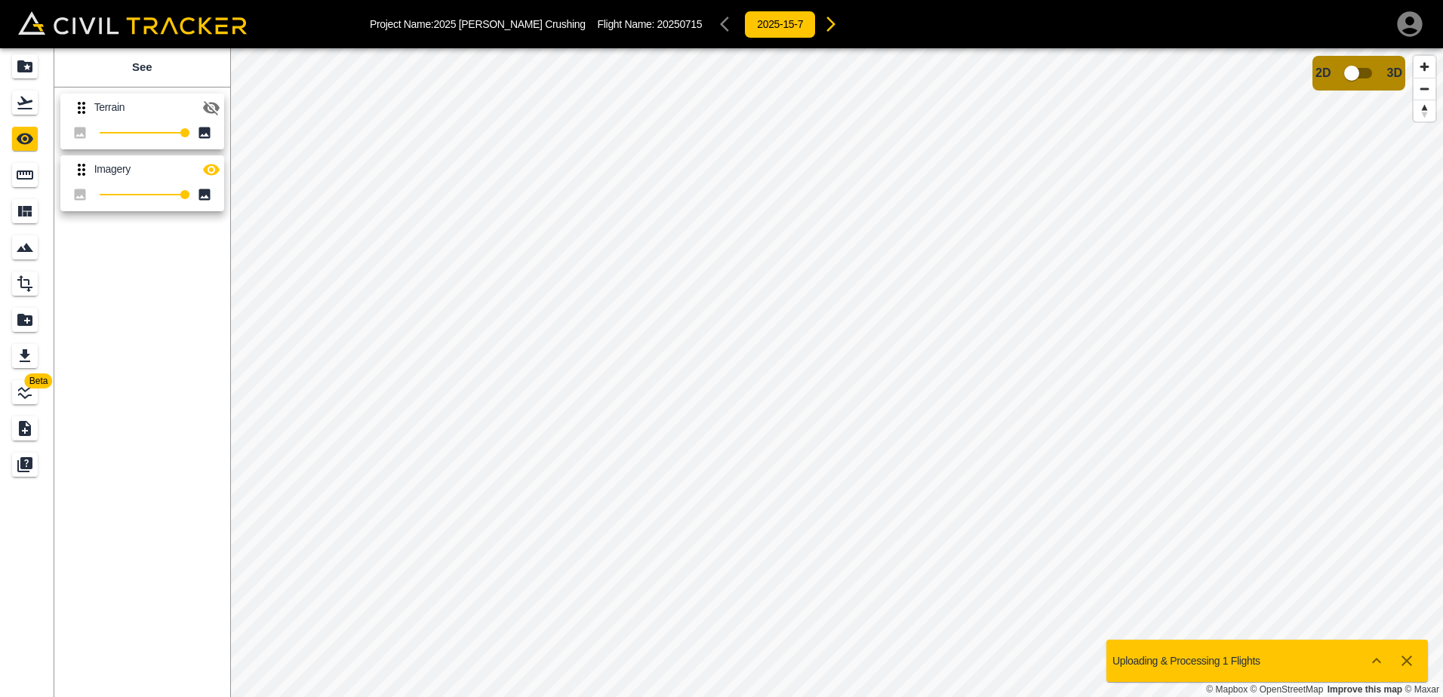
click at [822, 26] on icon "button" at bounding box center [831, 24] width 18 height 18
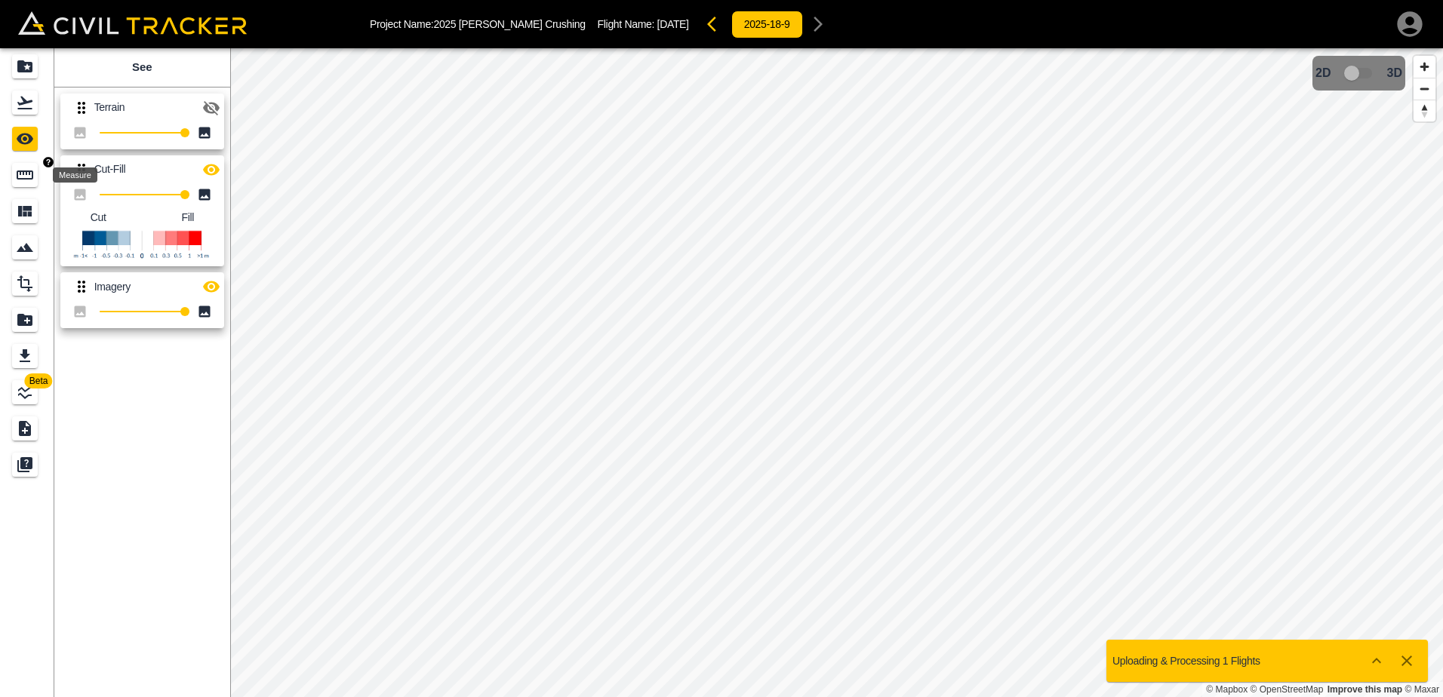
click at [21, 174] on icon "Measure" at bounding box center [25, 175] width 17 height 9
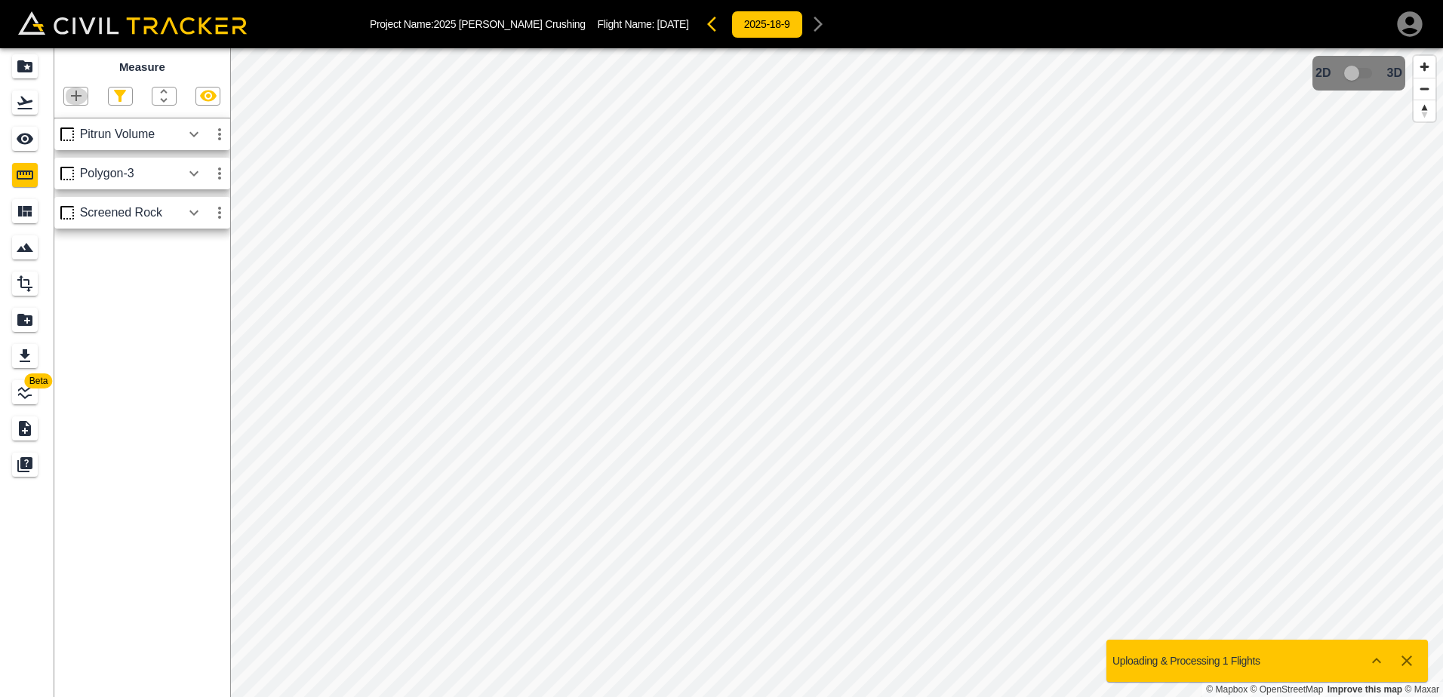
click at [71, 99] on icon "button" at bounding box center [76, 96] width 18 height 18
click at [70, 148] on p "Polyline" at bounding box center [71, 146] width 35 height 12
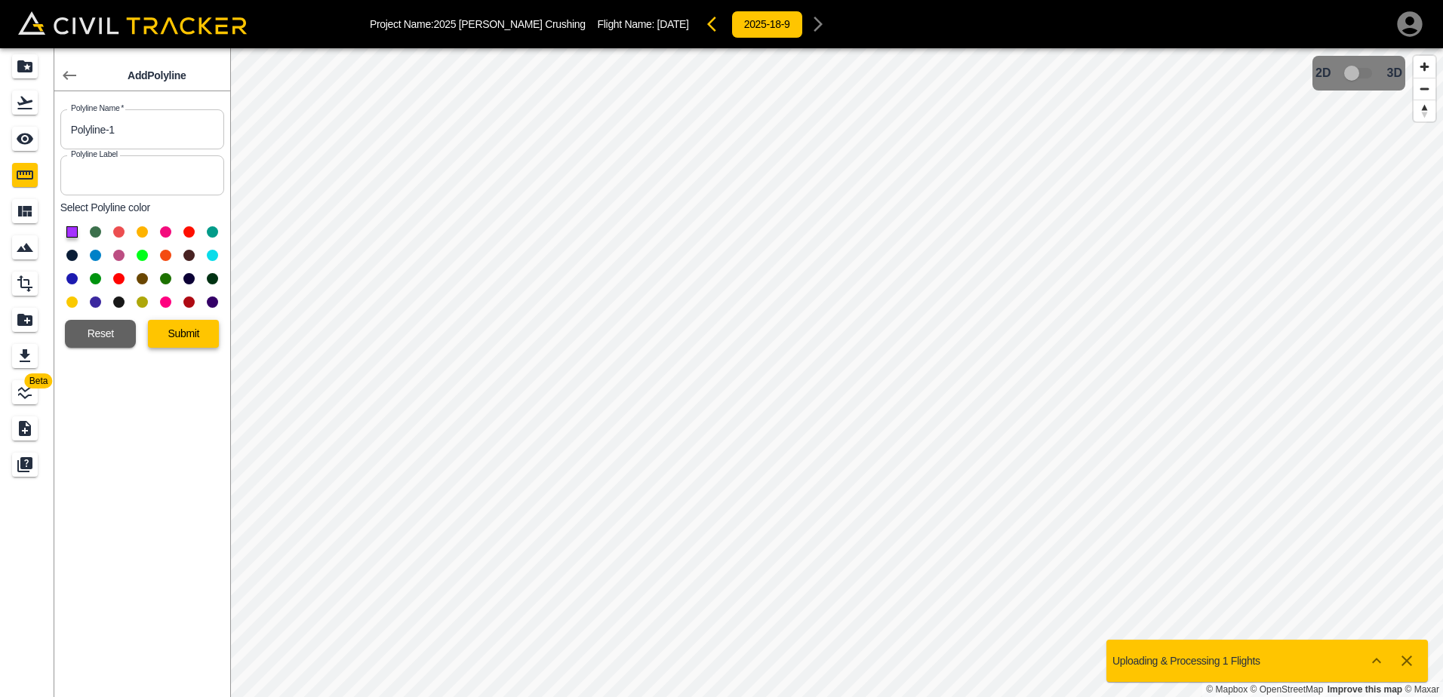
click at [174, 334] on button "Submit" at bounding box center [183, 334] width 71 height 28
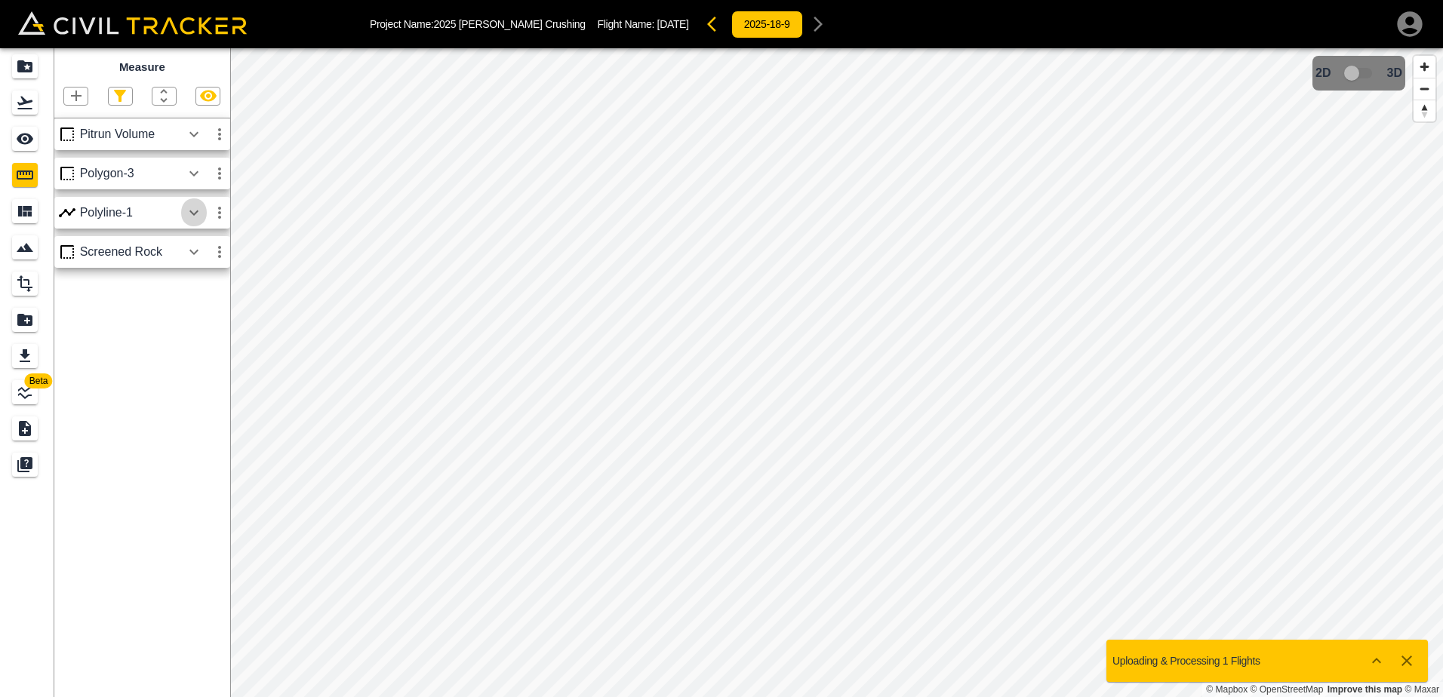
click at [195, 217] on icon "button" at bounding box center [194, 213] width 18 height 18
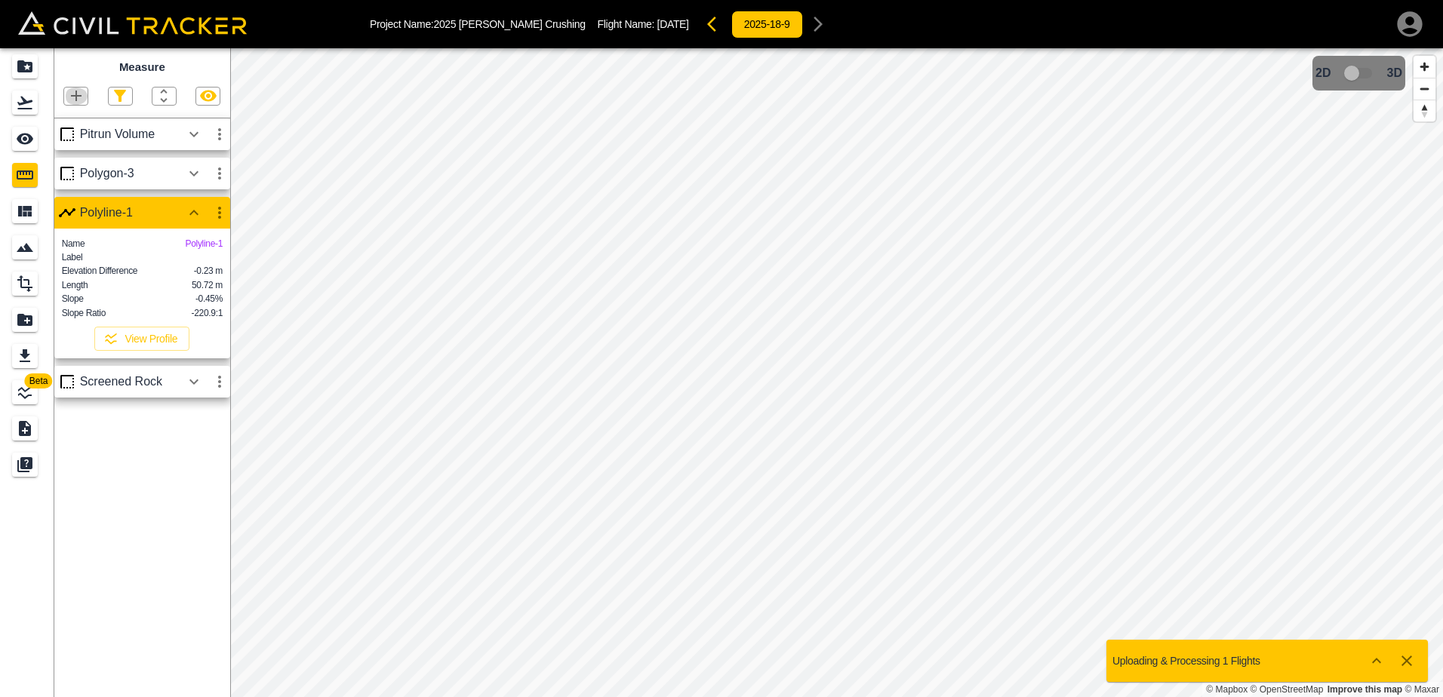
click at [80, 99] on icon "button" at bounding box center [76, 96] width 18 height 18
drag, startPoint x: 80, startPoint y: 142, endPoint x: 179, endPoint y: 172, distance: 103.4
click at [80, 143] on p "Polyline" at bounding box center [71, 146] width 35 height 12
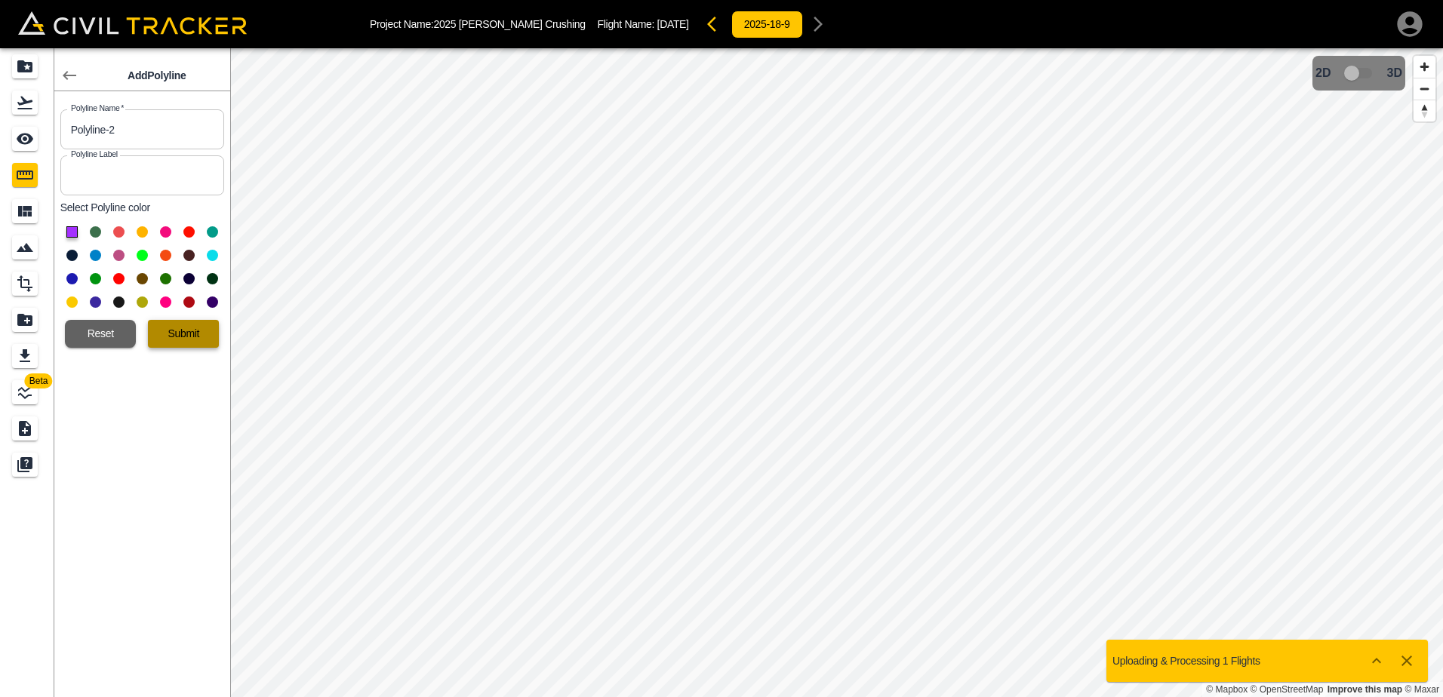
click at [168, 332] on button "Submit" at bounding box center [183, 334] width 71 height 28
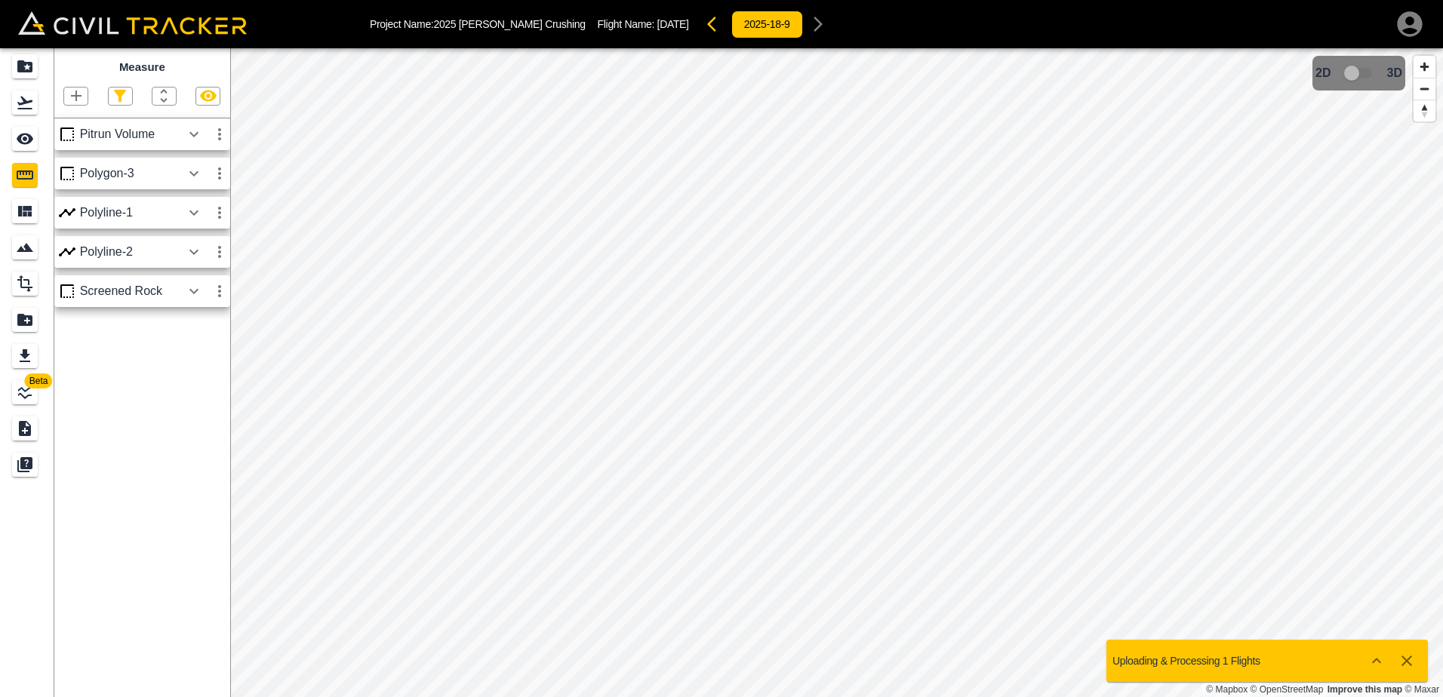
click at [191, 253] on icon "button" at bounding box center [193, 251] width 9 height 5
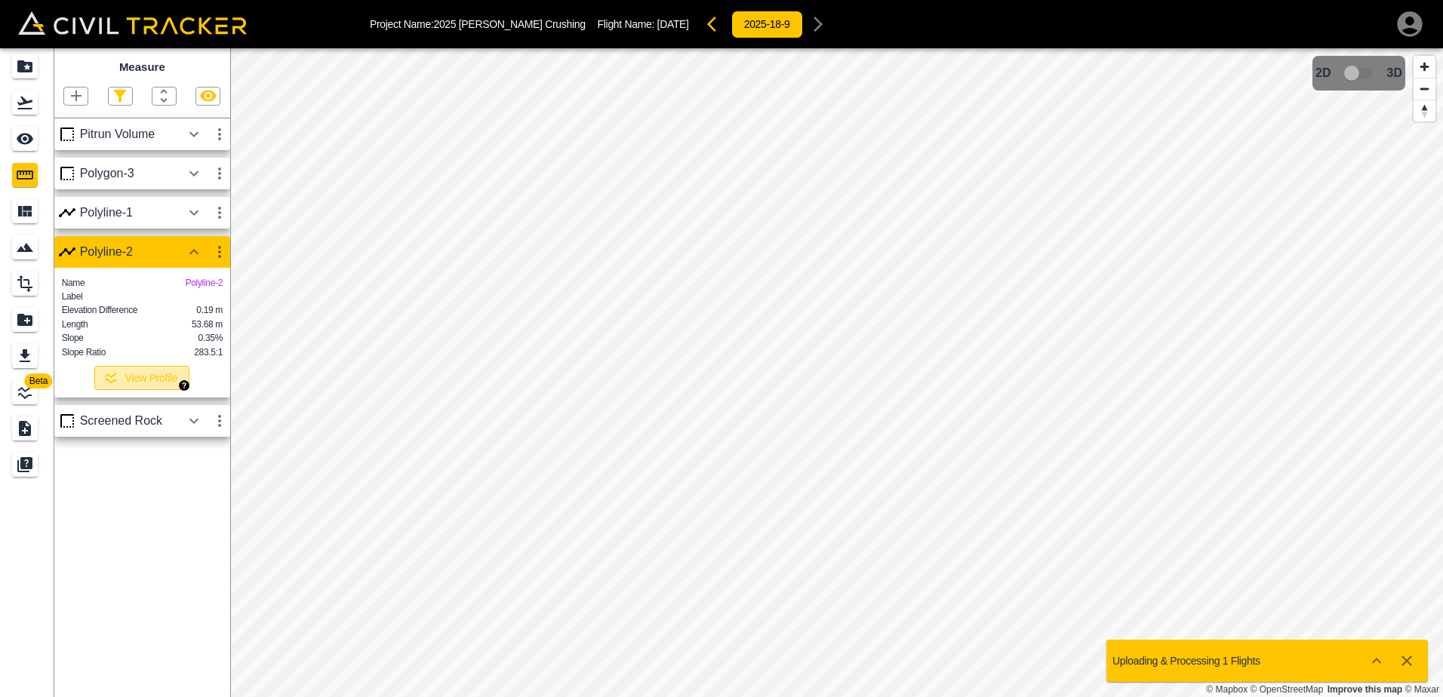
click at [168, 390] on button "View Profile" at bounding box center [141, 378] width 95 height 24
click at [128, 390] on button "View Profile" at bounding box center [141, 378] width 95 height 24
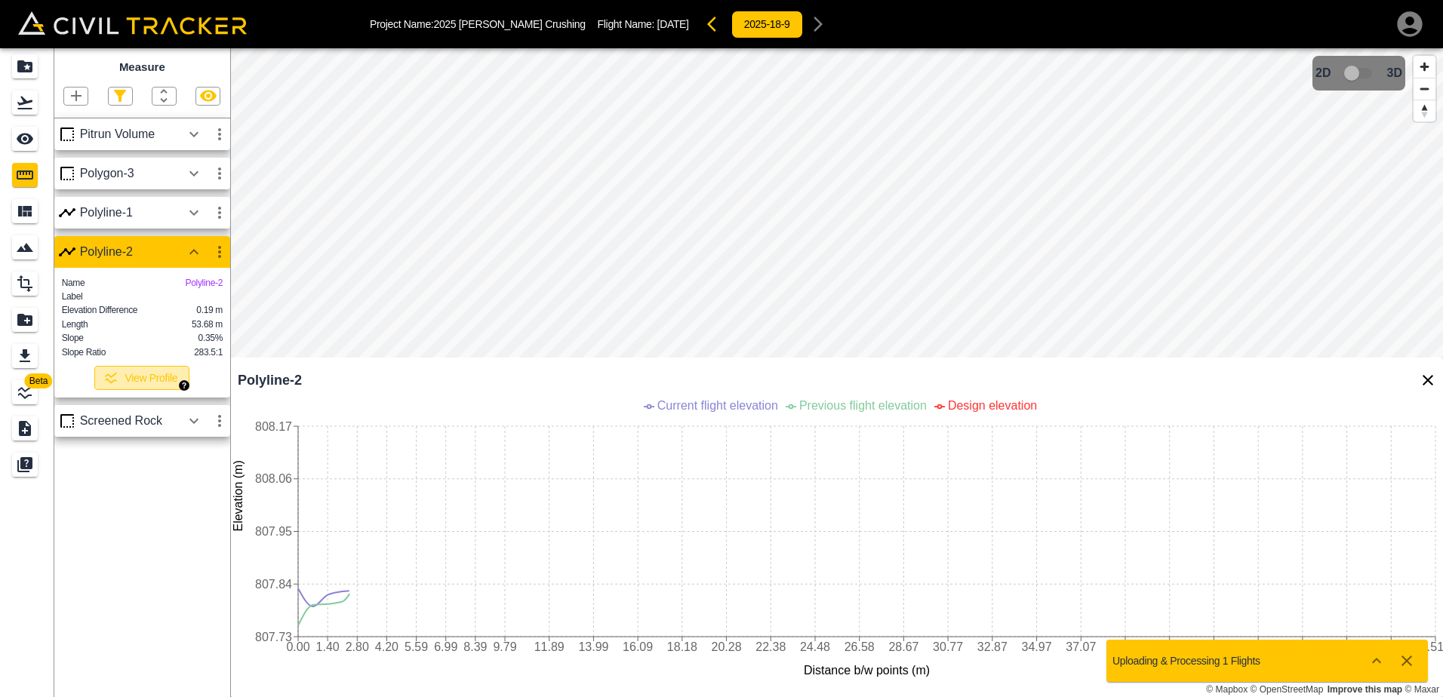
click at [128, 390] on button "View Profile" at bounding box center [141, 378] width 95 height 24
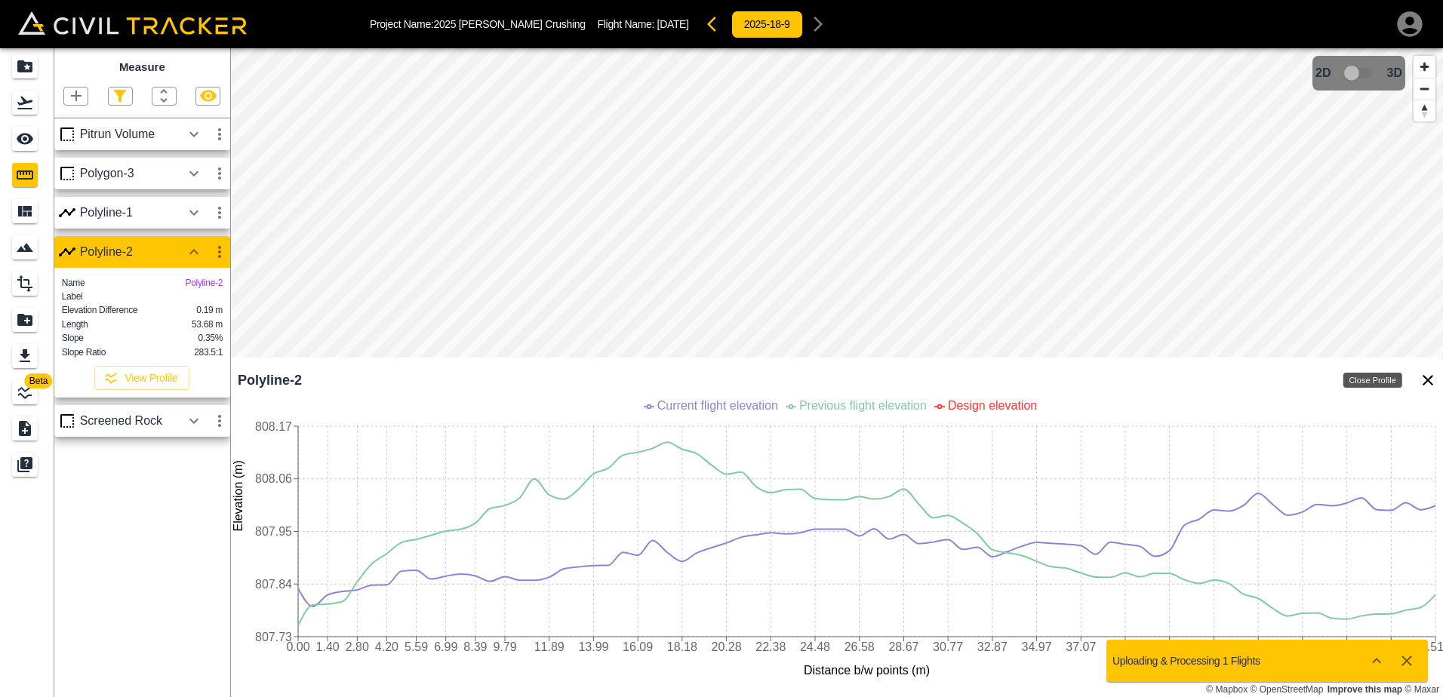
click at [1425, 382] on icon "Close Profile" at bounding box center [1428, 380] width 18 height 18
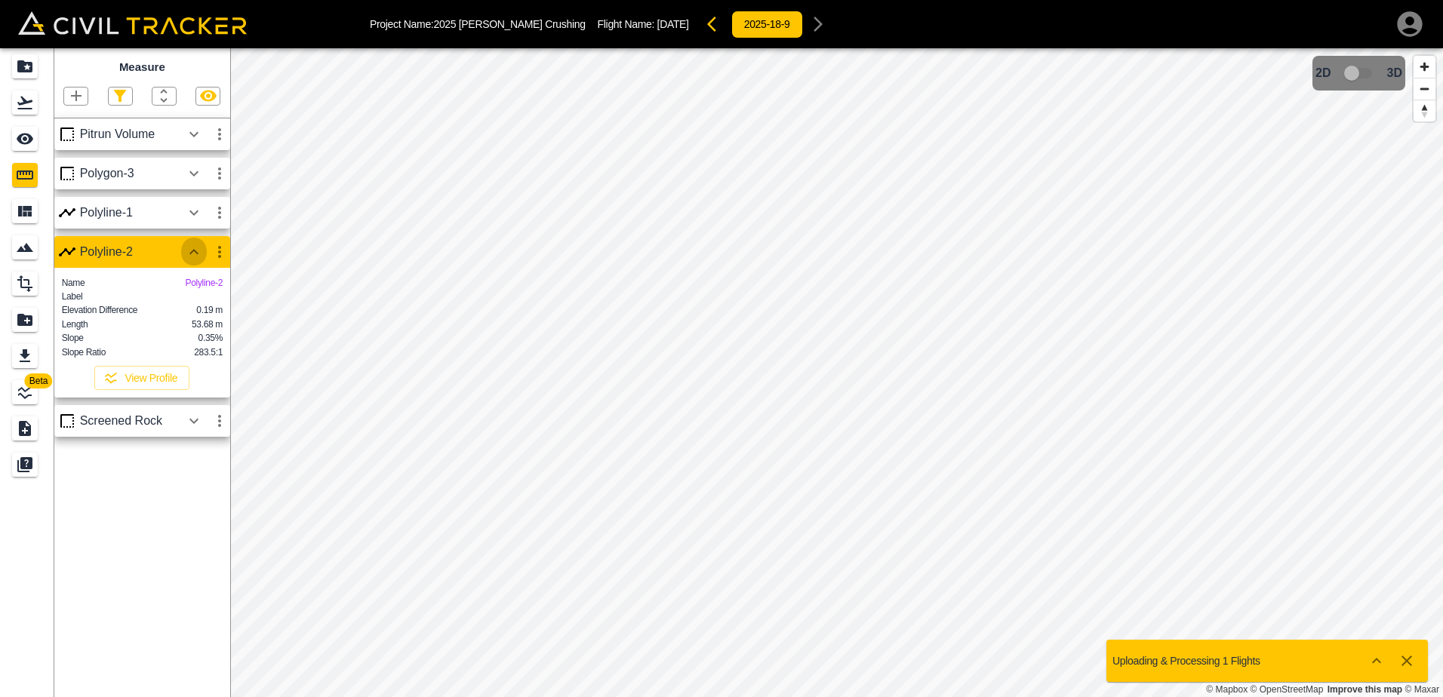
click at [195, 254] on icon "button" at bounding box center [194, 252] width 18 height 18
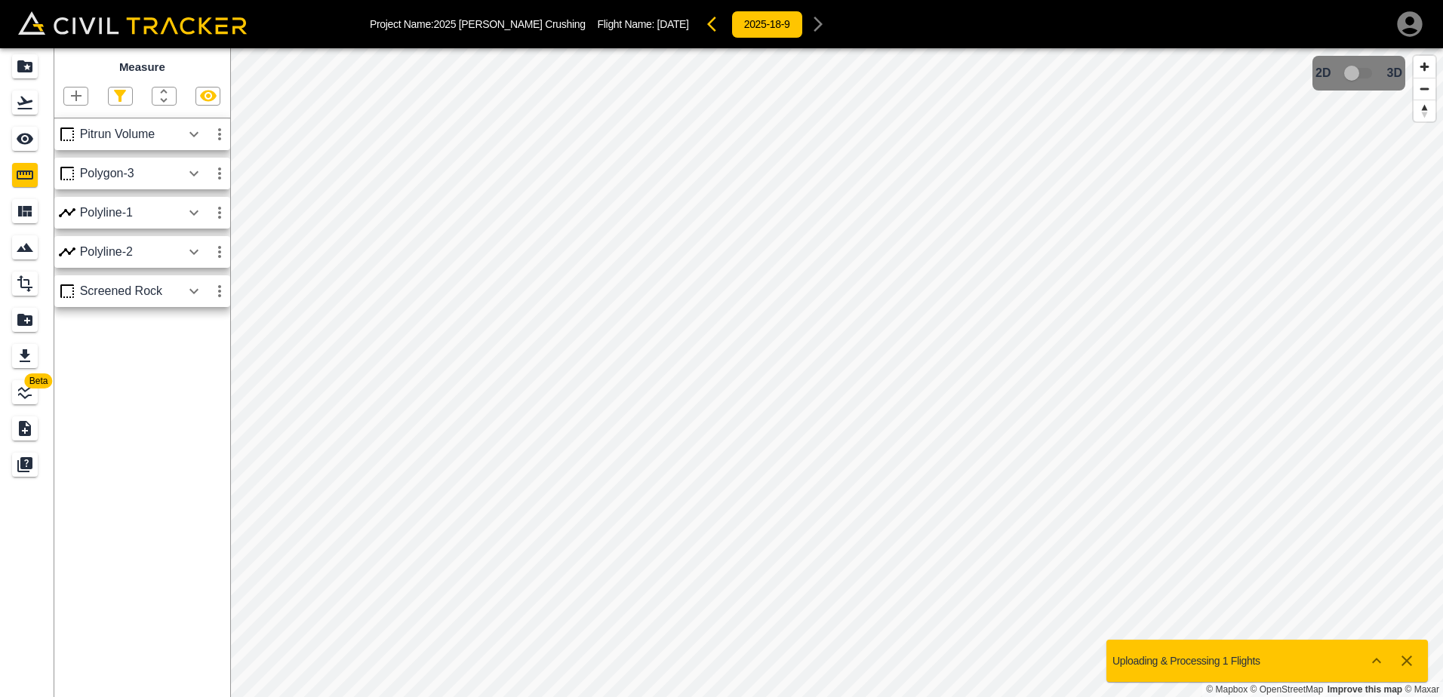
click at [219, 254] on icon "button" at bounding box center [220, 252] width 18 height 18
click at [202, 335] on h6 "Delete" at bounding box center [205, 334] width 30 height 9
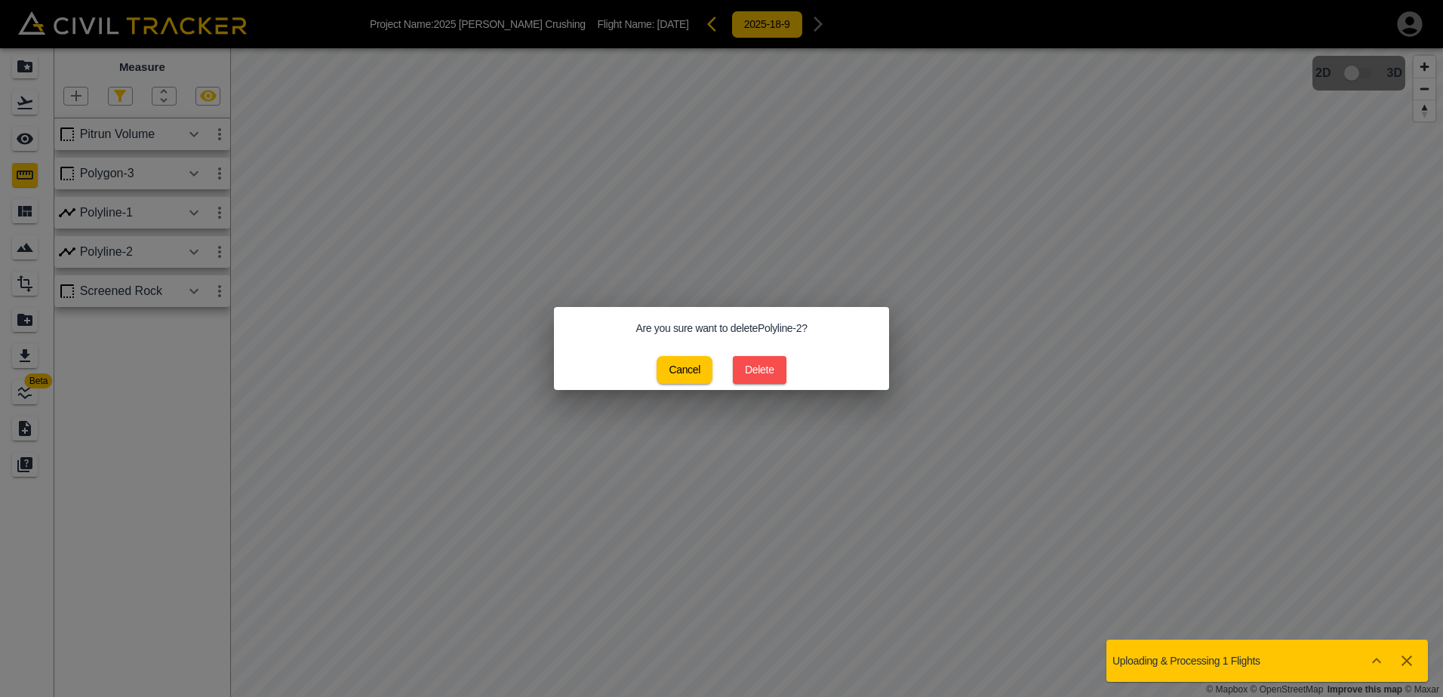
drag, startPoint x: 752, startPoint y: 377, endPoint x: 599, endPoint y: 310, distance: 167.0
click at [745, 374] on button "Delete" at bounding box center [760, 370] width 54 height 28
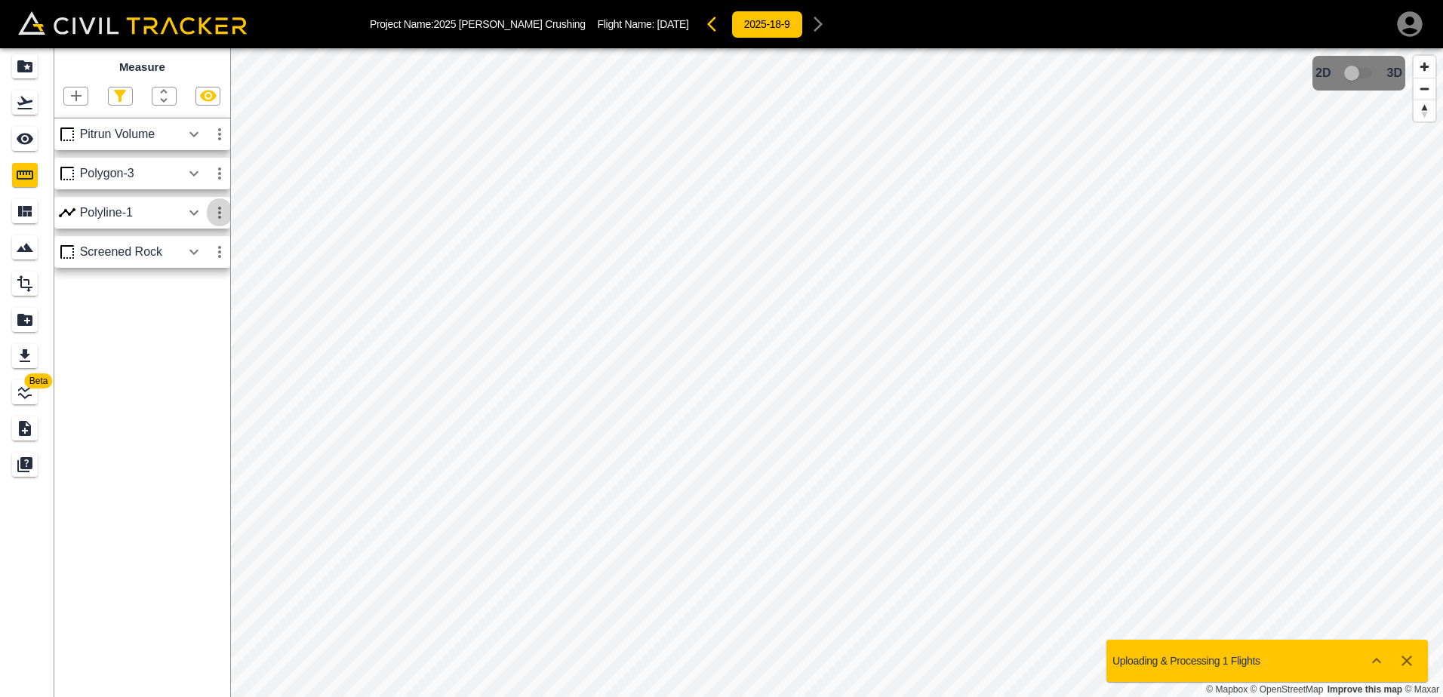
click at [223, 216] on icon "button" at bounding box center [220, 213] width 18 height 18
click at [198, 300] on li "Delete" at bounding box center [184, 295] width 97 height 24
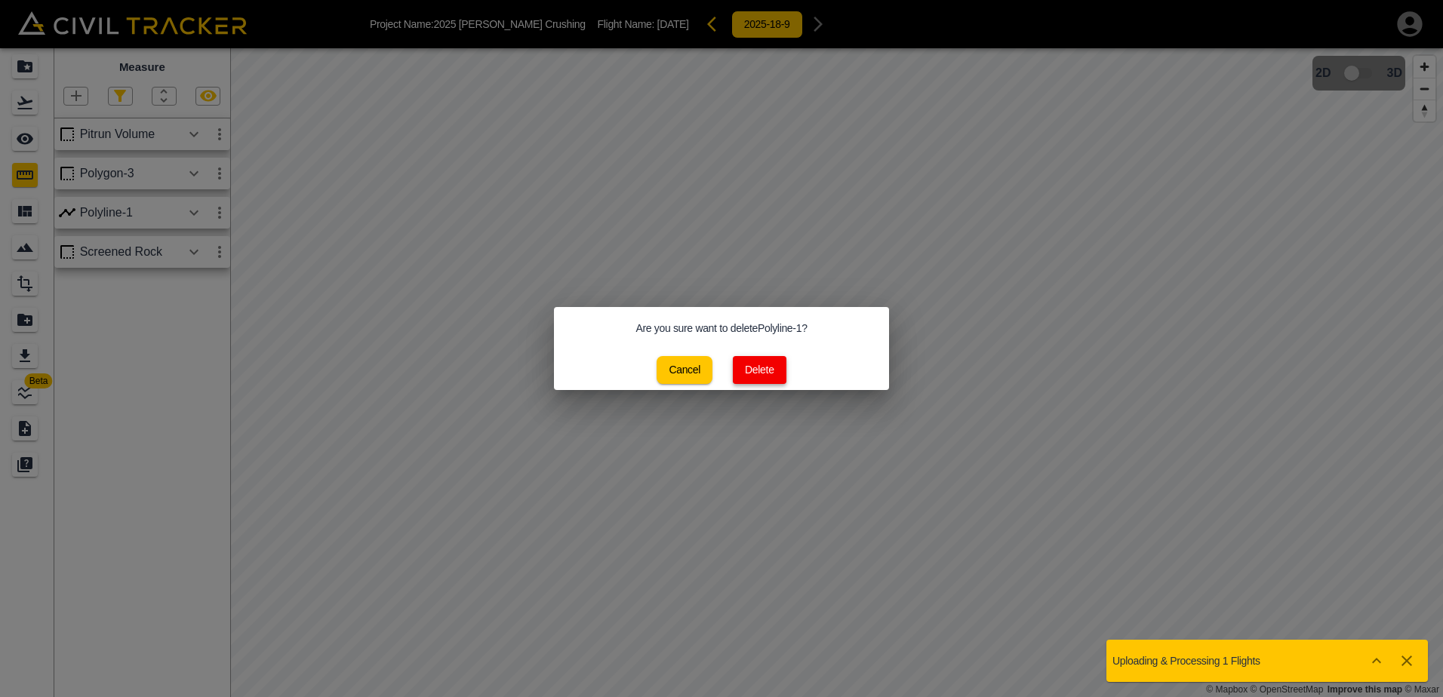
click at [772, 369] on button "Delete" at bounding box center [760, 370] width 54 height 28
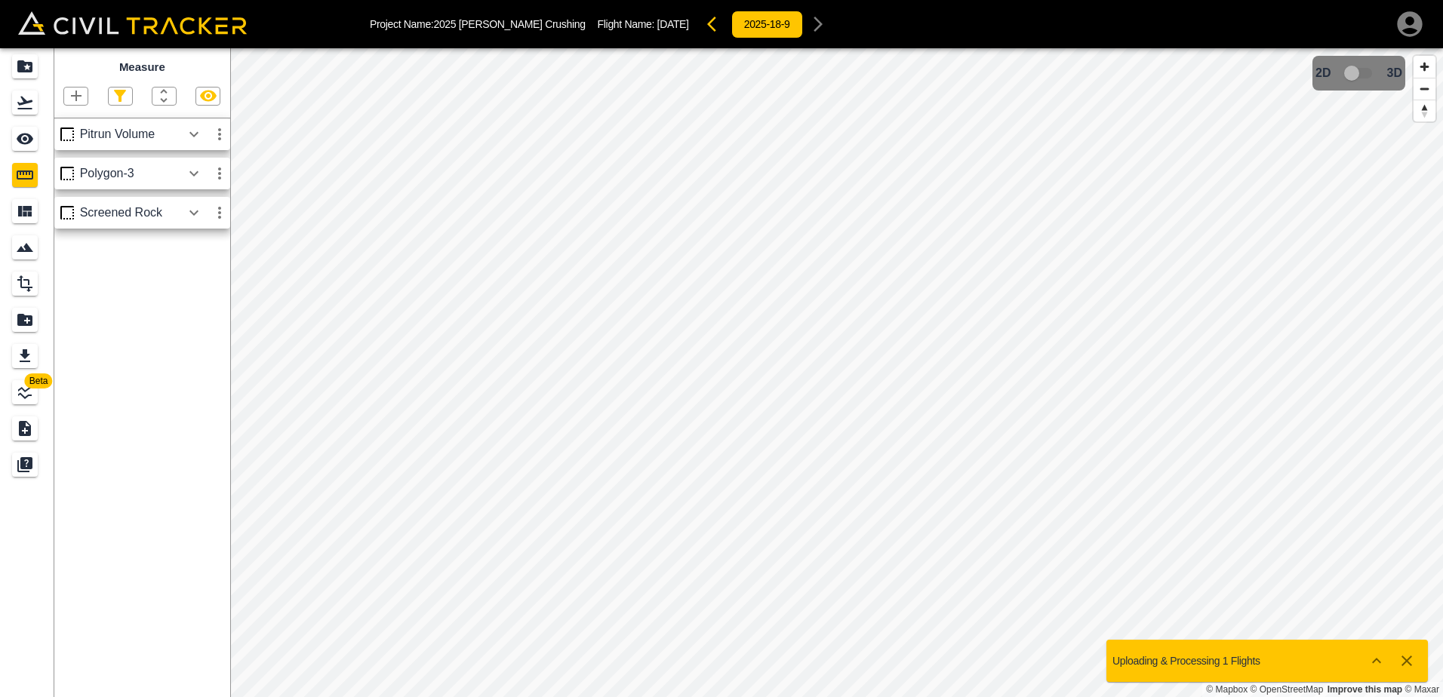
click at [214, 174] on icon "button" at bounding box center [220, 174] width 18 height 18
click at [198, 258] on h6 "Delete" at bounding box center [205, 255] width 30 height 9
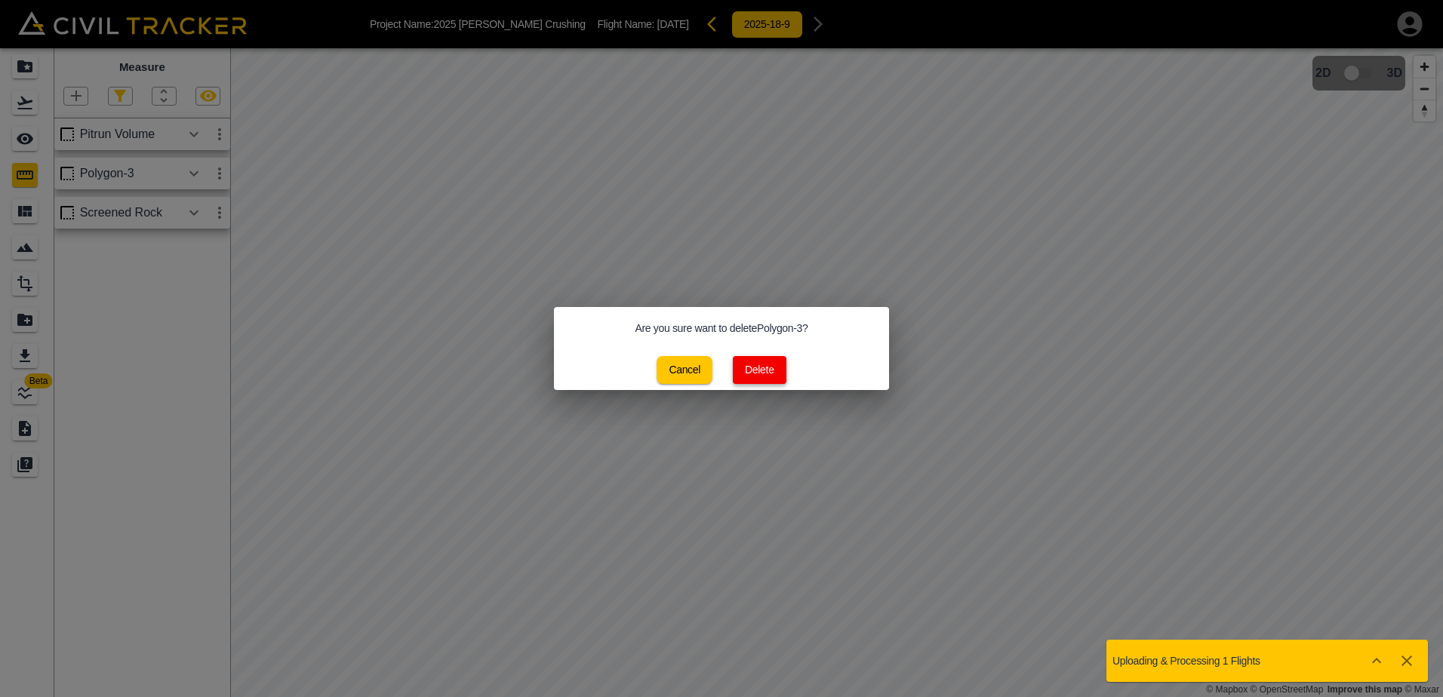
drag, startPoint x: 768, startPoint y: 370, endPoint x: 752, endPoint y: 356, distance: 20.9
click at [768, 370] on button "Delete" at bounding box center [760, 370] width 54 height 28
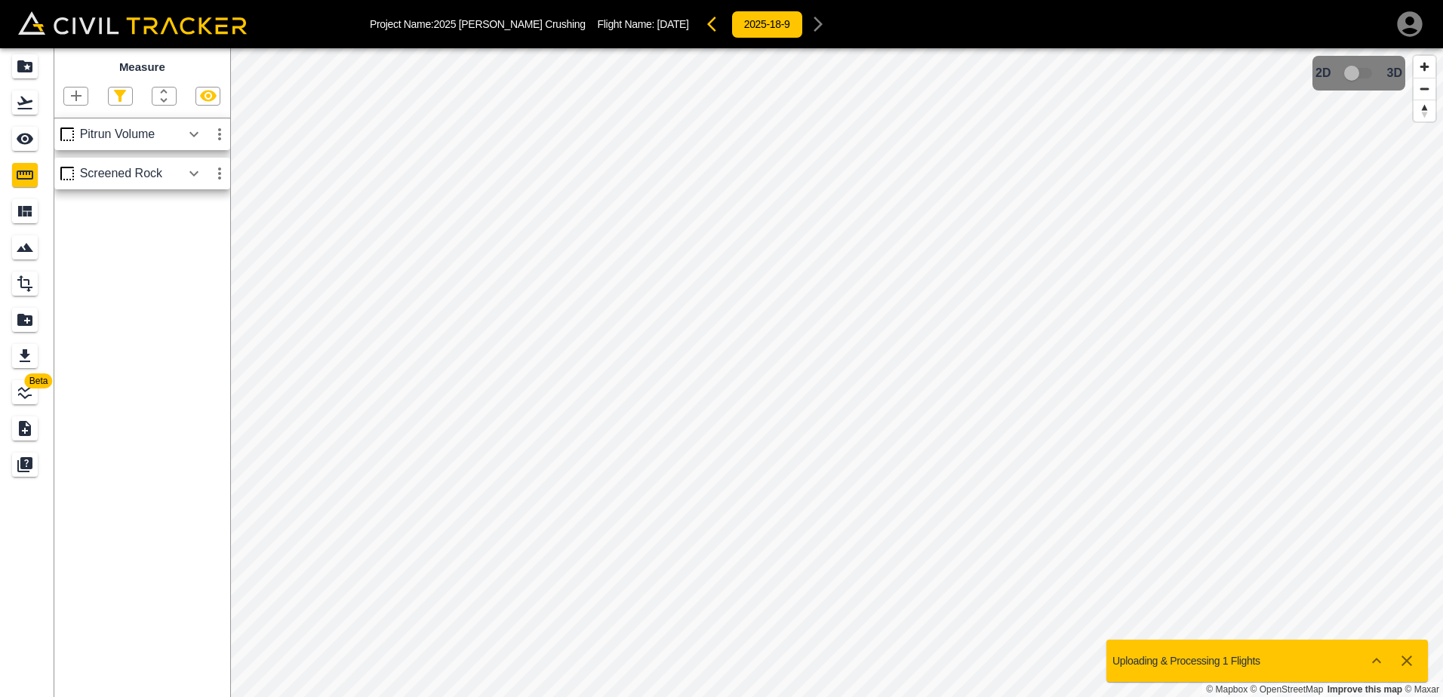
click at [195, 134] on icon "button" at bounding box center [194, 134] width 18 height 18
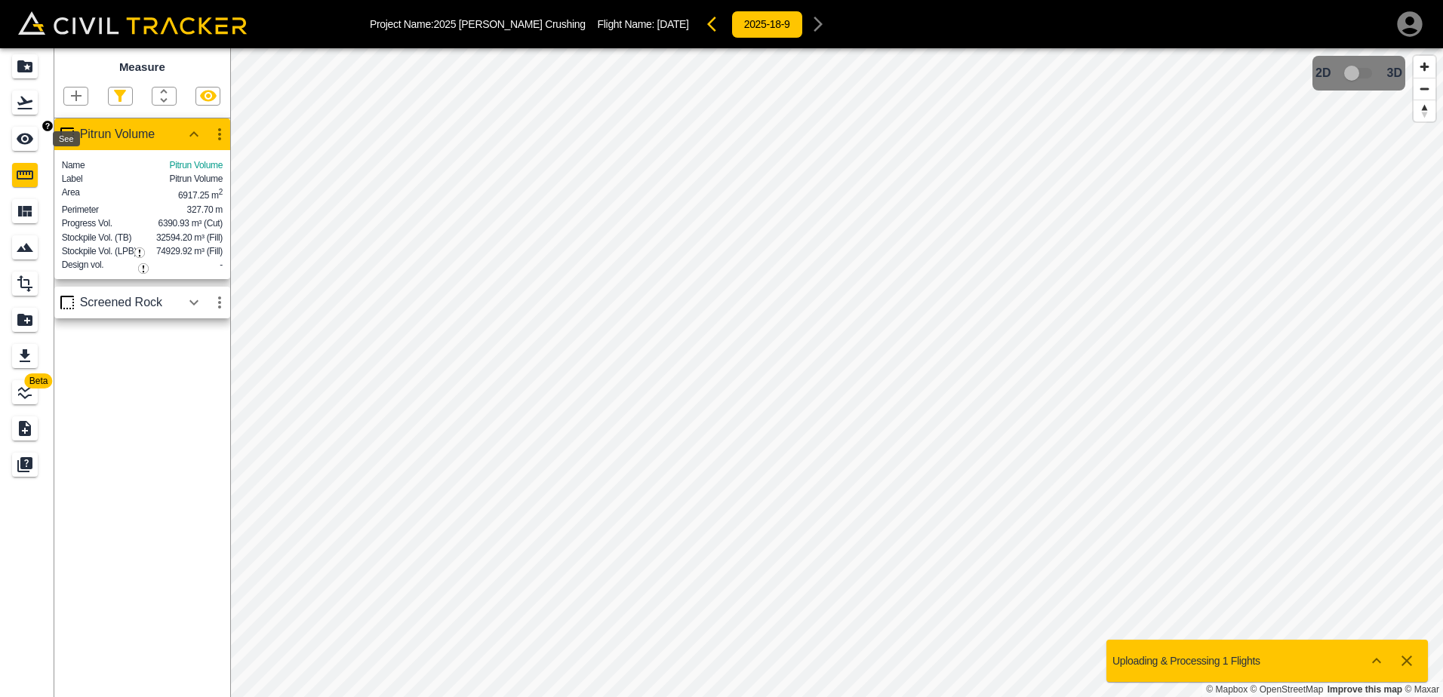
click at [19, 134] on icon "See" at bounding box center [25, 139] width 18 height 18
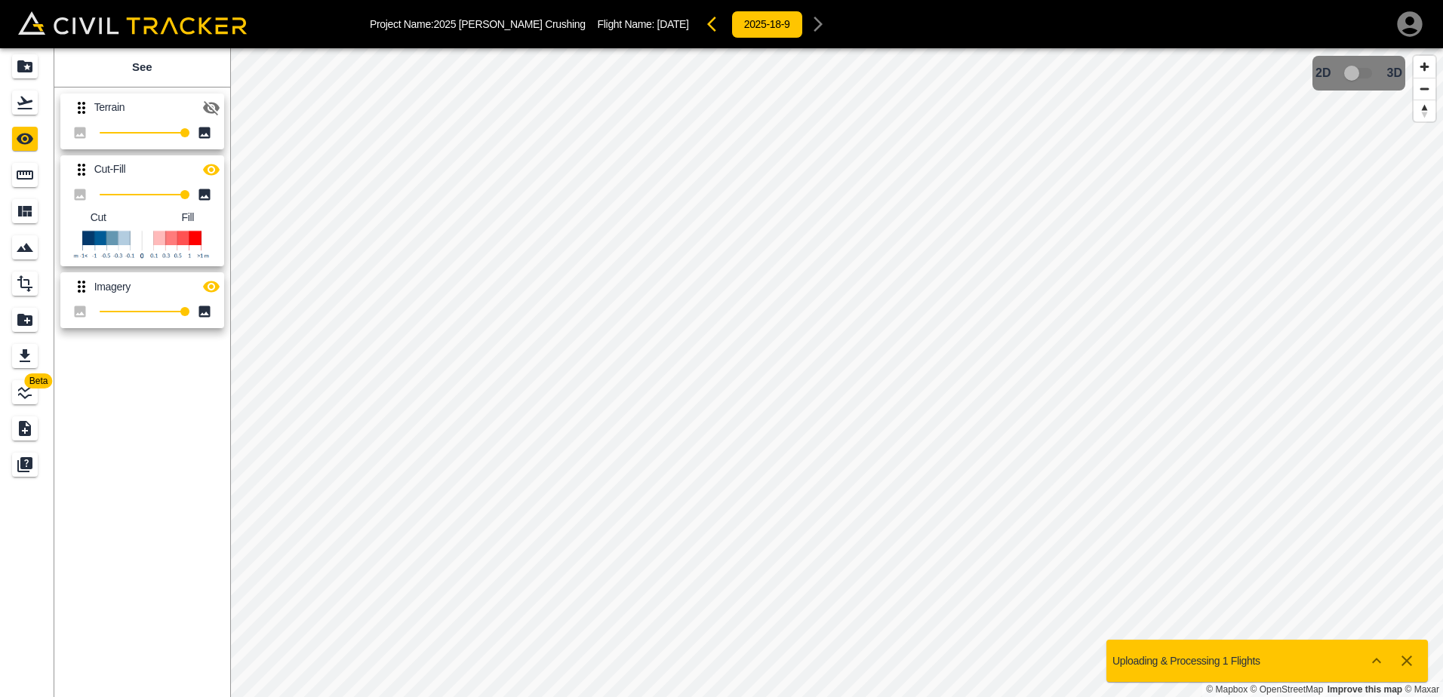
click at [209, 106] on icon "button" at bounding box center [211, 108] width 17 height 14
click at [211, 107] on icon "button" at bounding box center [211, 107] width 17 height 11
